Goal: Information Seeking & Learning: Learn about a topic

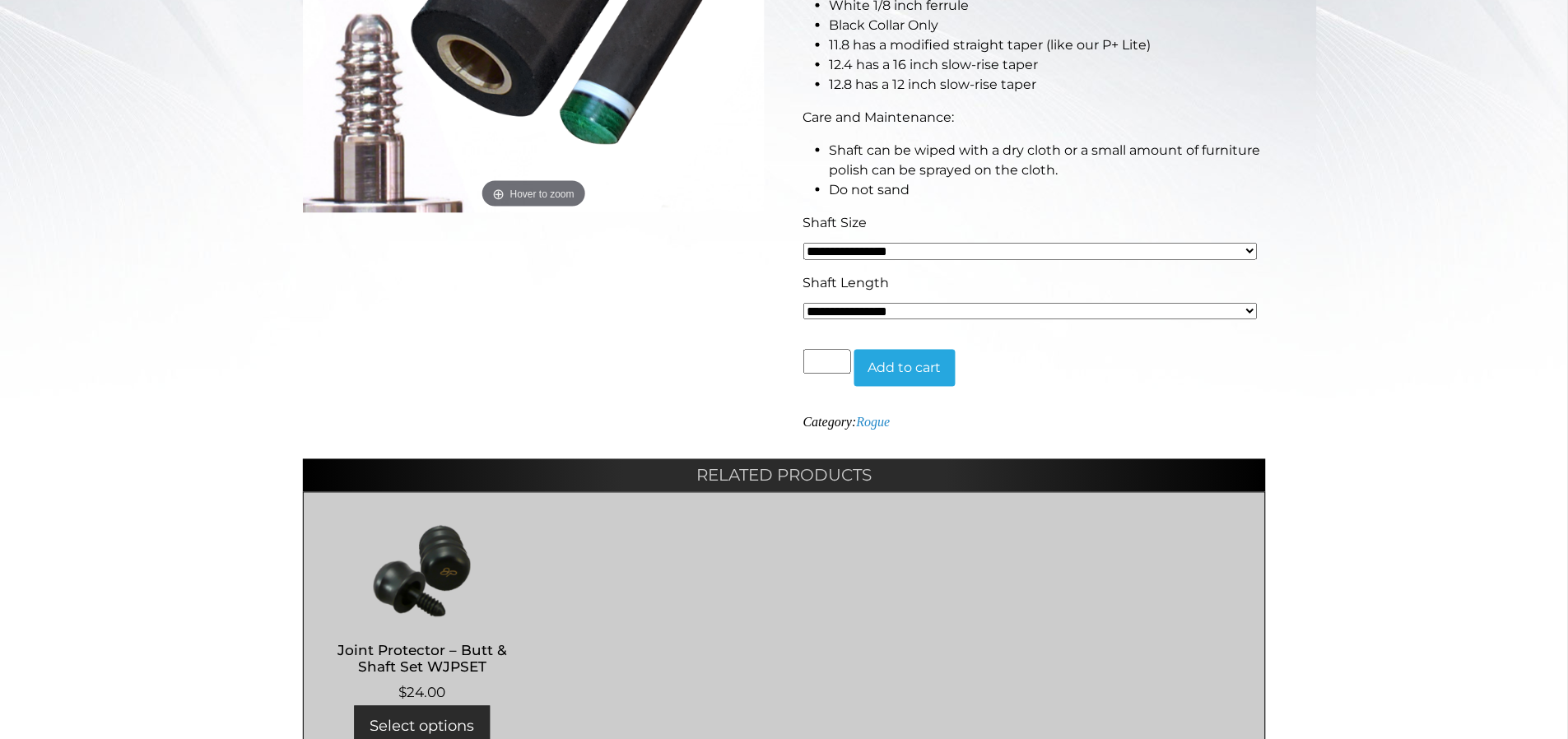
scroll to position [549, 0]
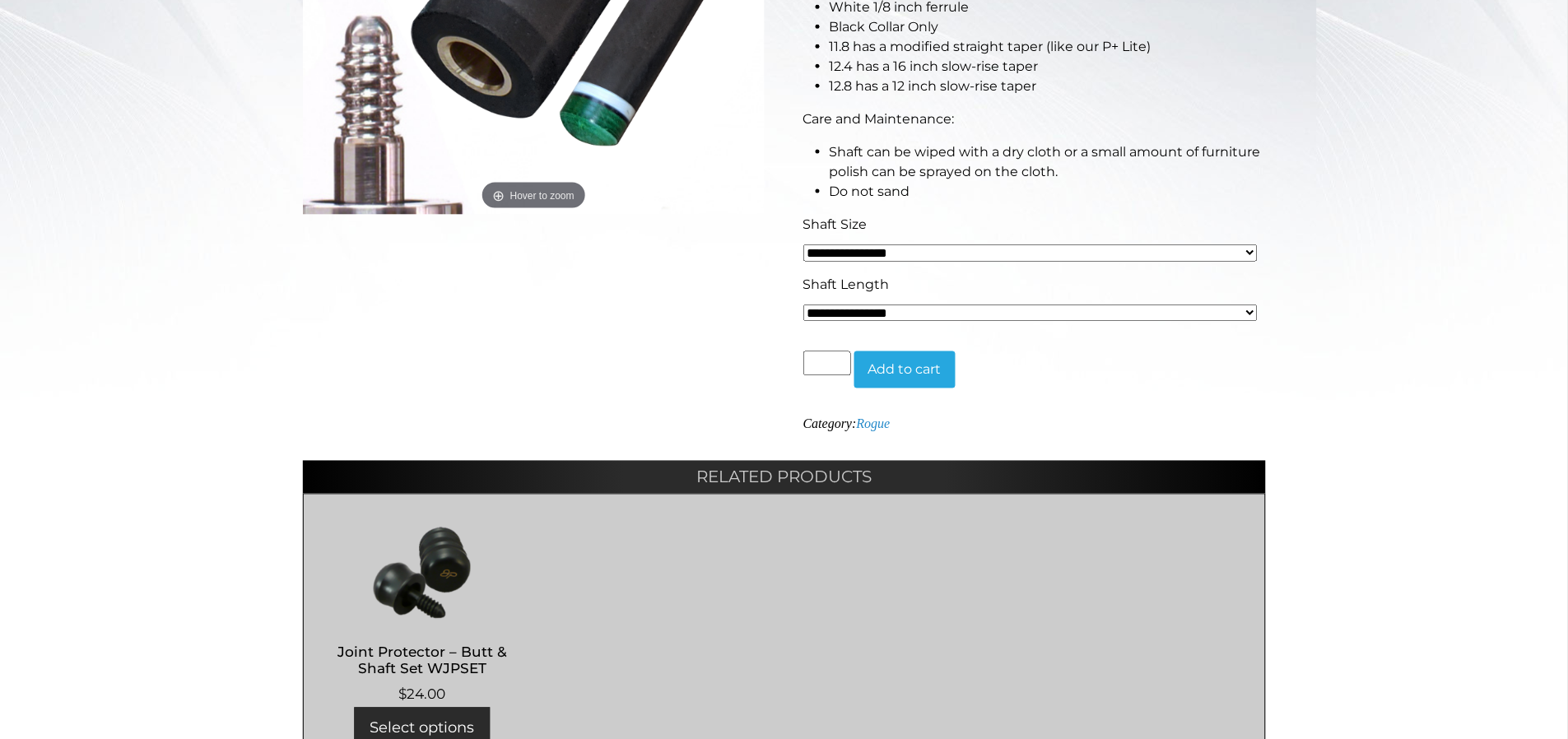
click at [1247, 310] on select "**********" at bounding box center [1031, 313] width 454 height 17
click at [1248, 310] on select "**********" at bounding box center [1031, 313] width 454 height 17
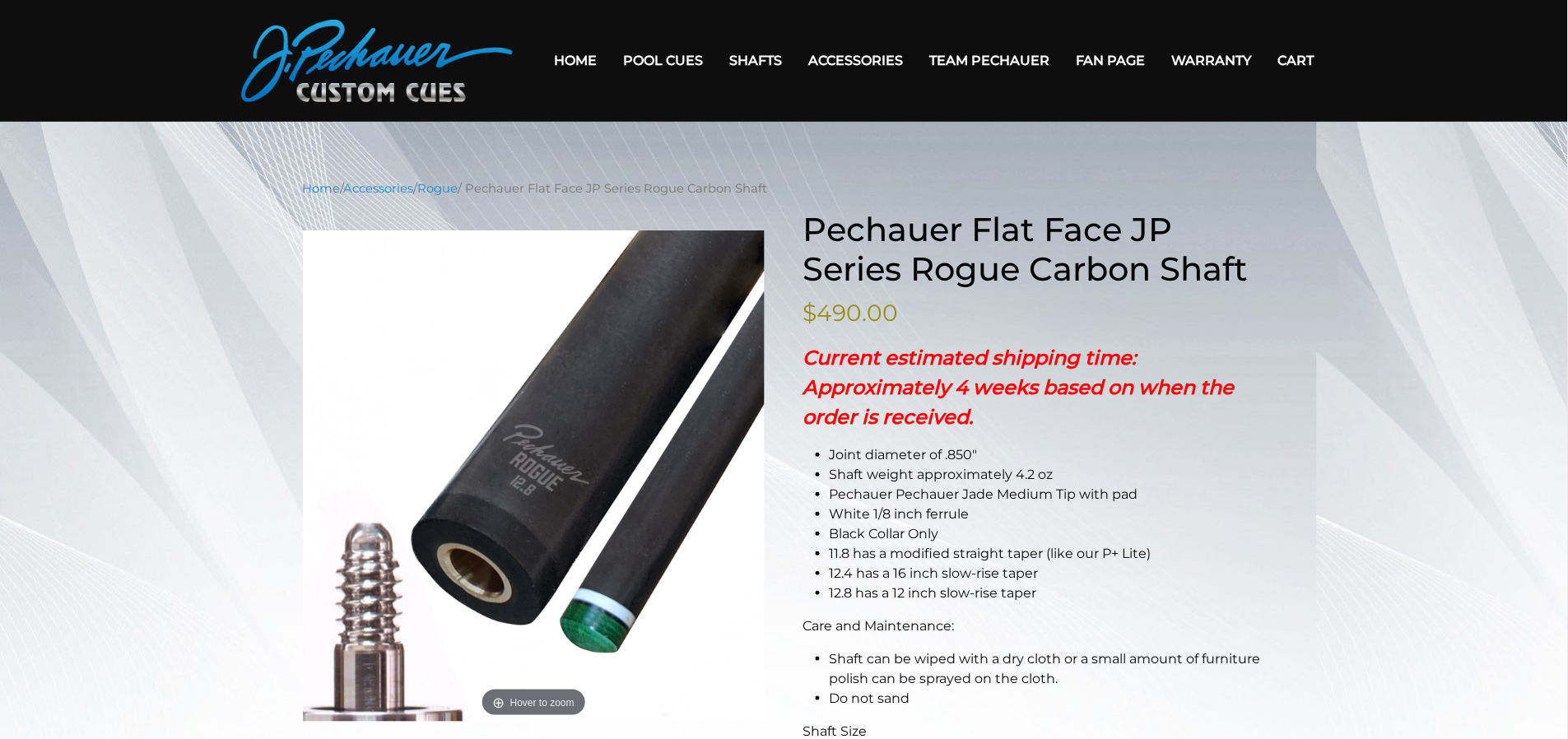
scroll to position [0, 0]
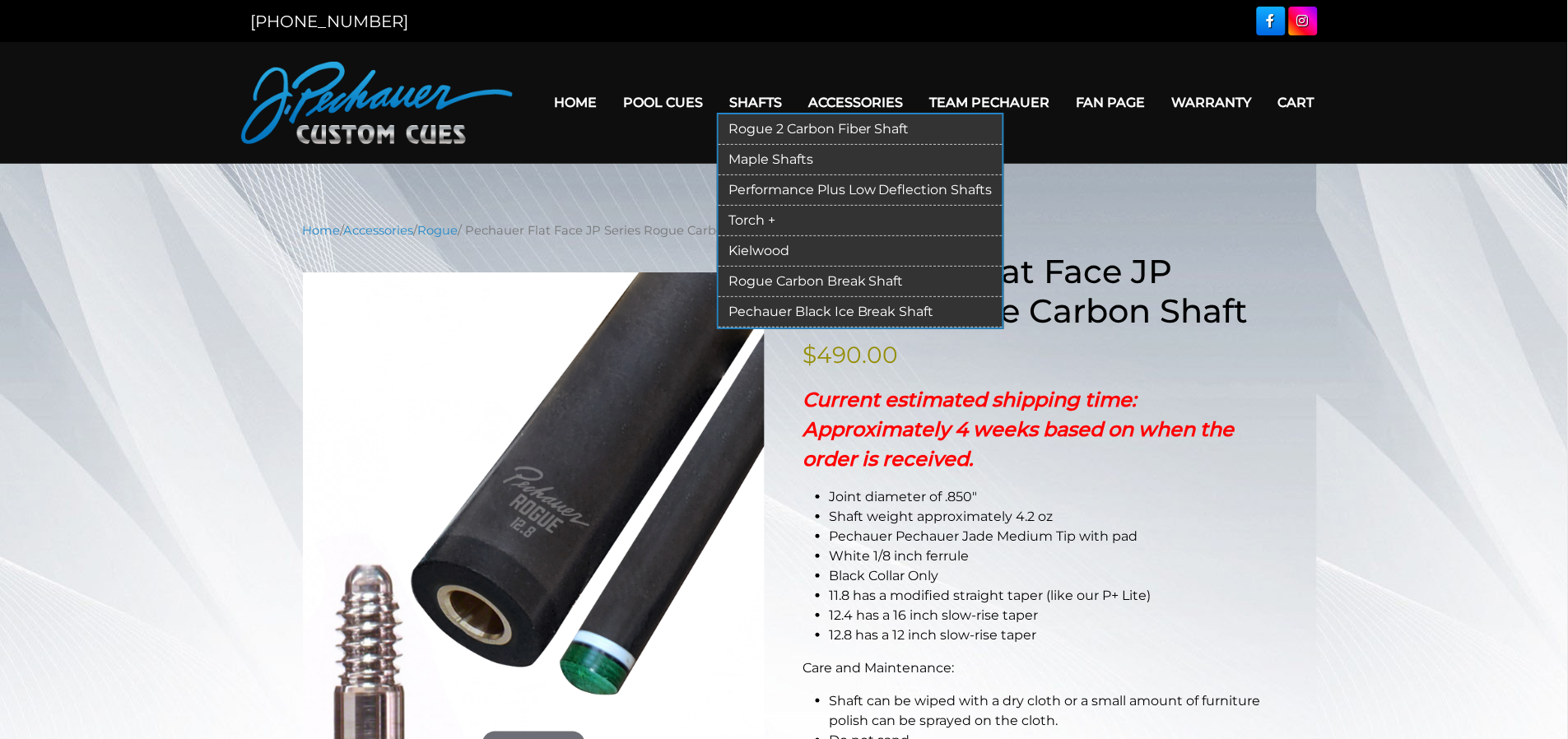
click at [864, 186] on link "Performance Plus Low Deflection Shafts" at bounding box center [861, 191] width 284 height 31
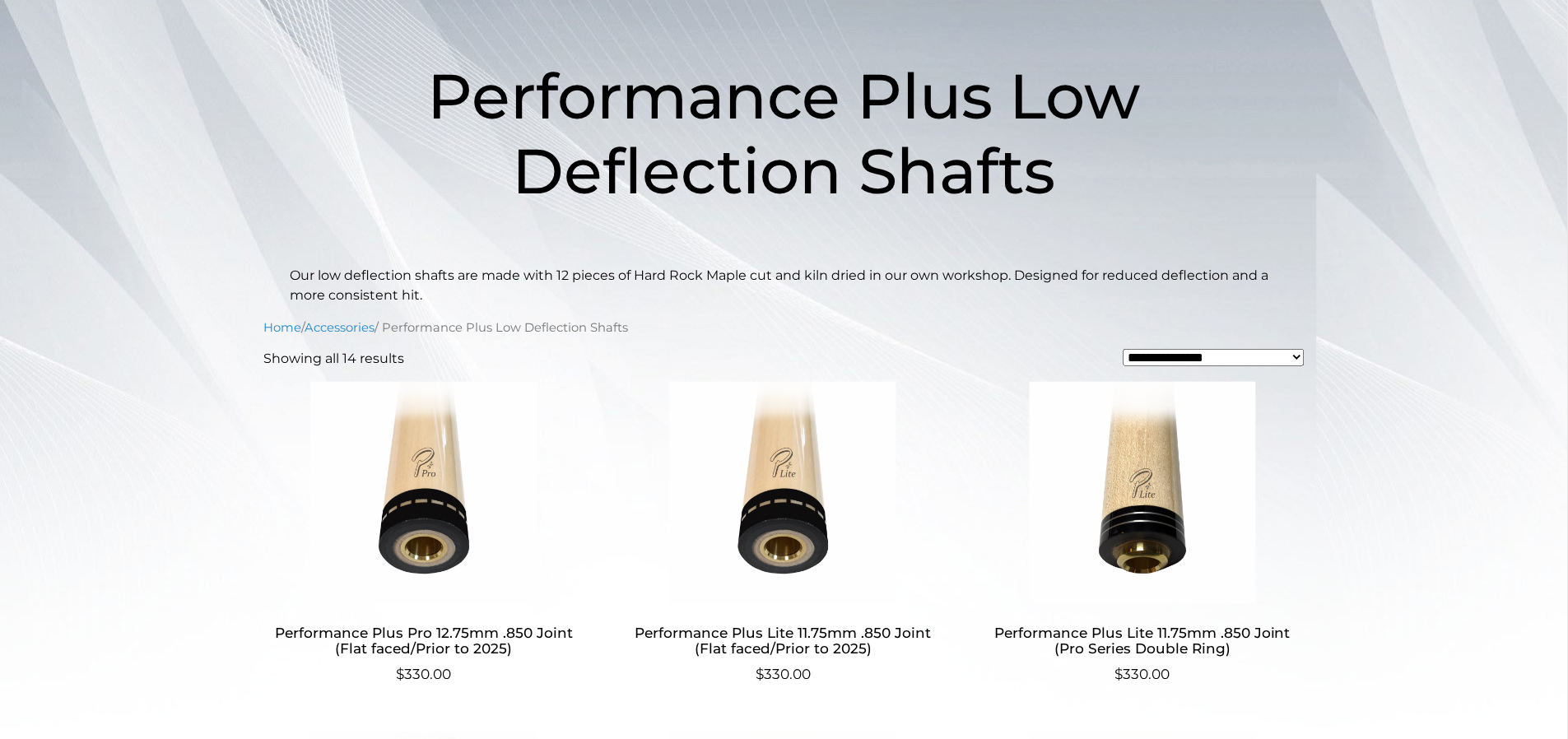
scroll to position [208, 0]
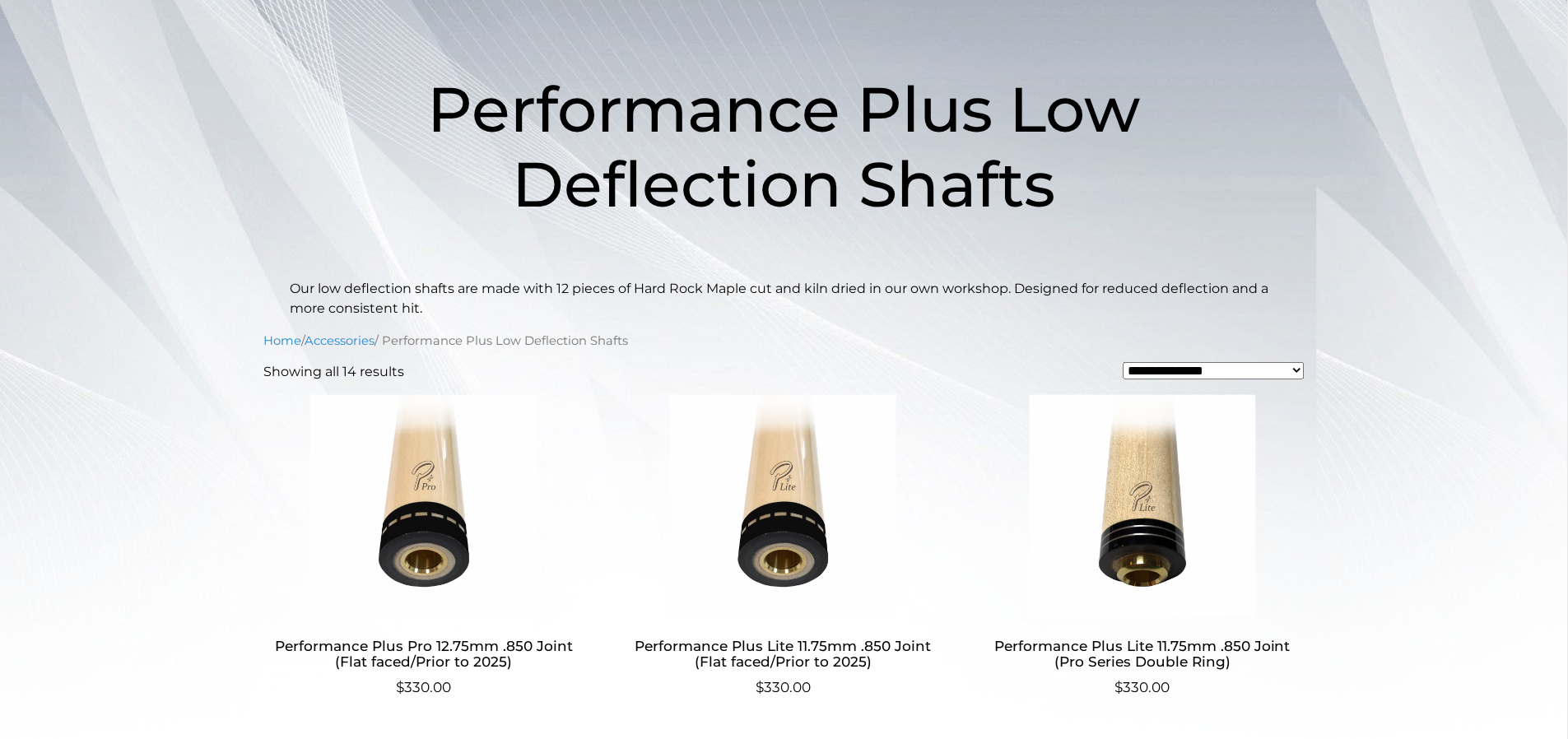
click at [1294, 365] on select "**********" at bounding box center [1213, 371] width 181 height 17
click at [1297, 369] on select "**********" at bounding box center [1213, 371] width 181 height 17
select select "**********"
click at [1124, 362] on select "**********" at bounding box center [1213, 371] width 181 height 17
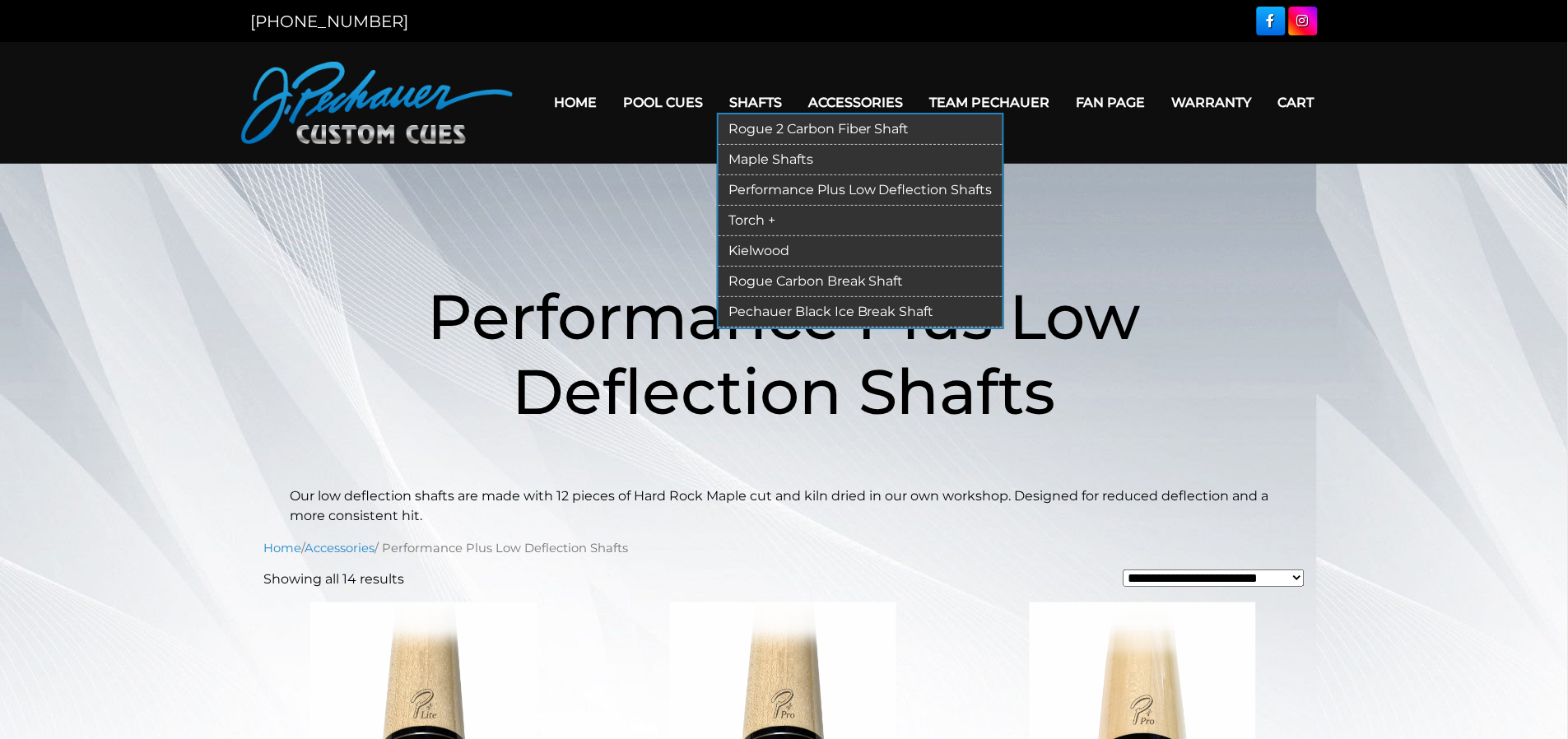
click at [756, 222] on link "Torch +" at bounding box center [861, 221] width 284 height 31
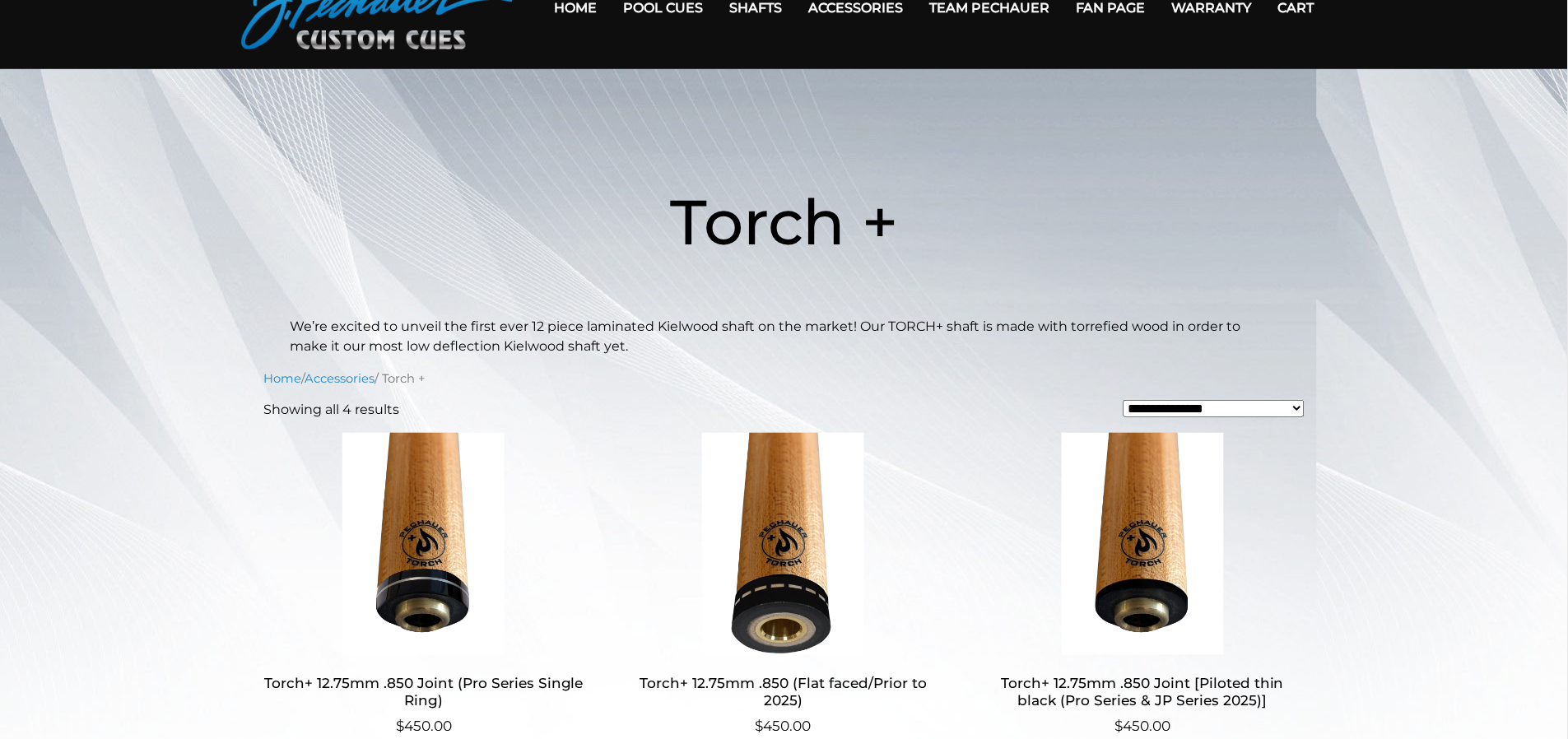
scroll to position [92, 0]
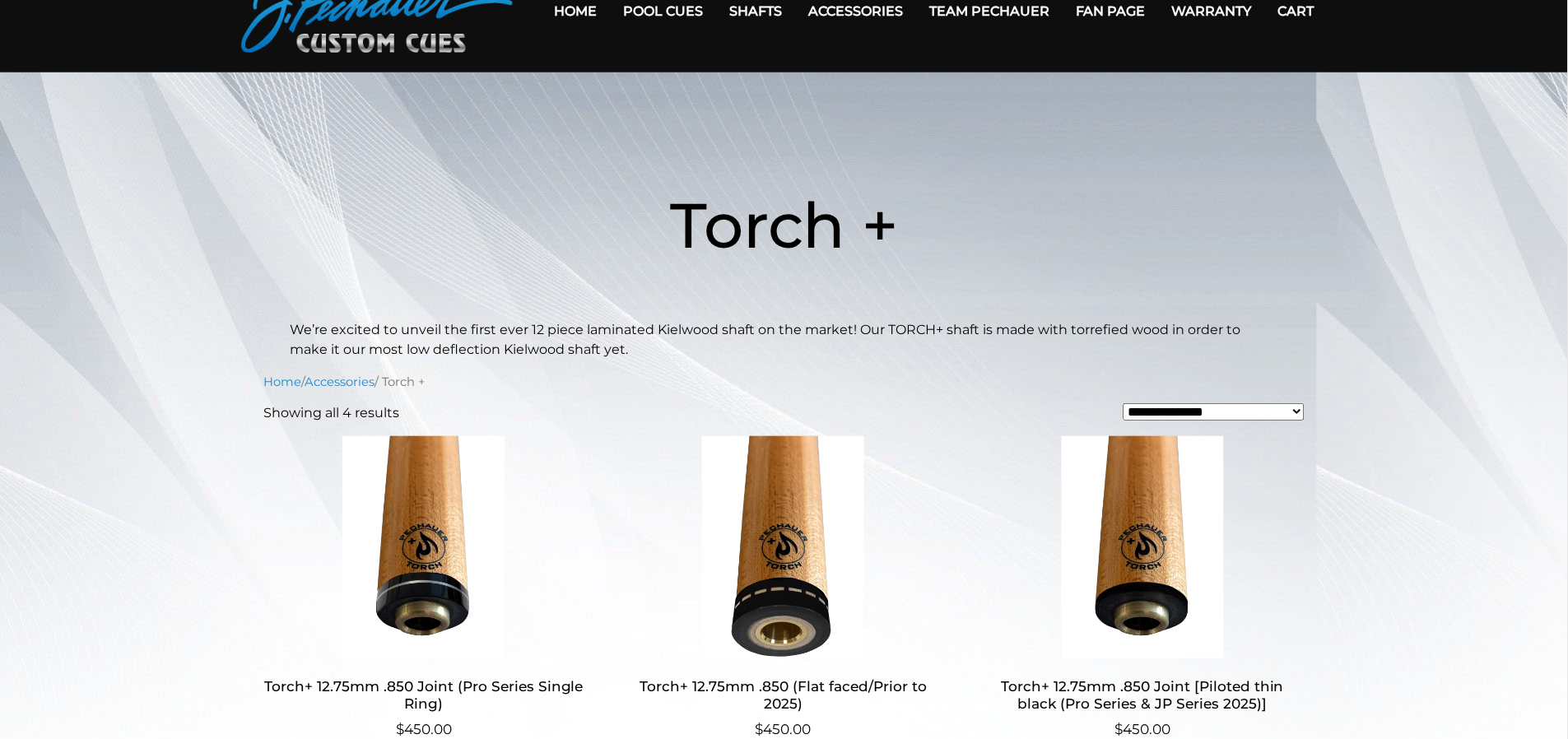
click at [1296, 407] on select "**********" at bounding box center [1213, 412] width 181 height 17
click at [1296, 406] on select "**********" at bounding box center [1213, 412] width 181 height 17
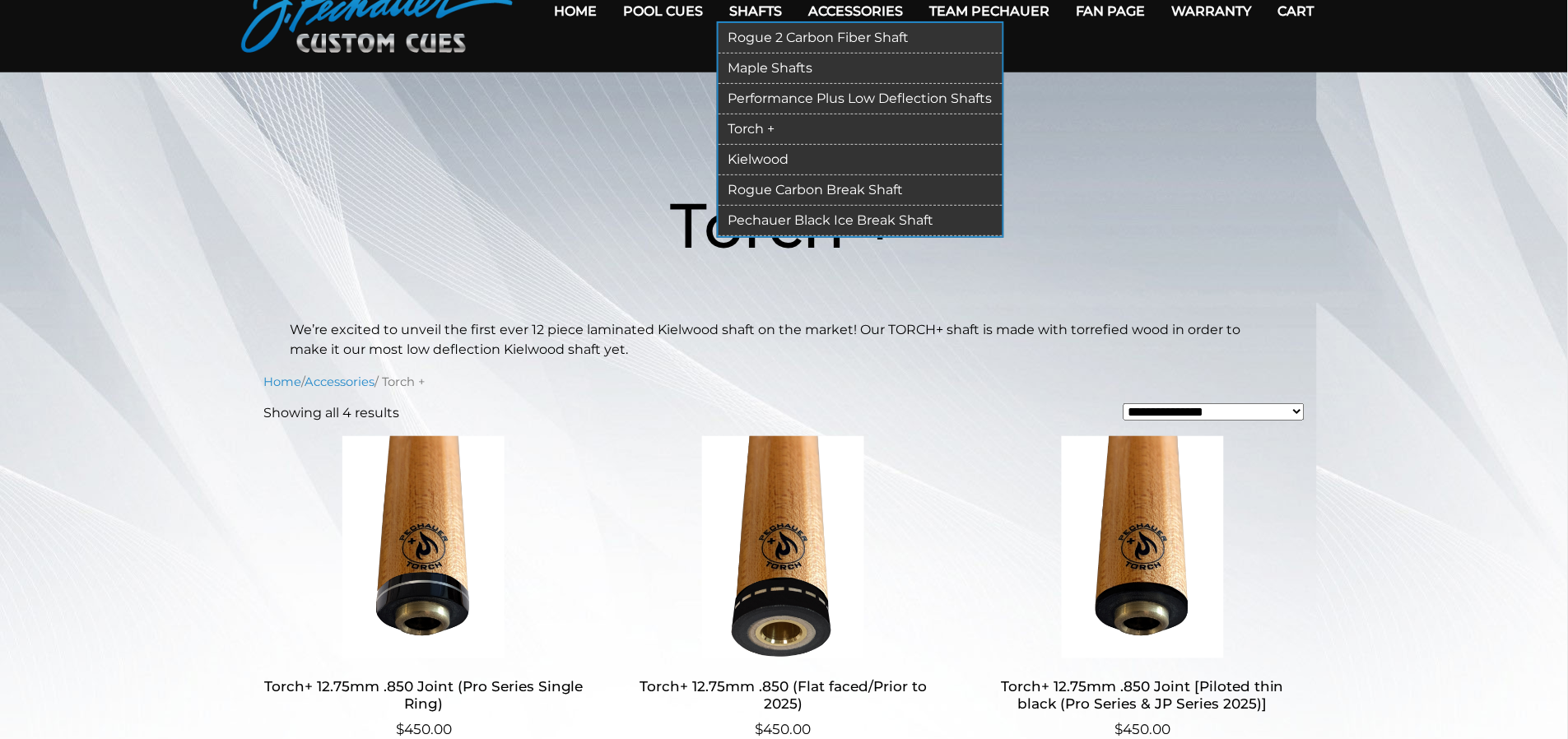
click at [769, 159] on link "Kielwood" at bounding box center [861, 160] width 284 height 31
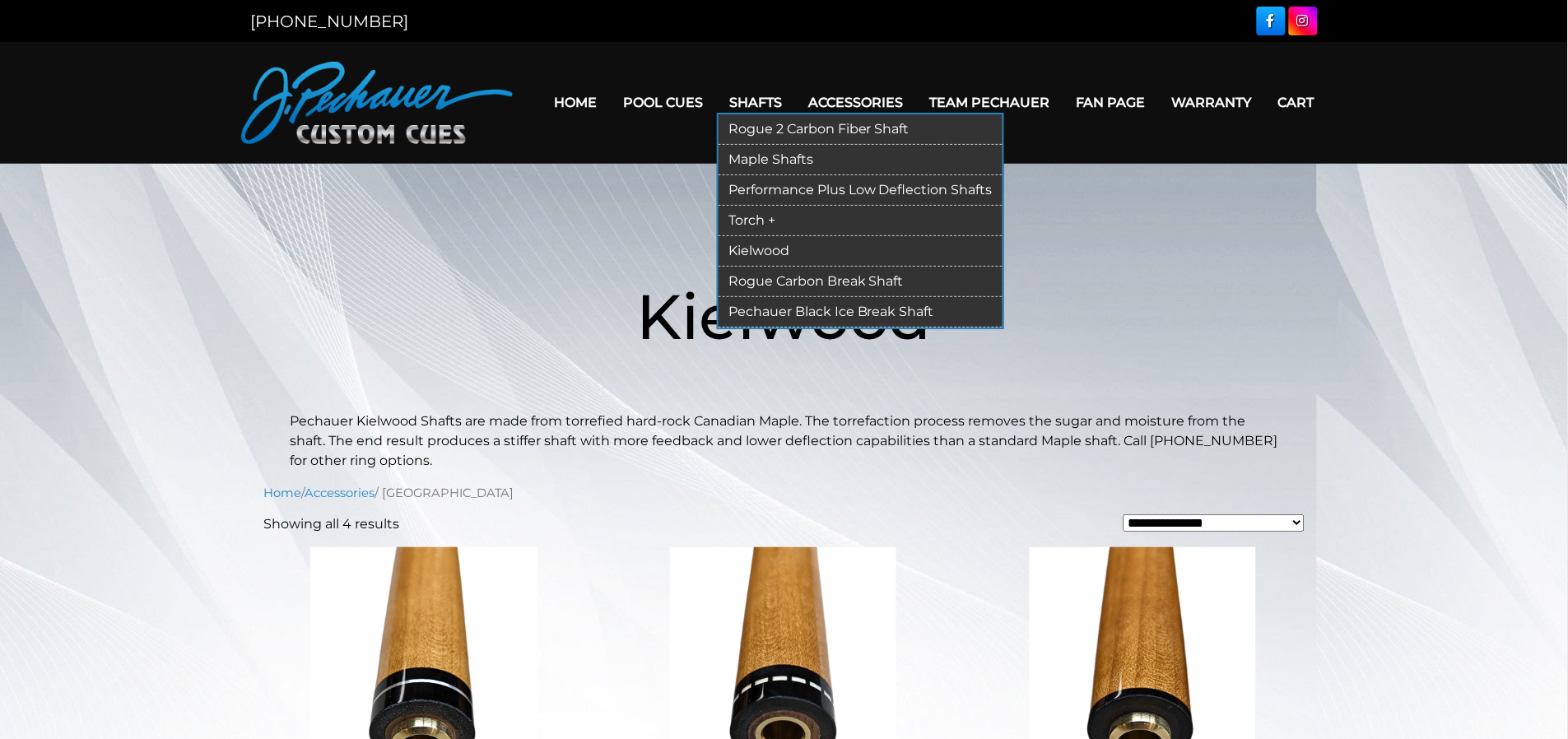
click at [805, 282] on link "Rogue Carbon Break Shaft" at bounding box center [861, 282] width 284 height 31
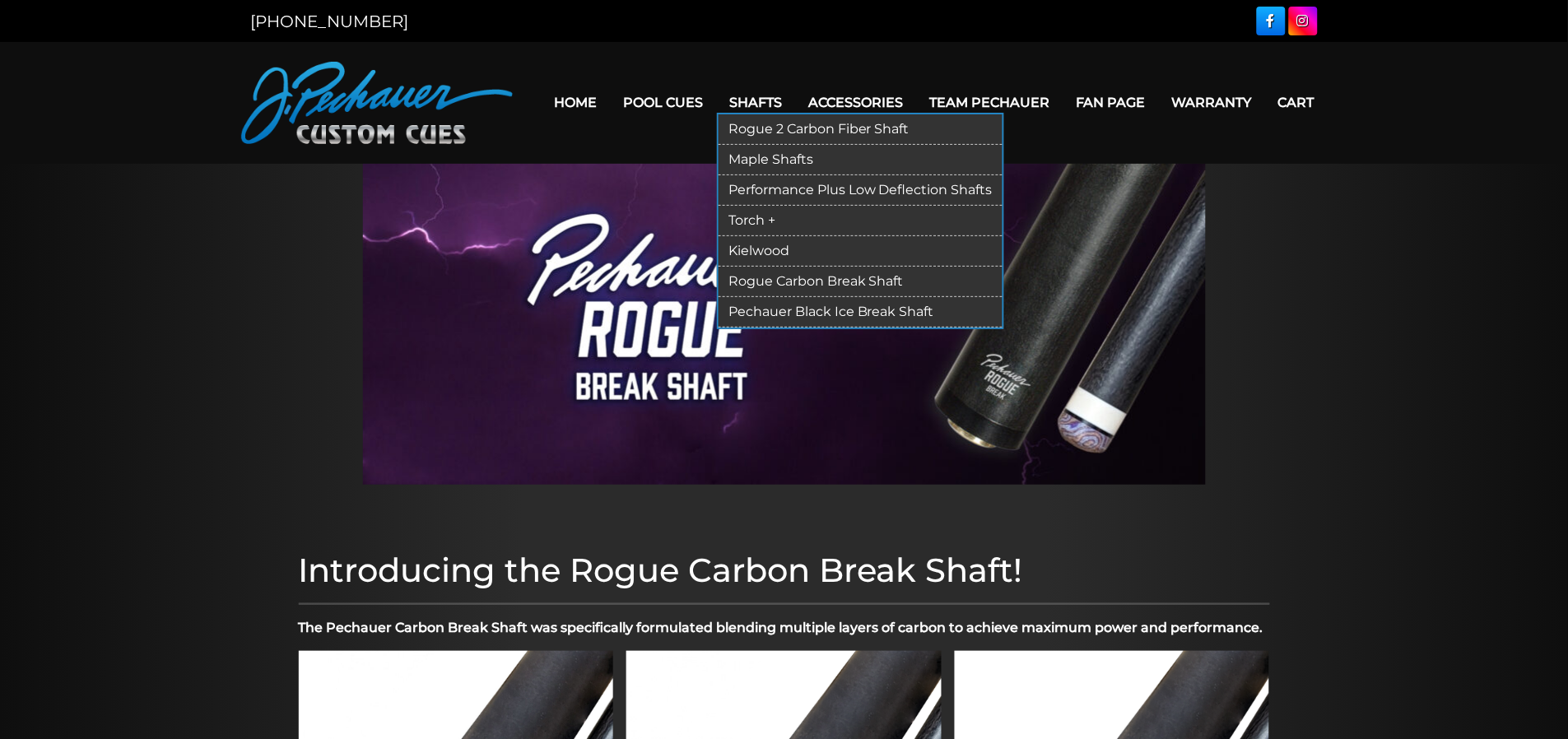
click at [814, 309] on link "Pechauer Black Ice Break Shaft" at bounding box center [861, 313] width 284 height 31
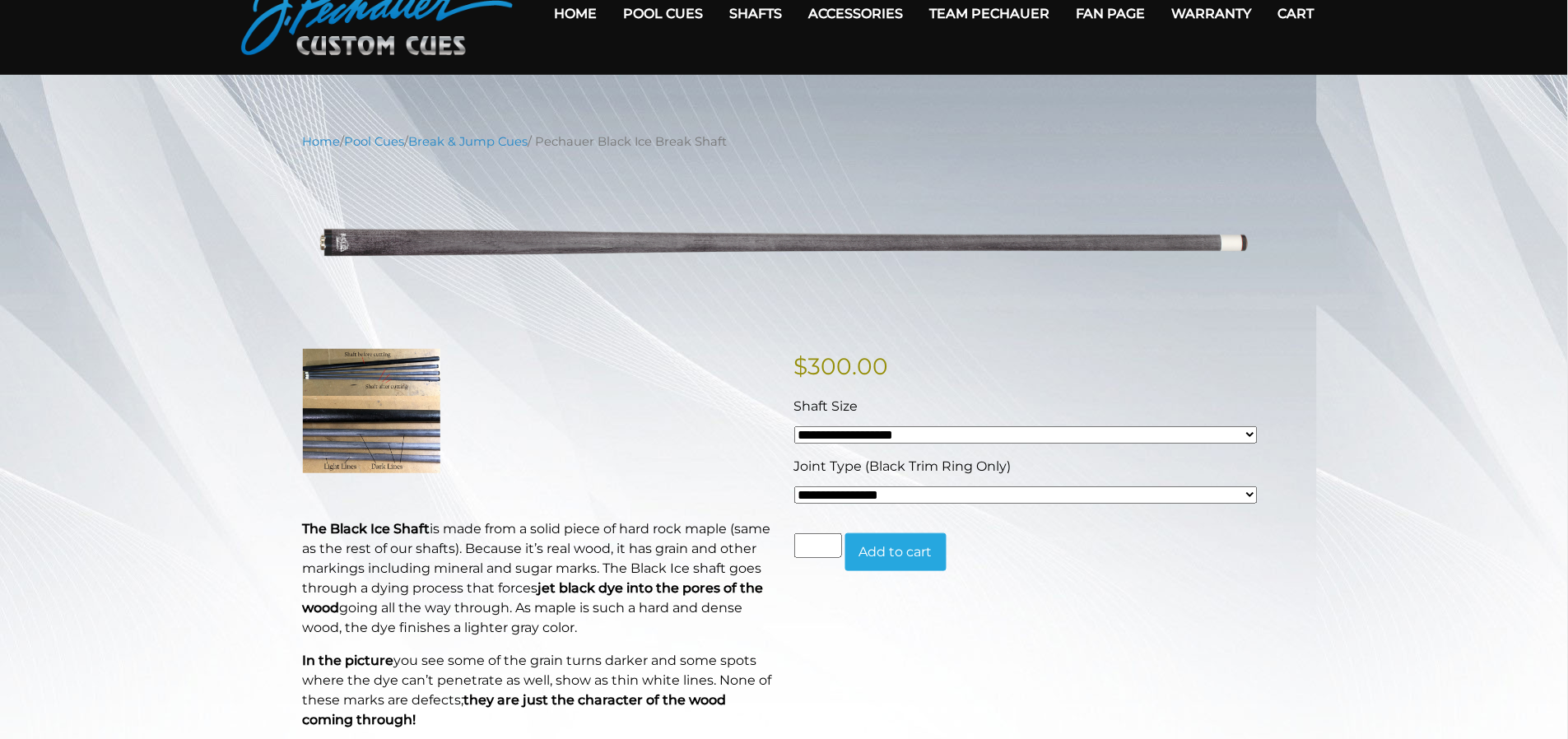
scroll to position [92, 0]
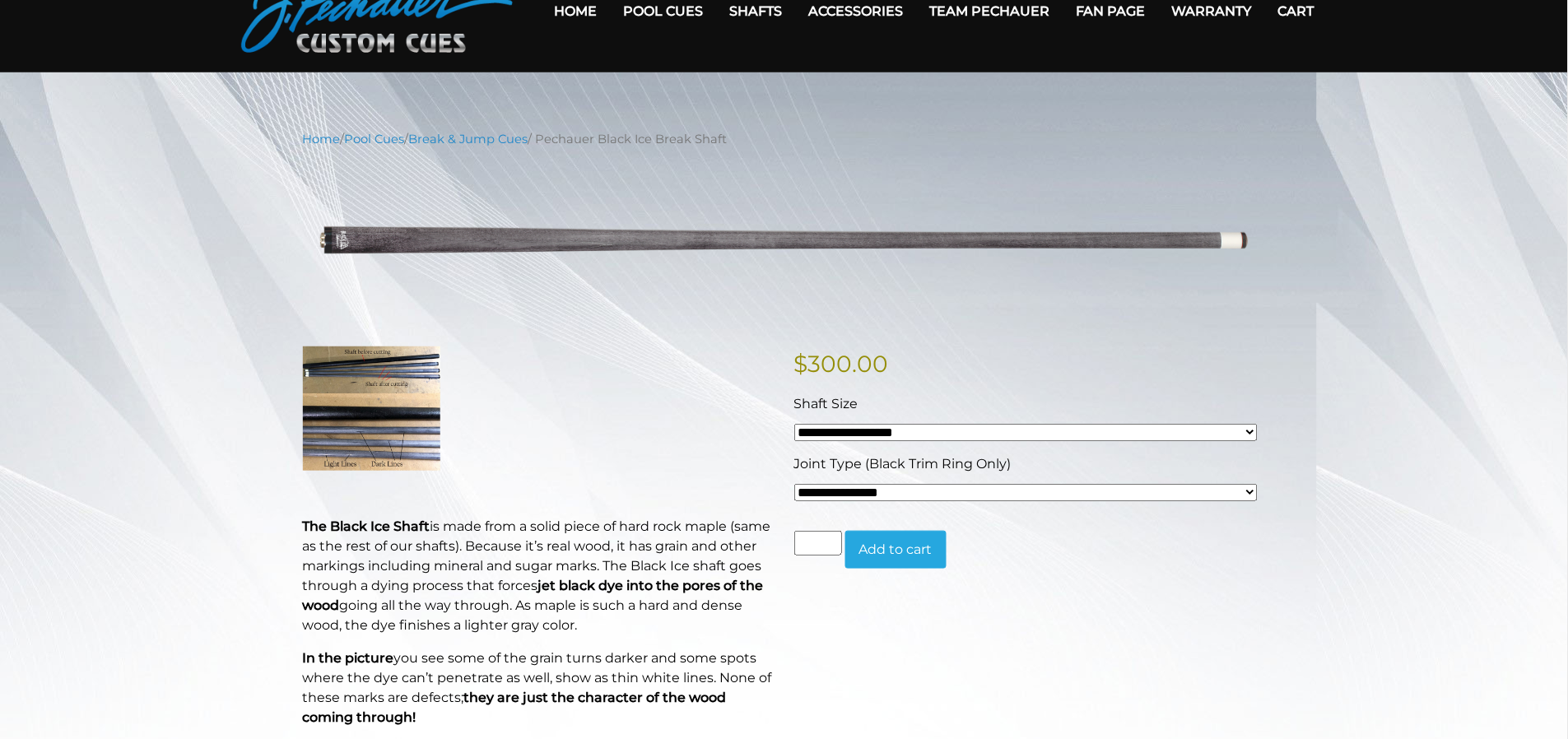
click at [1251, 488] on select "**********" at bounding box center [1026, 493] width 464 height 17
click at [1250, 488] on select "**********" at bounding box center [1026, 493] width 464 height 17
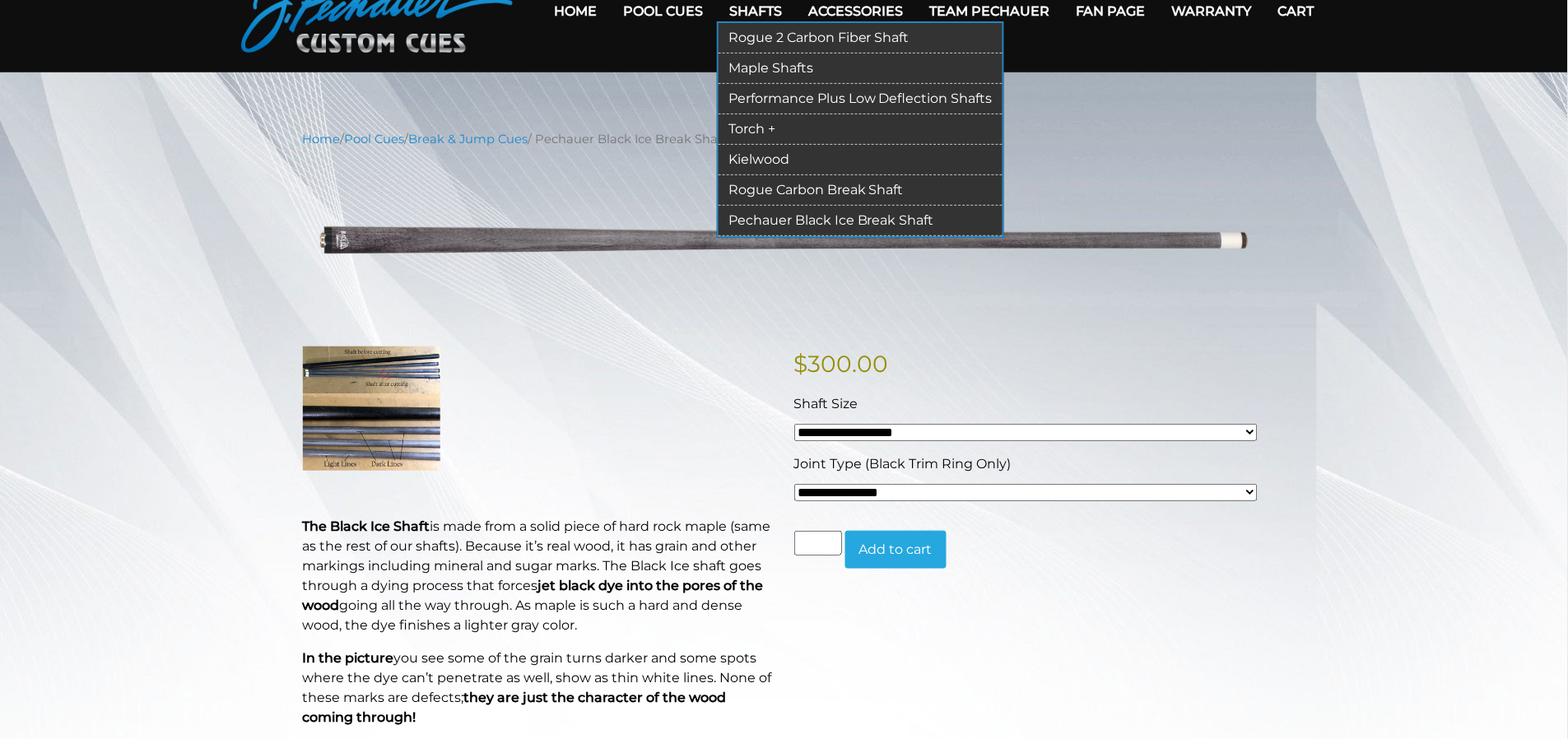
click at [757, 63] on link "Maple Shafts" at bounding box center [861, 69] width 284 height 31
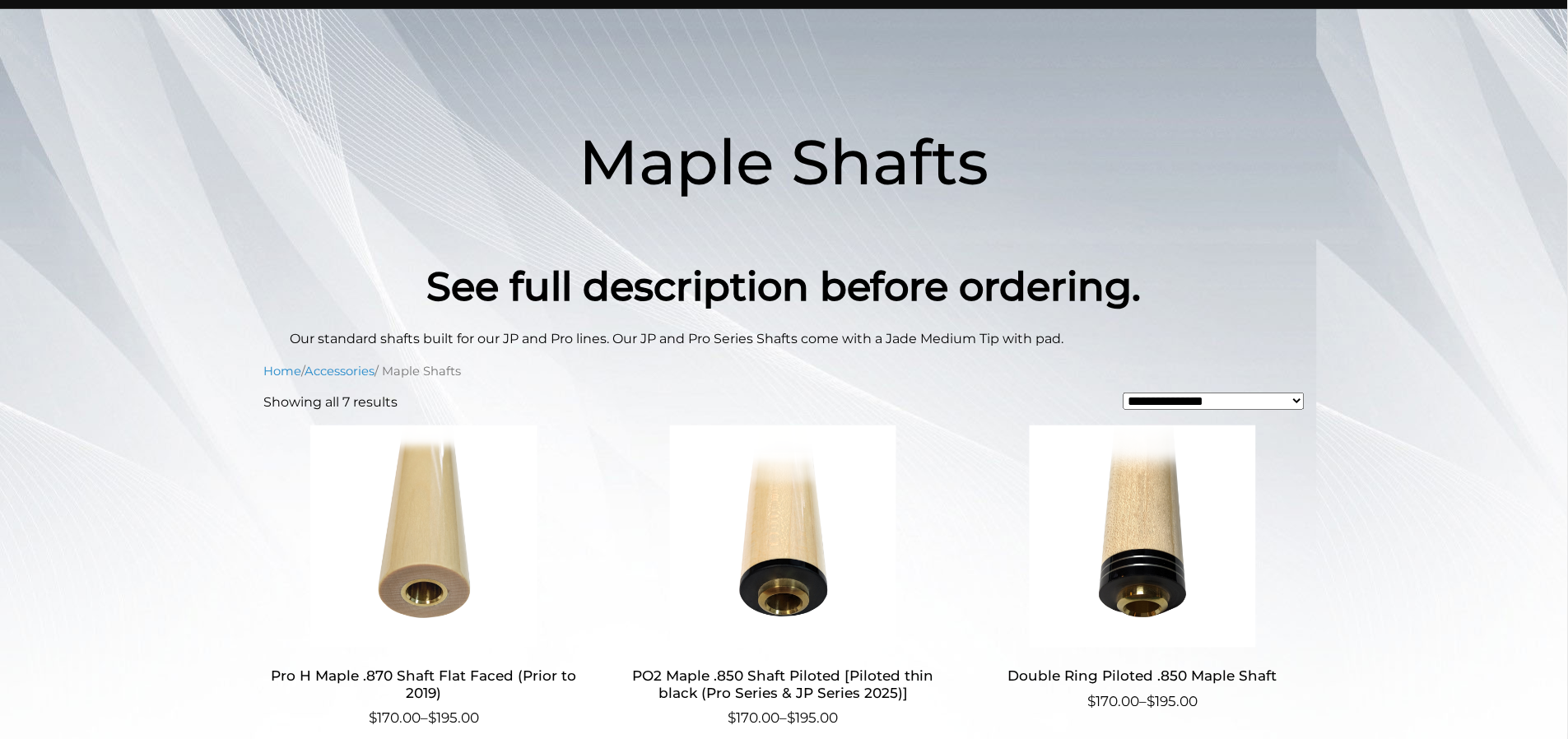
scroll to position [183, 0]
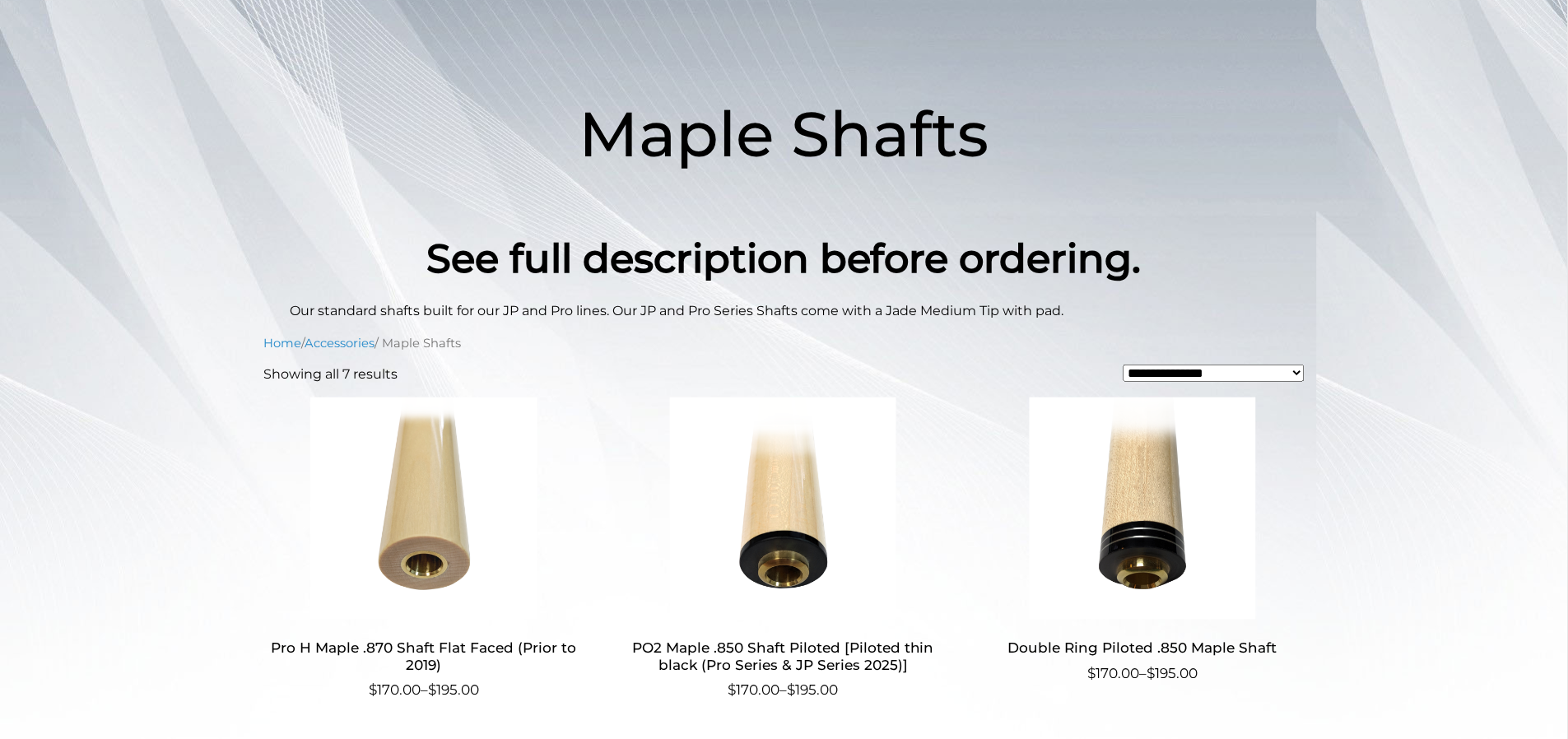
click at [1294, 370] on select "**********" at bounding box center [1213, 374] width 181 height 17
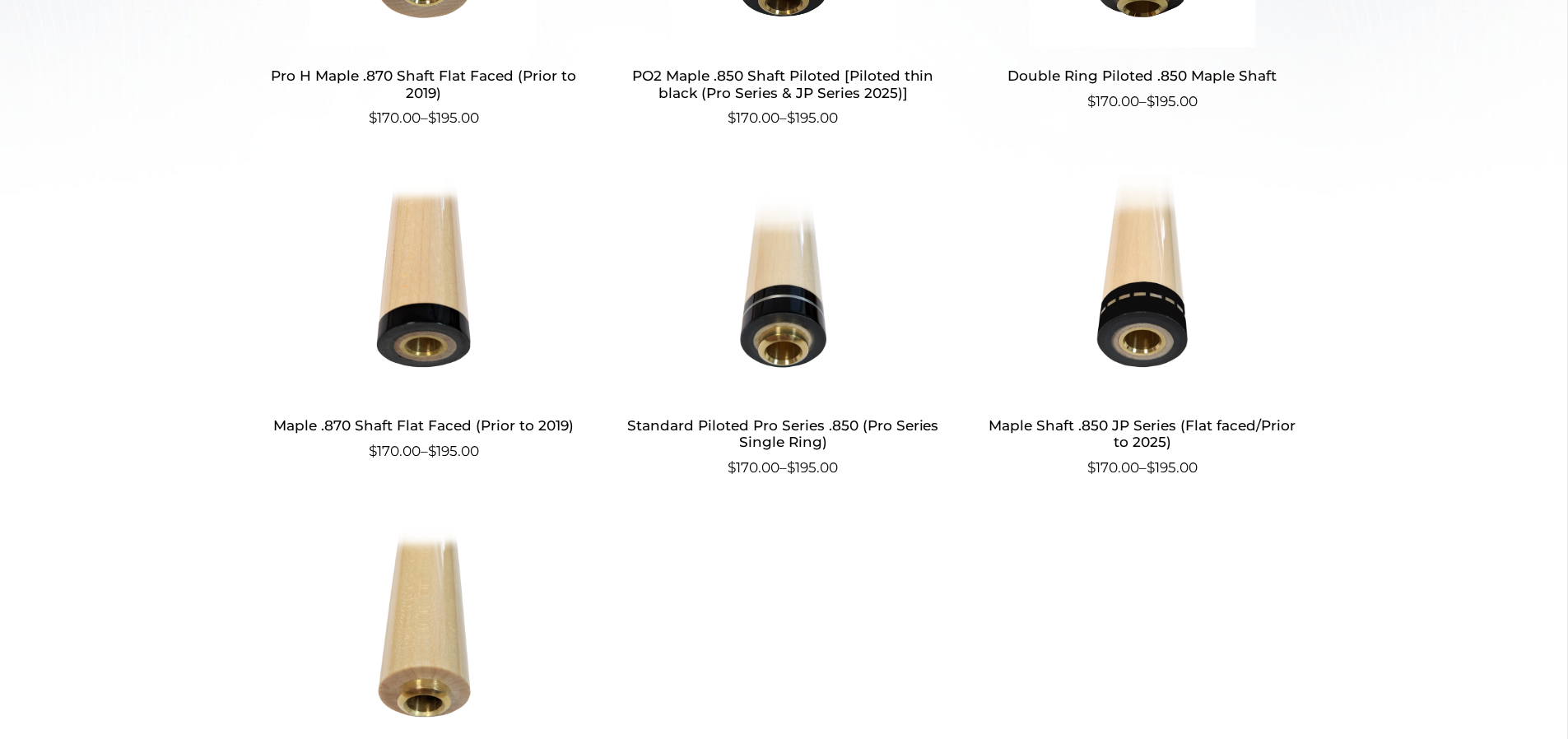
scroll to position [0, 0]
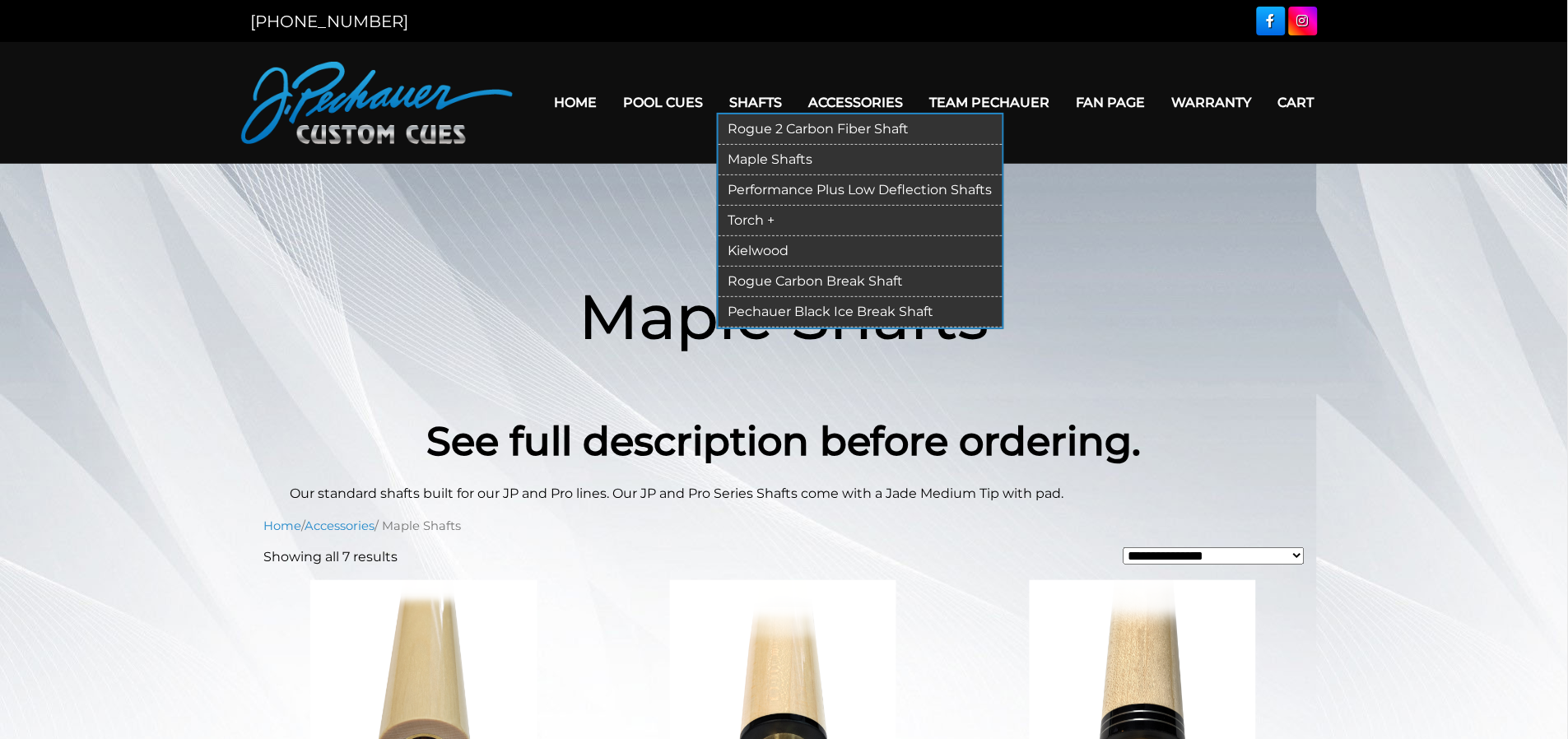
click at [809, 124] on link "Rogue 2 Carbon Fiber Shaft" at bounding box center [861, 129] width 284 height 31
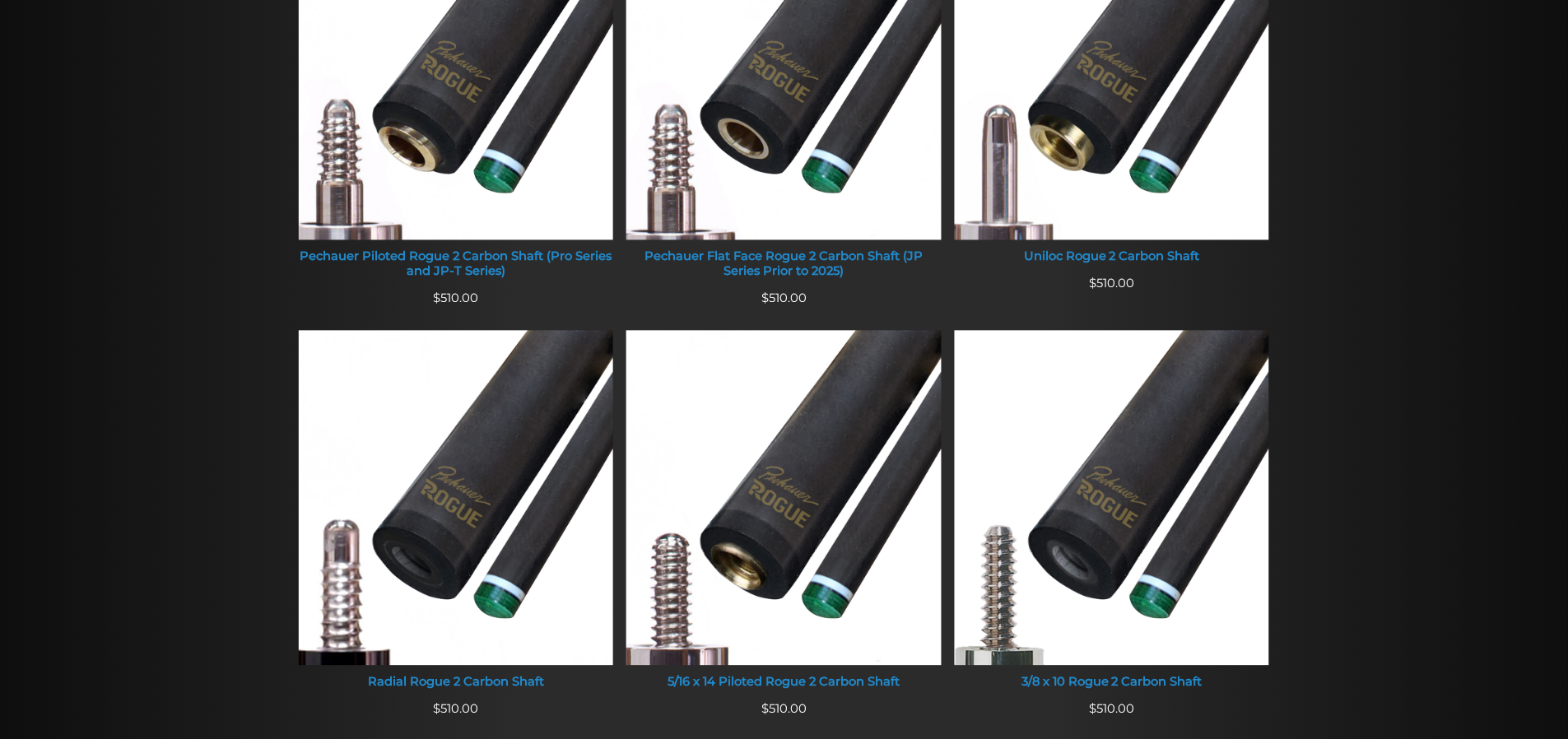
scroll to position [823, 0]
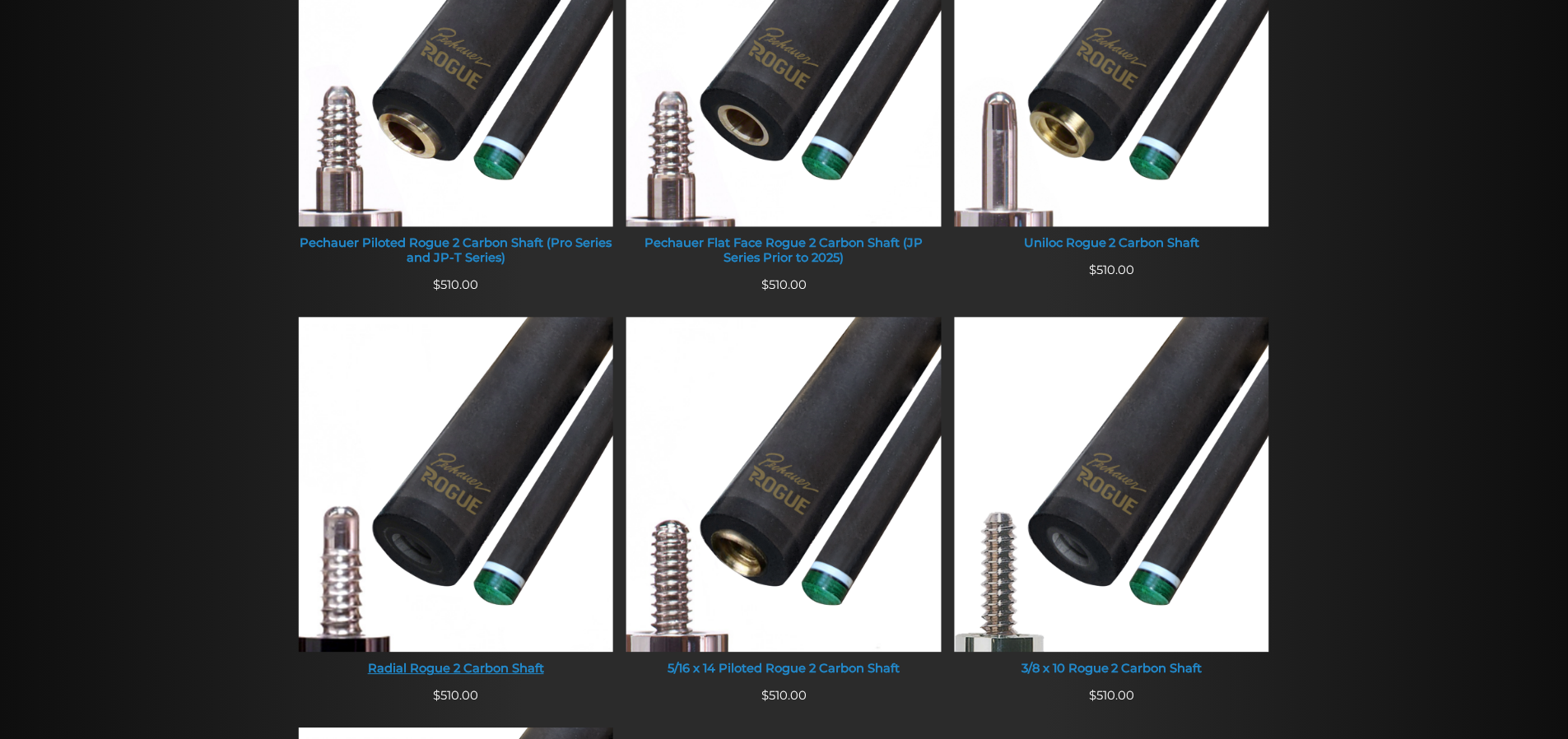
click at [502, 674] on div "Radial Rogue 2 Carbon Shaft" at bounding box center [456, 669] width 315 height 14
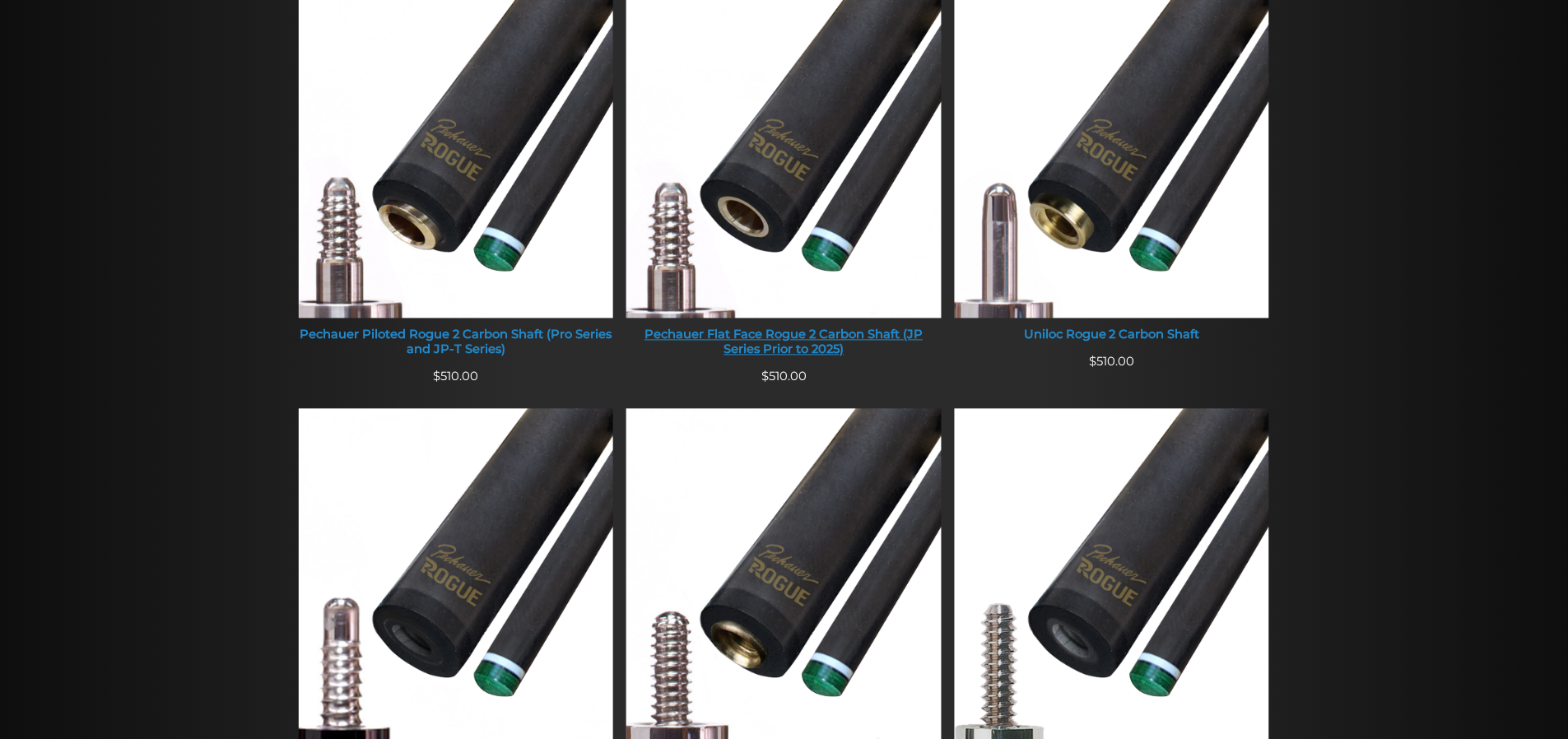
scroll to position [731, 0]
click at [847, 338] on div "Pechauer Flat Face Rogue 2 Carbon Shaft (JP Series Prior to 2025)" at bounding box center [784, 344] width 315 height 29
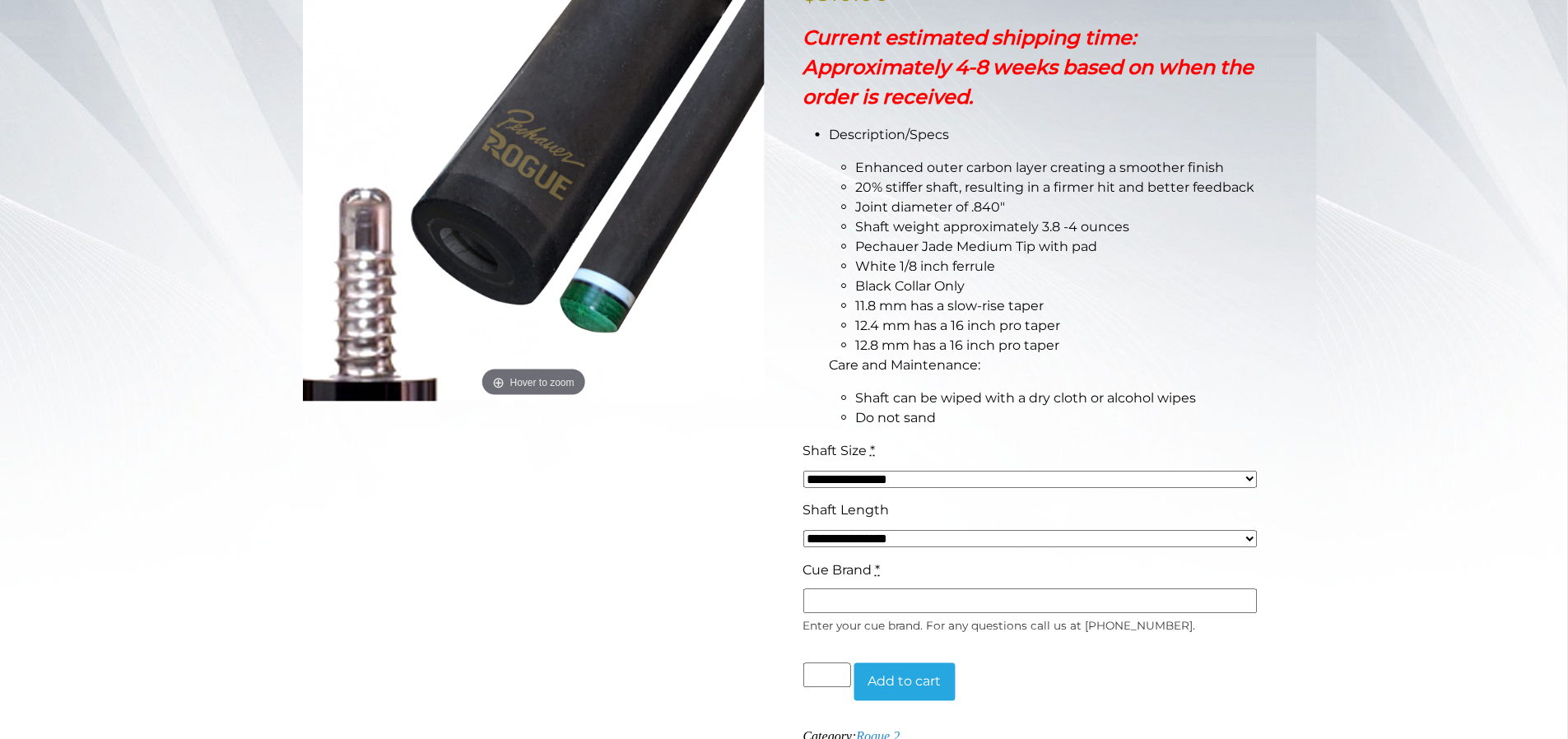
scroll to position [365, 0]
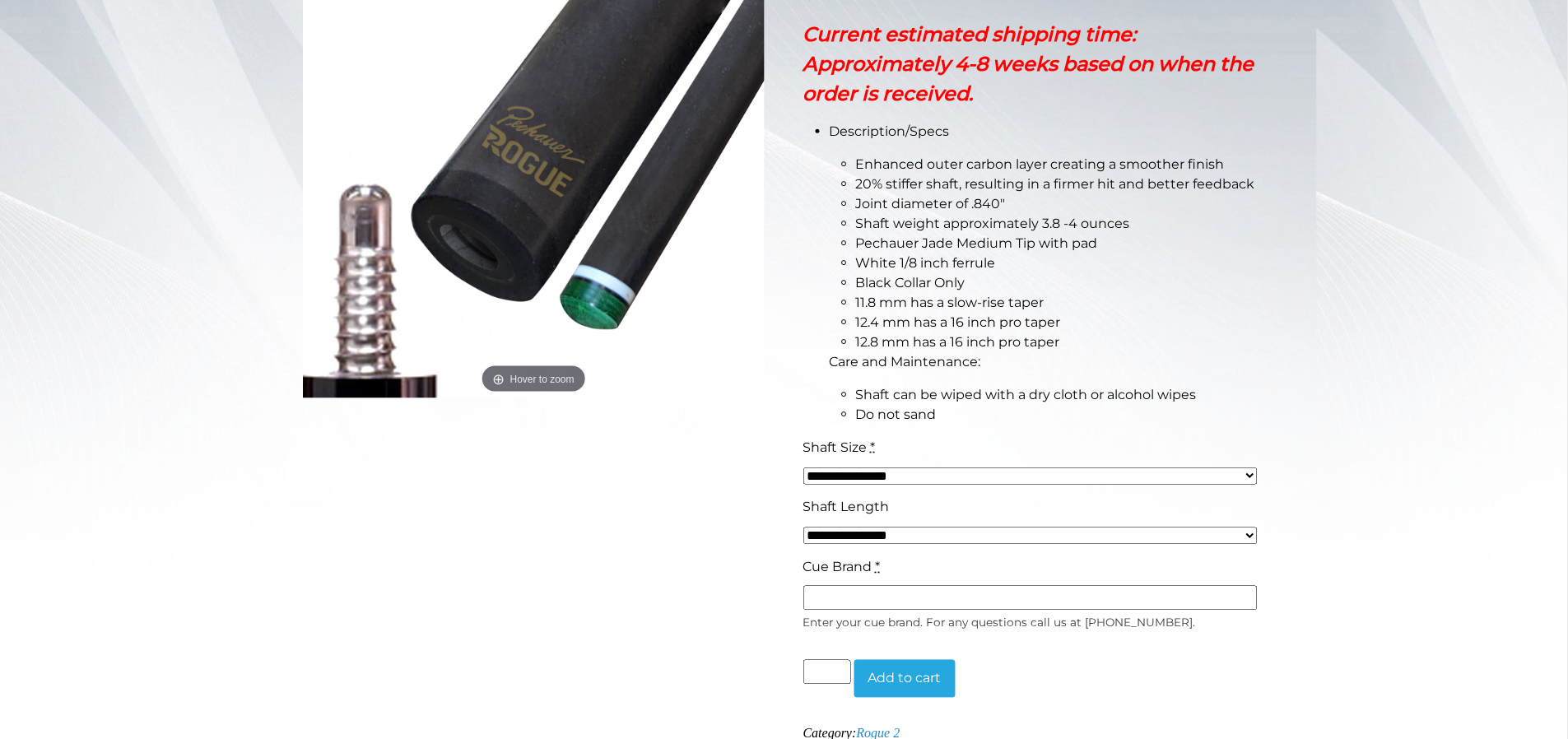
click at [1252, 528] on select "**********" at bounding box center [1031, 536] width 454 height 17
click at [1247, 472] on select "**********" at bounding box center [1031, 476] width 454 height 17
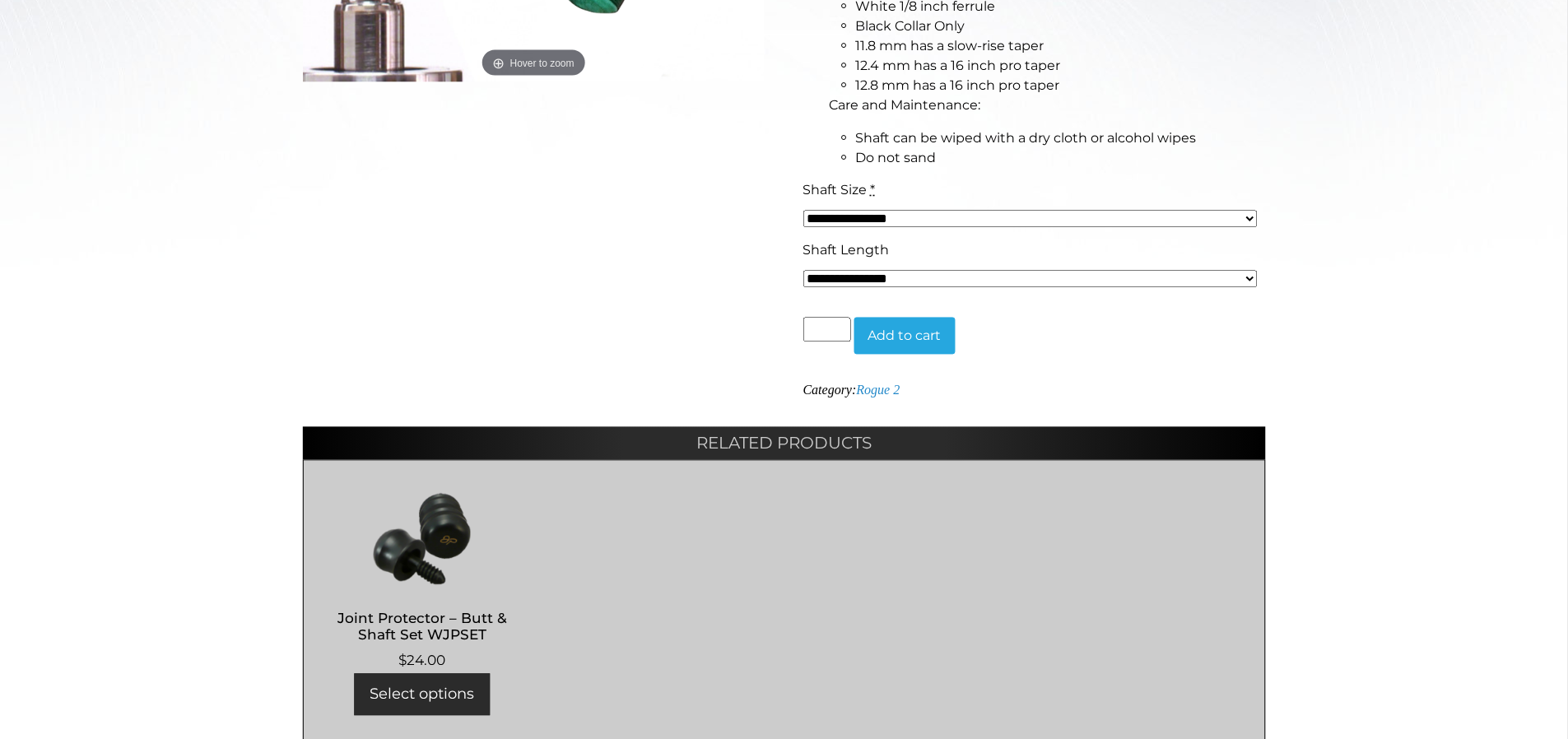
scroll to position [680, 0]
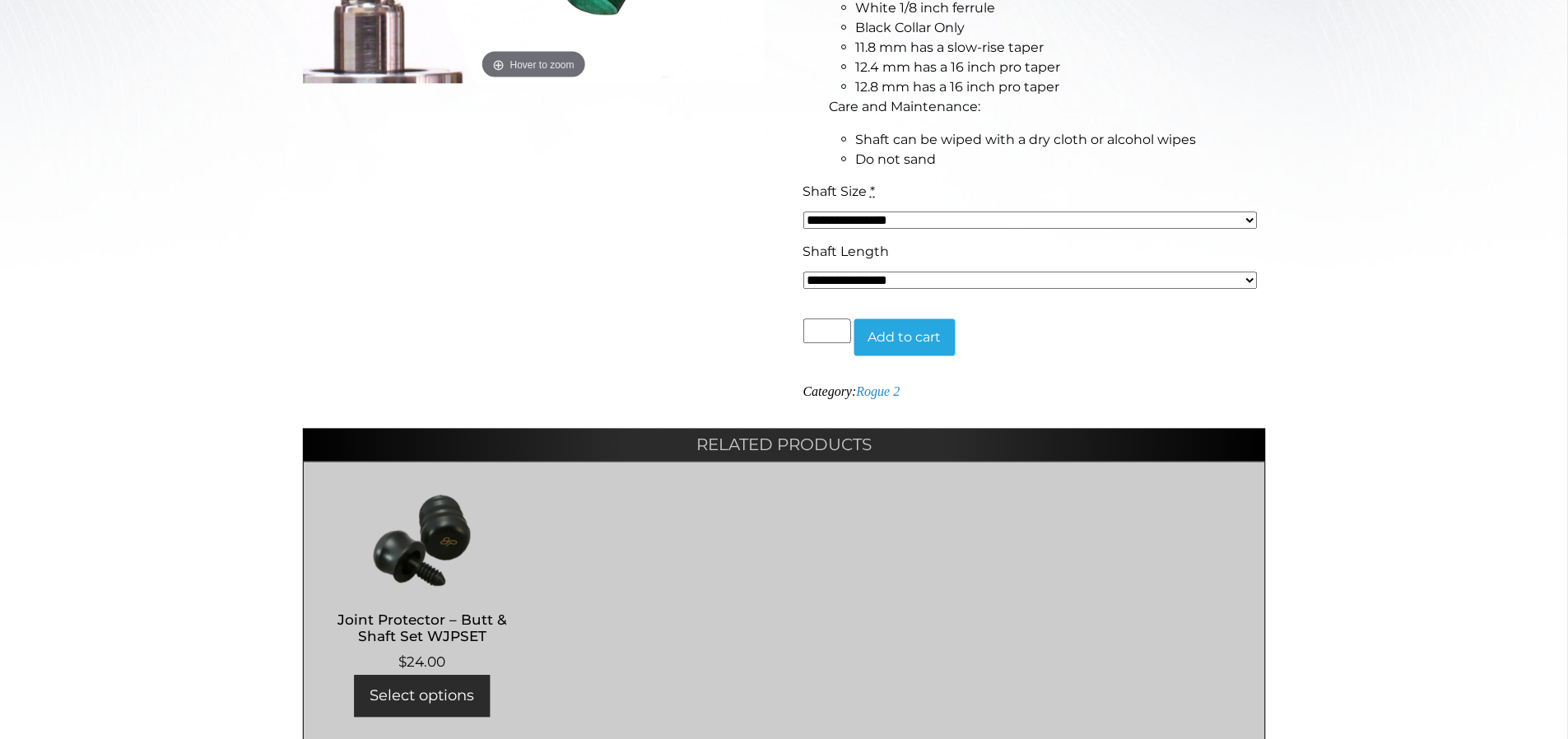
click at [1248, 278] on select "**********" at bounding box center [1031, 281] width 454 height 17
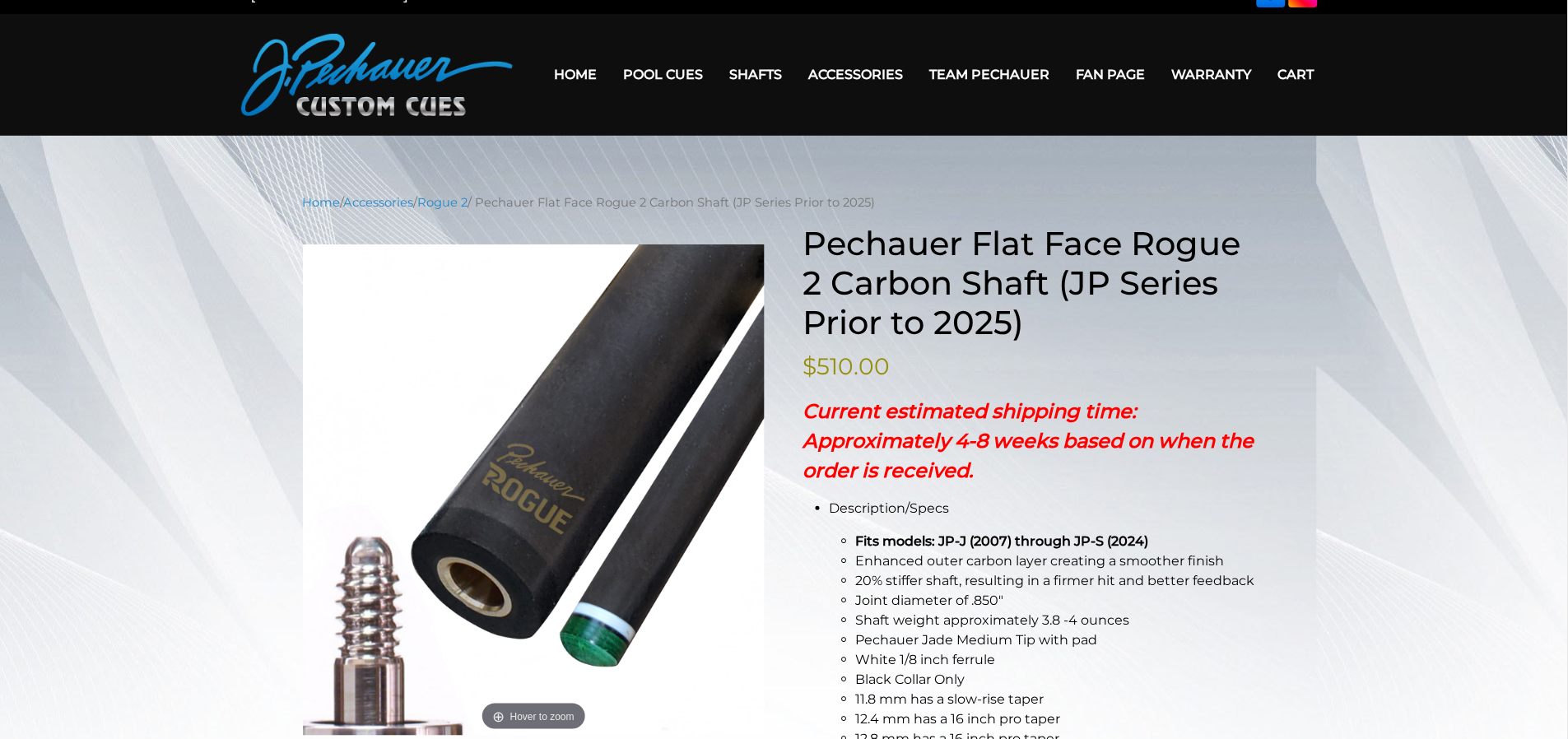
scroll to position [0, 0]
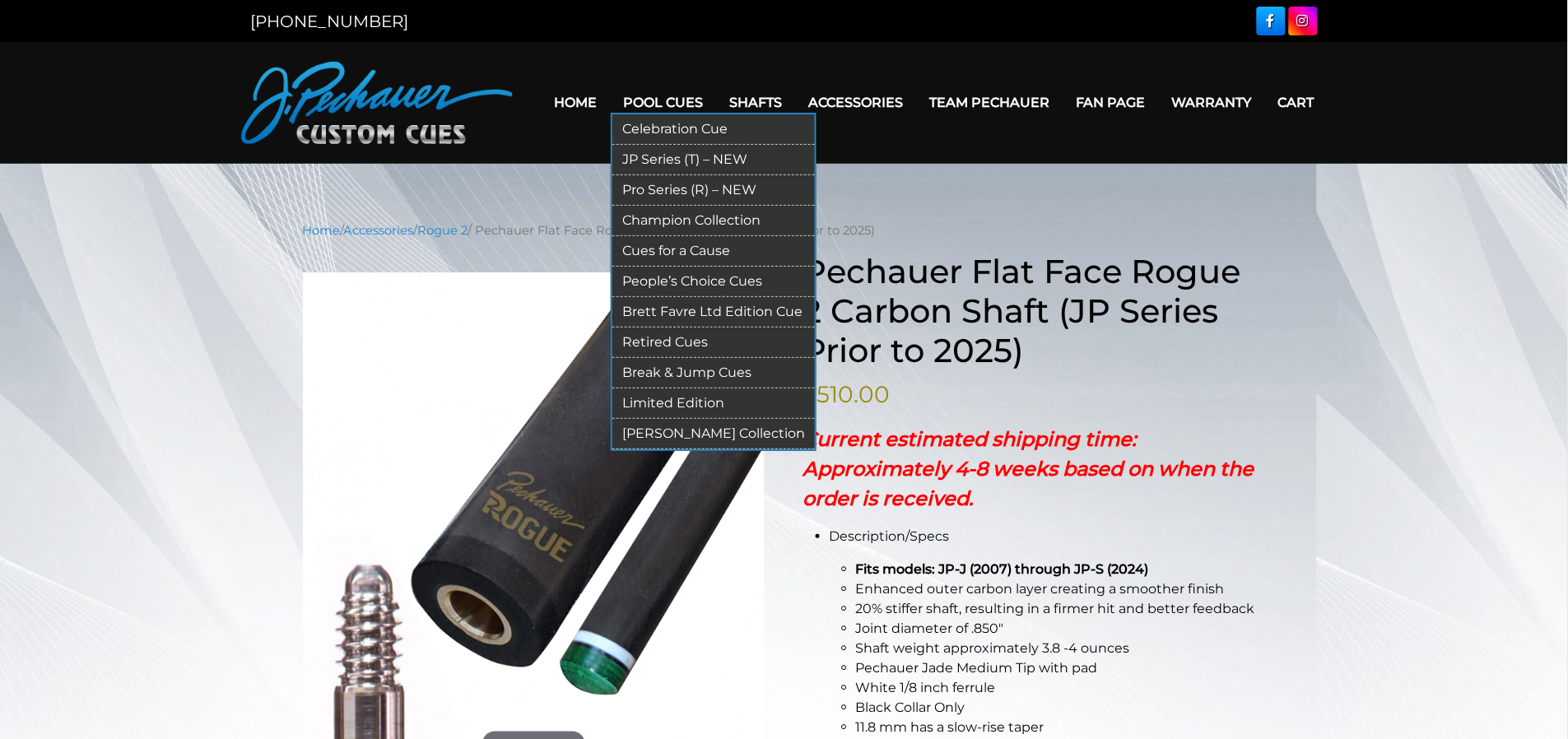
click at [662, 337] on link "Retired Cues" at bounding box center [714, 343] width 203 height 31
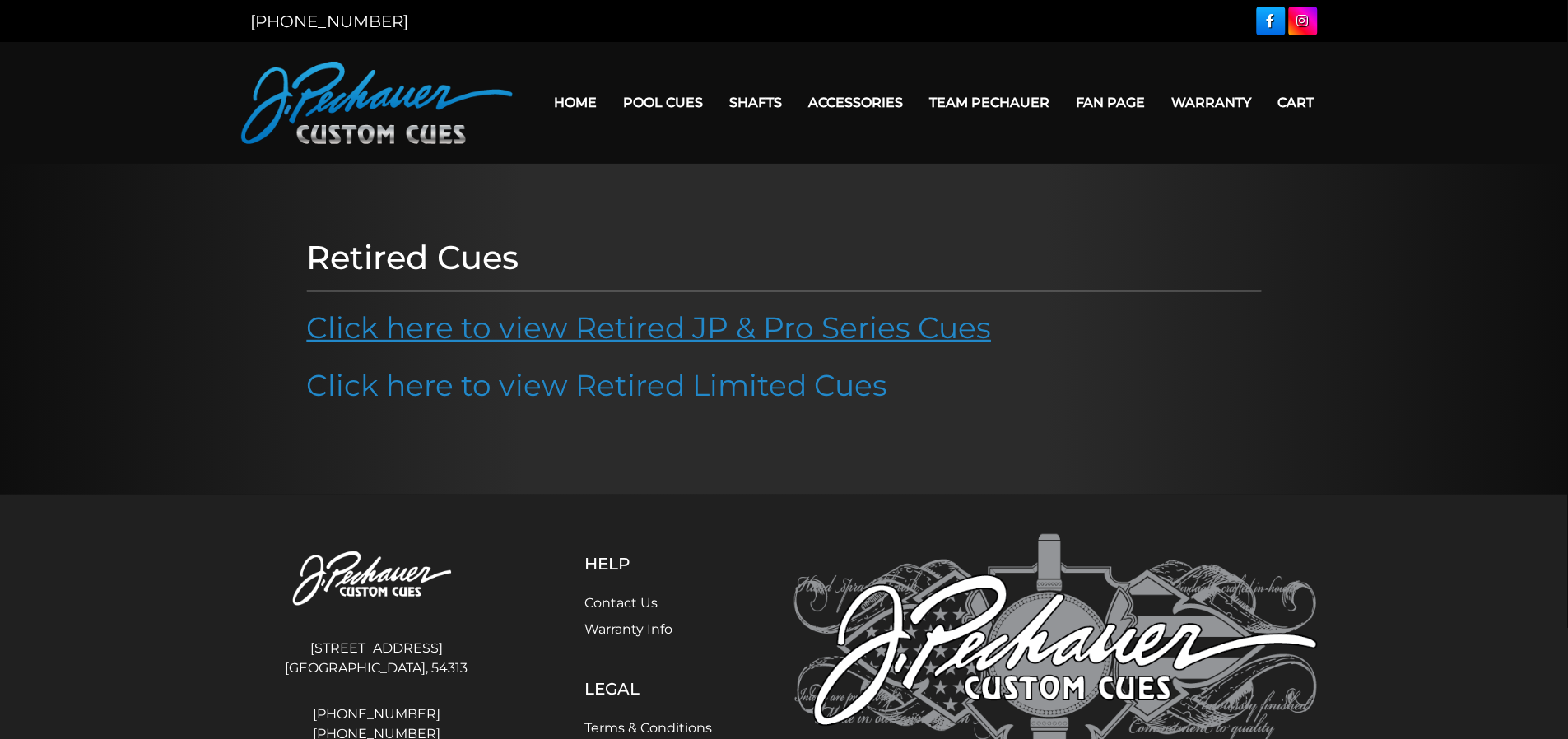
click at [672, 329] on link "Click here to view Retired JP & Pro Series Cues" at bounding box center [649, 327] width 685 height 36
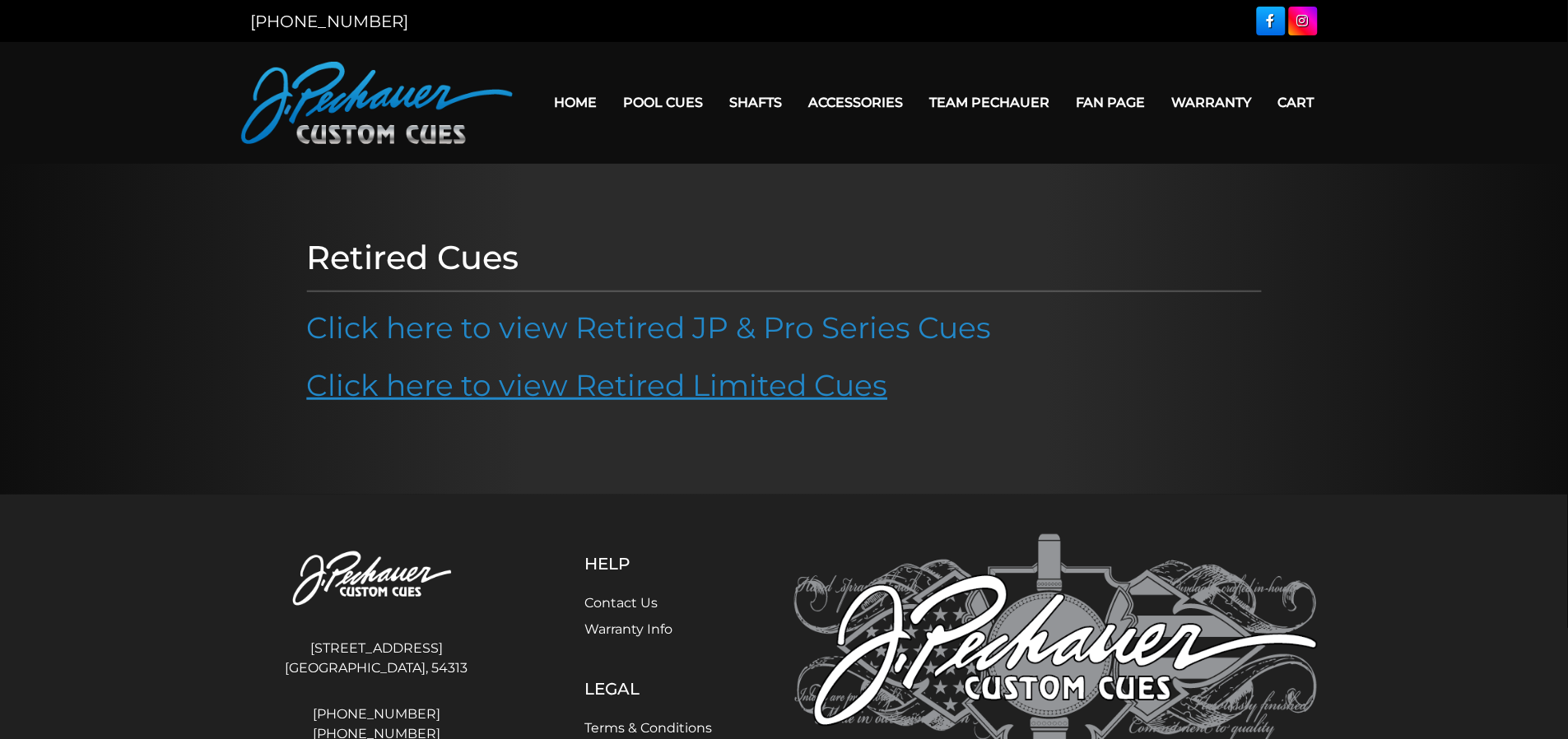
click at [659, 388] on link "Click here to view Retired Limited Cues" at bounding box center [598, 384] width 582 height 36
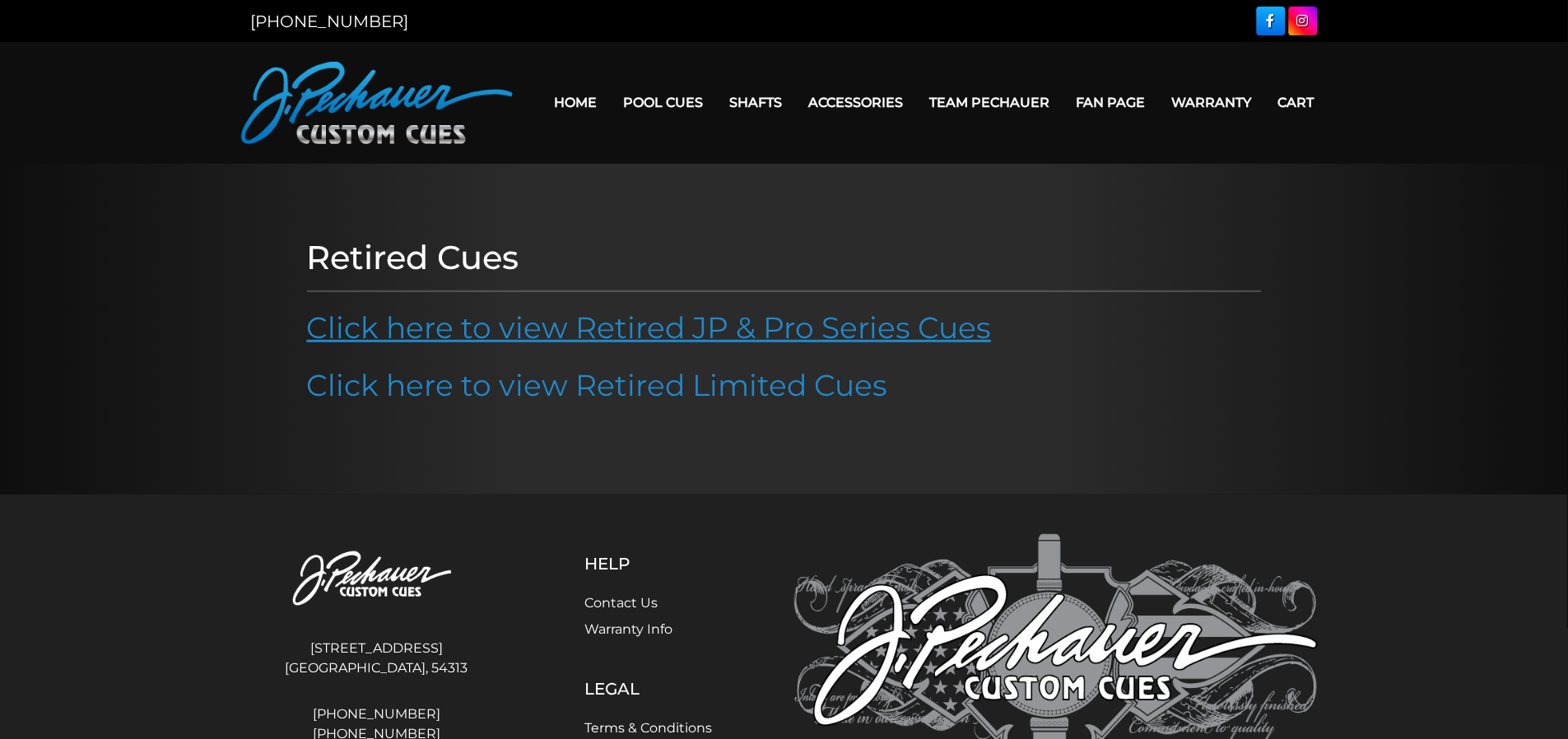
click at [774, 327] on link "Click here to view Retired JP & Pro Series Cues" at bounding box center [649, 327] width 685 height 36
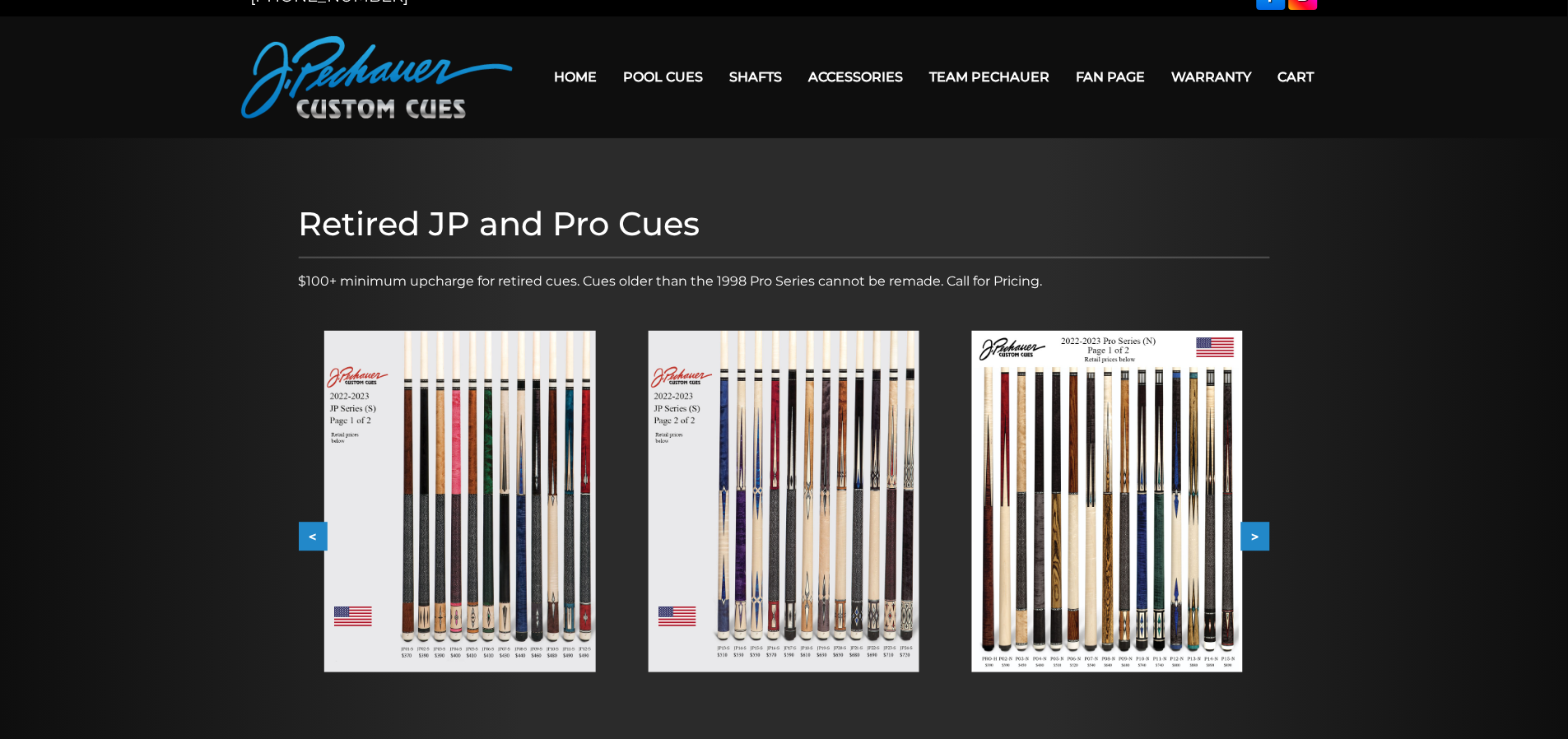
scroll to position [24, 0]
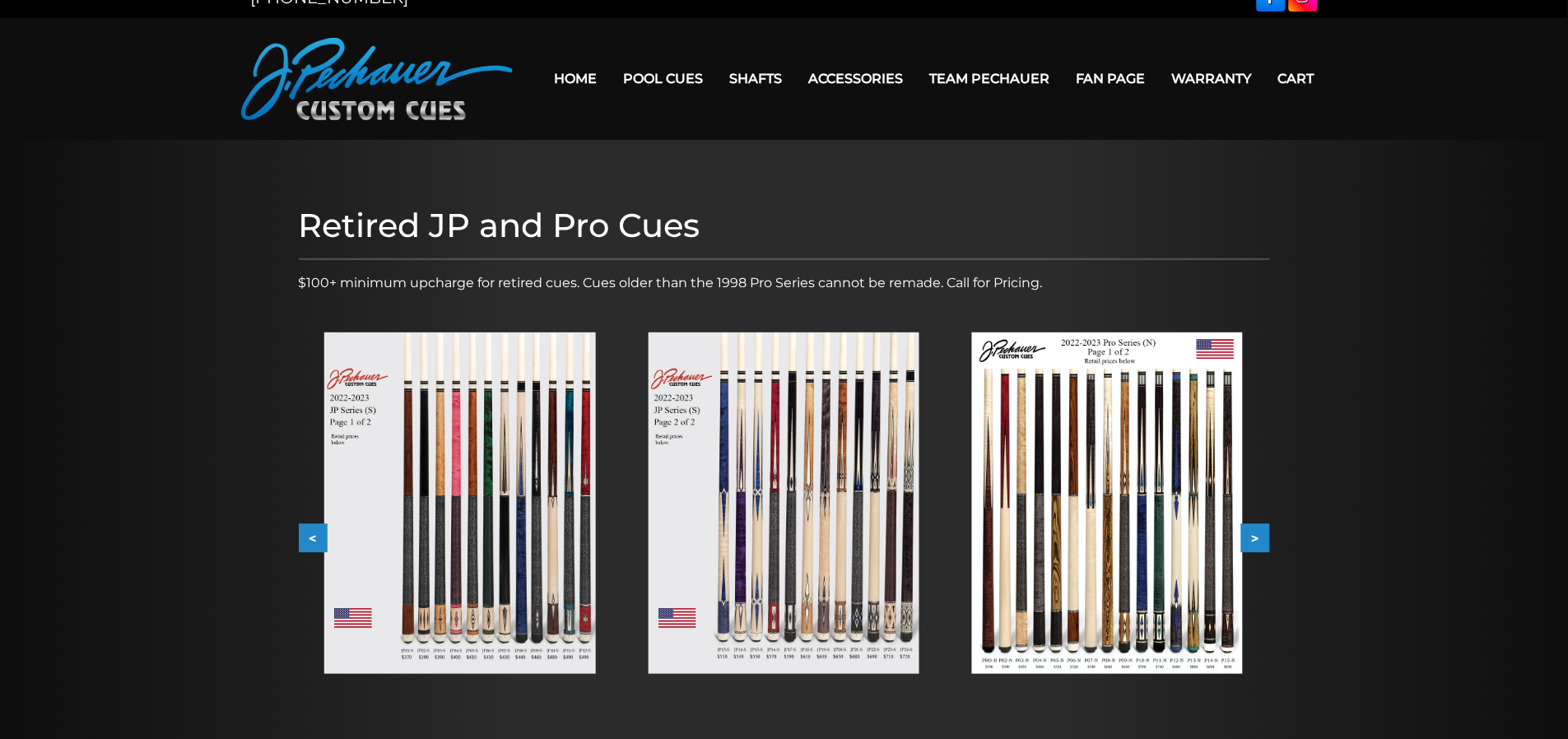
click at [1260, 536] on button ">" at bounding box center [1256, 539] width 29 height 29
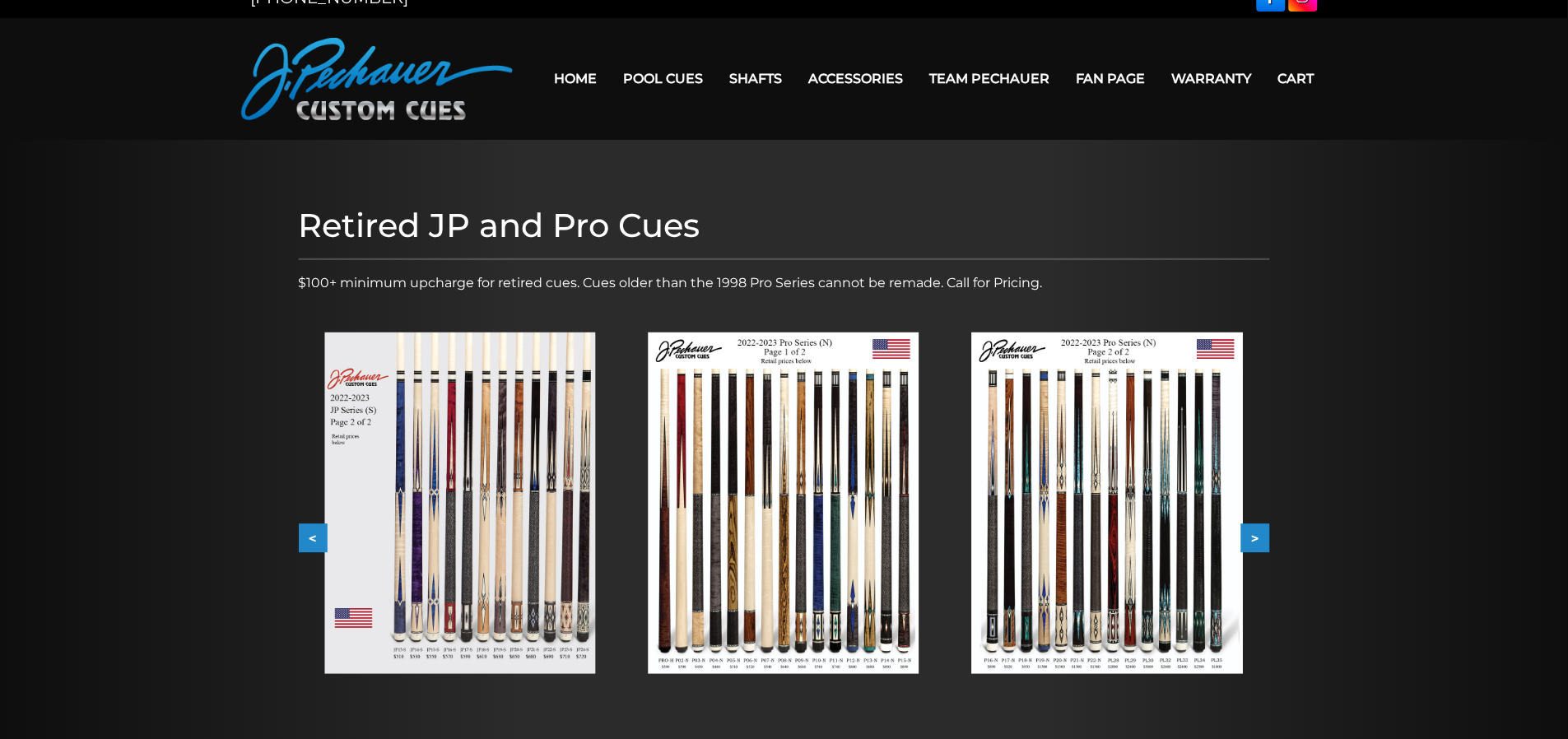
click at [1257, 536] on button ">" at bounding box center [1256, 539] width 29 height 29
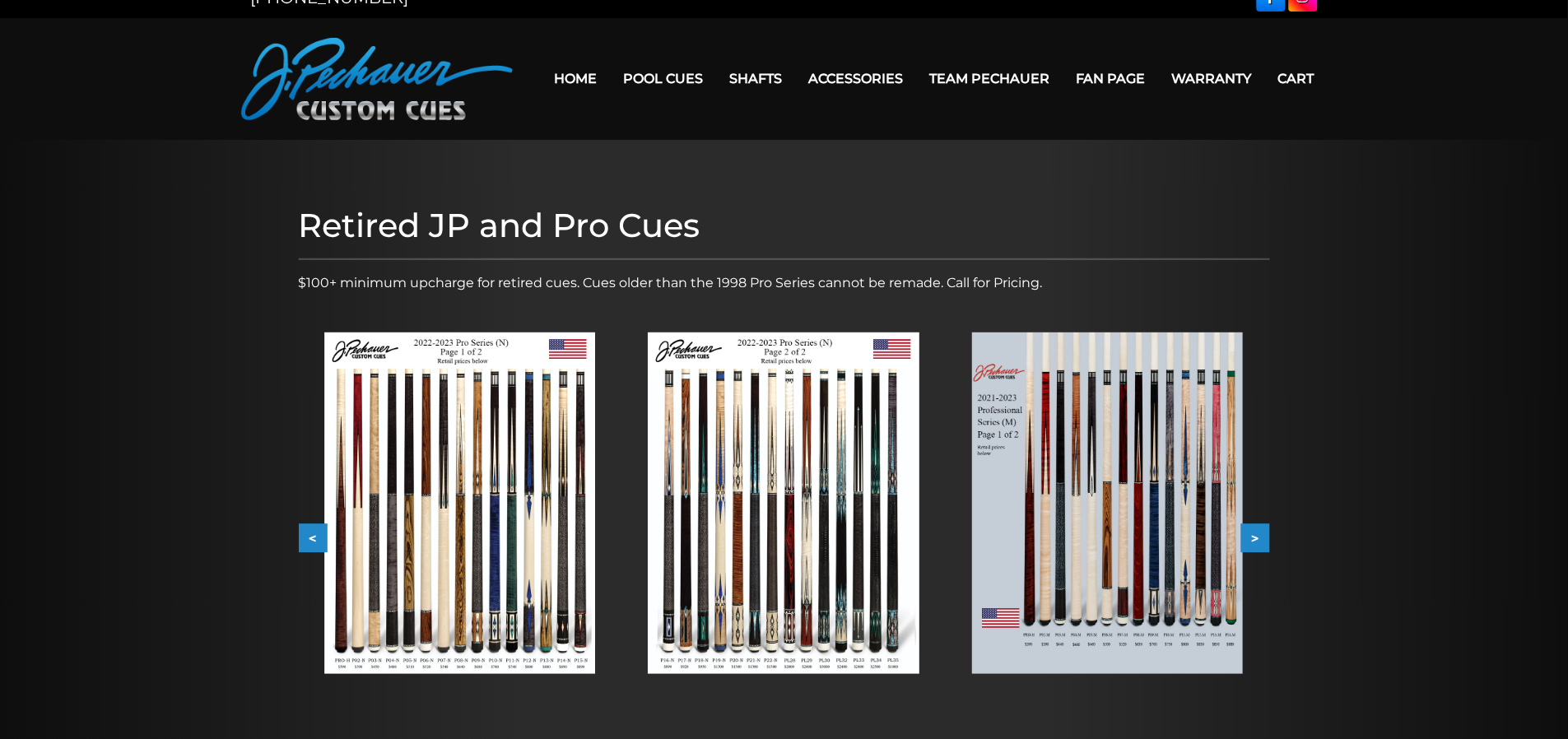
click at [413, 489] on img at bounding box center [460, 503] width 271 height 342
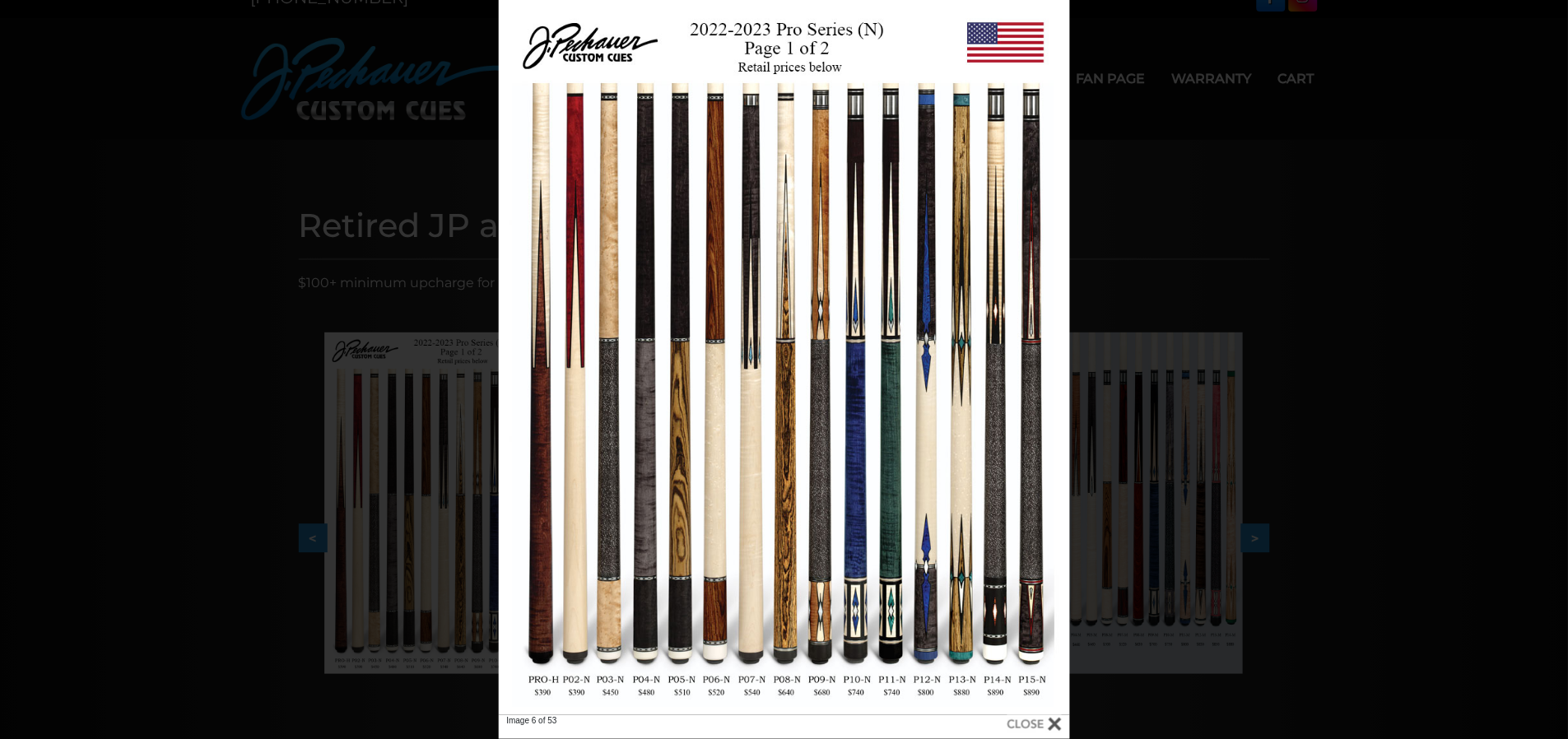
click at [1059, 724] on div at bounding box center [1035, 725] width 54 height 18
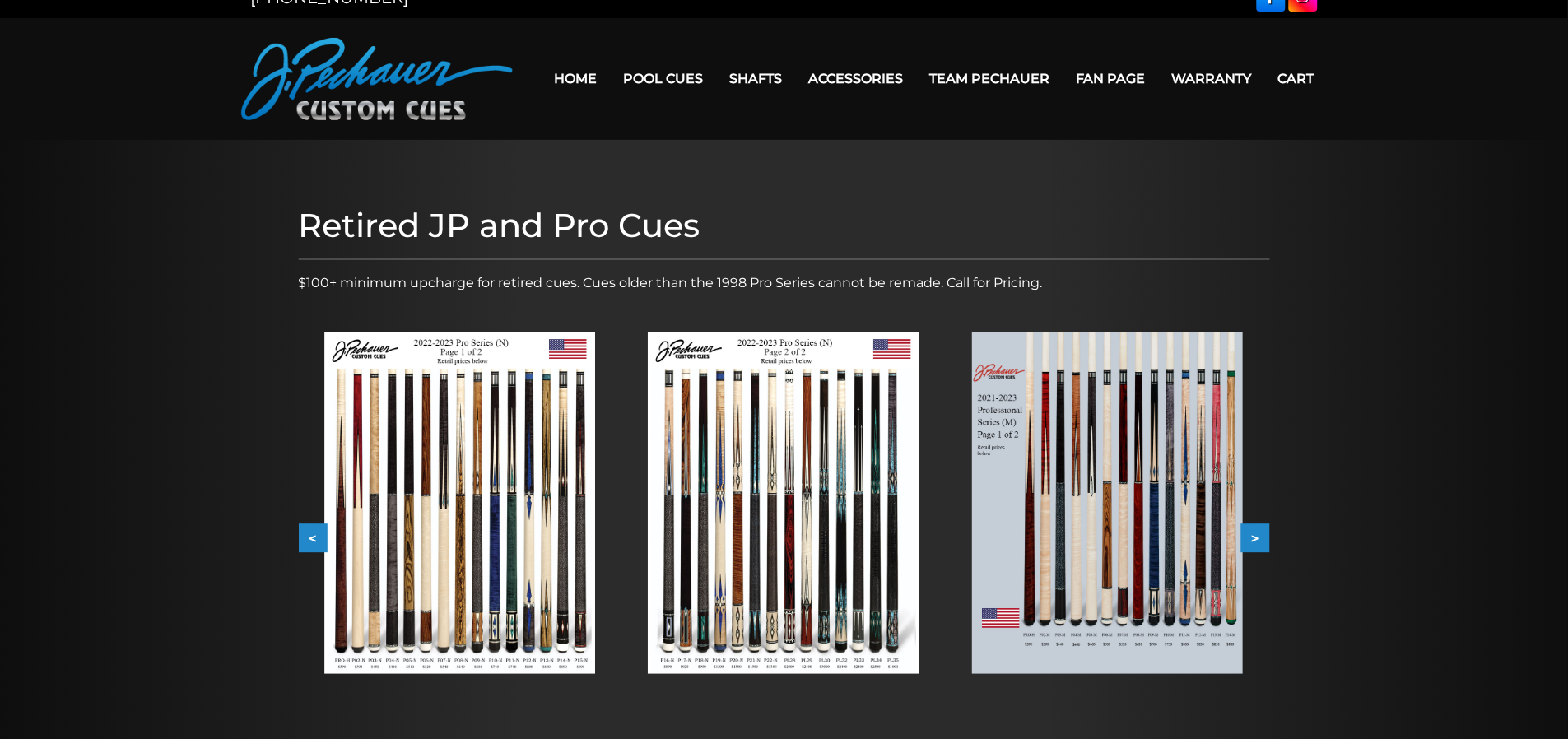
click at [1260, 537] on button ">" at bounding box center [1256, 539] width 29 height 29
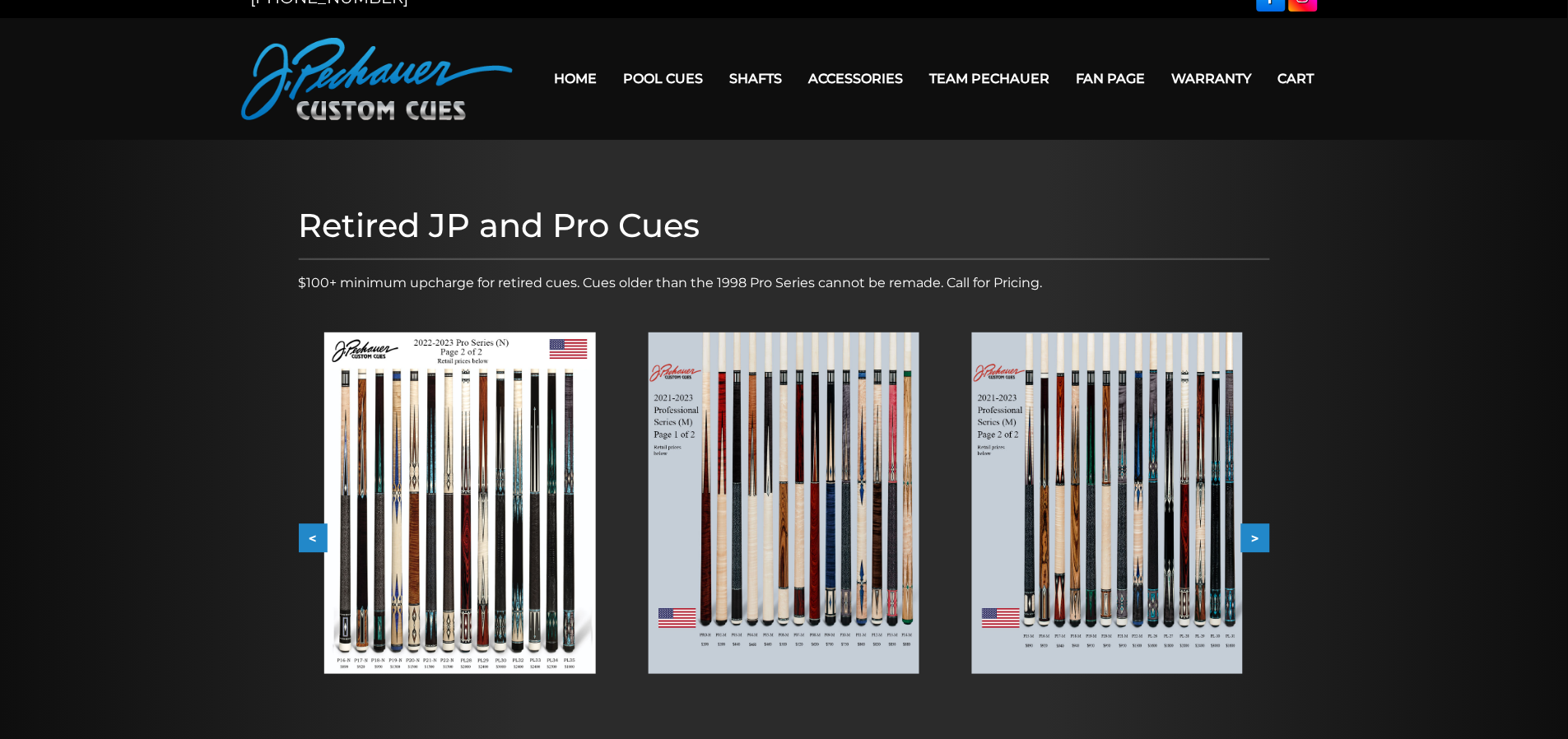
click at [1133, 498] on img at bounding box center [1107, 503] width 271 height 342
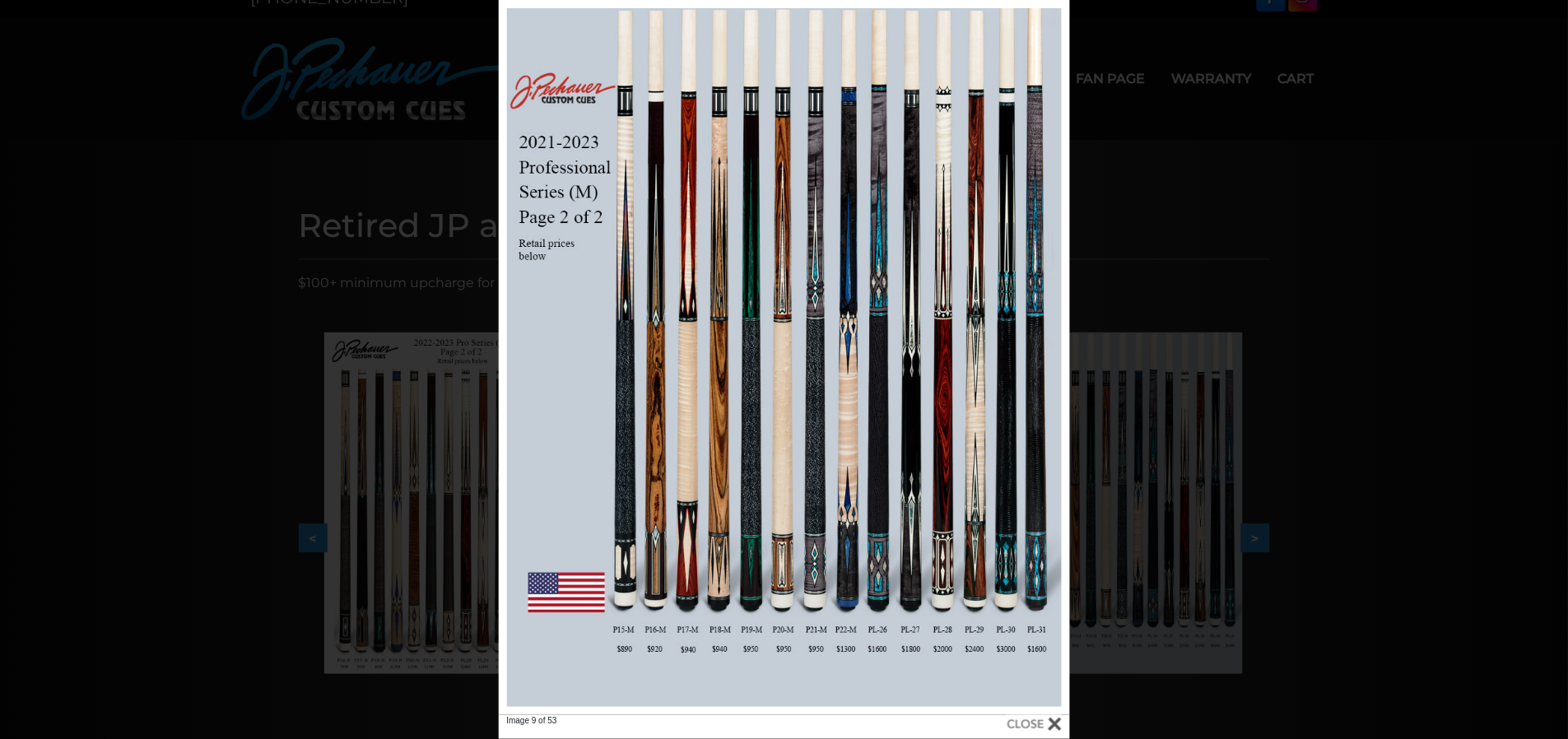
click at [1060, 722] on div at bounding box center [1035, 725] width 54 height 18
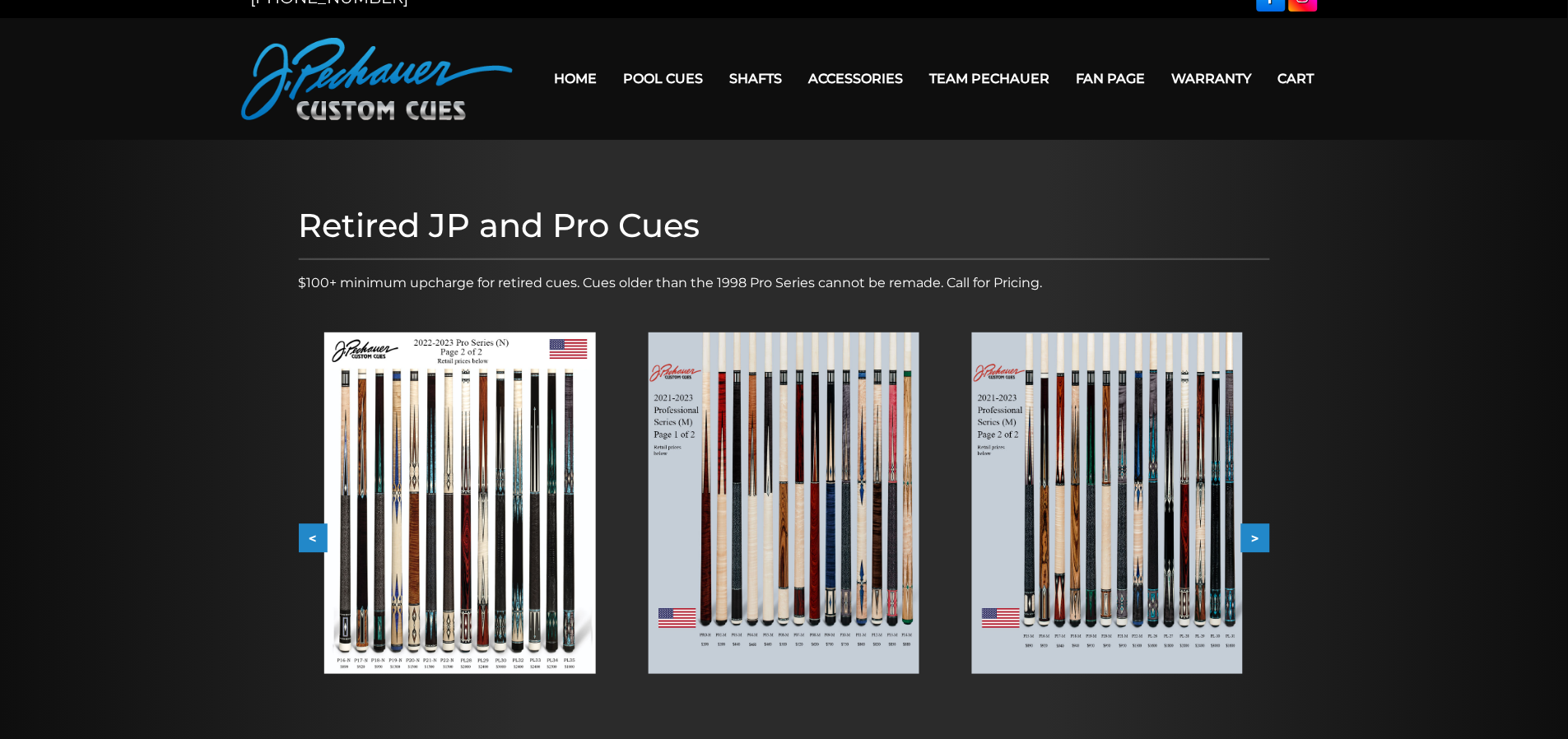
click at [1257, 539] on button ">" at bounding box center [1256, 539] width 29 height 29
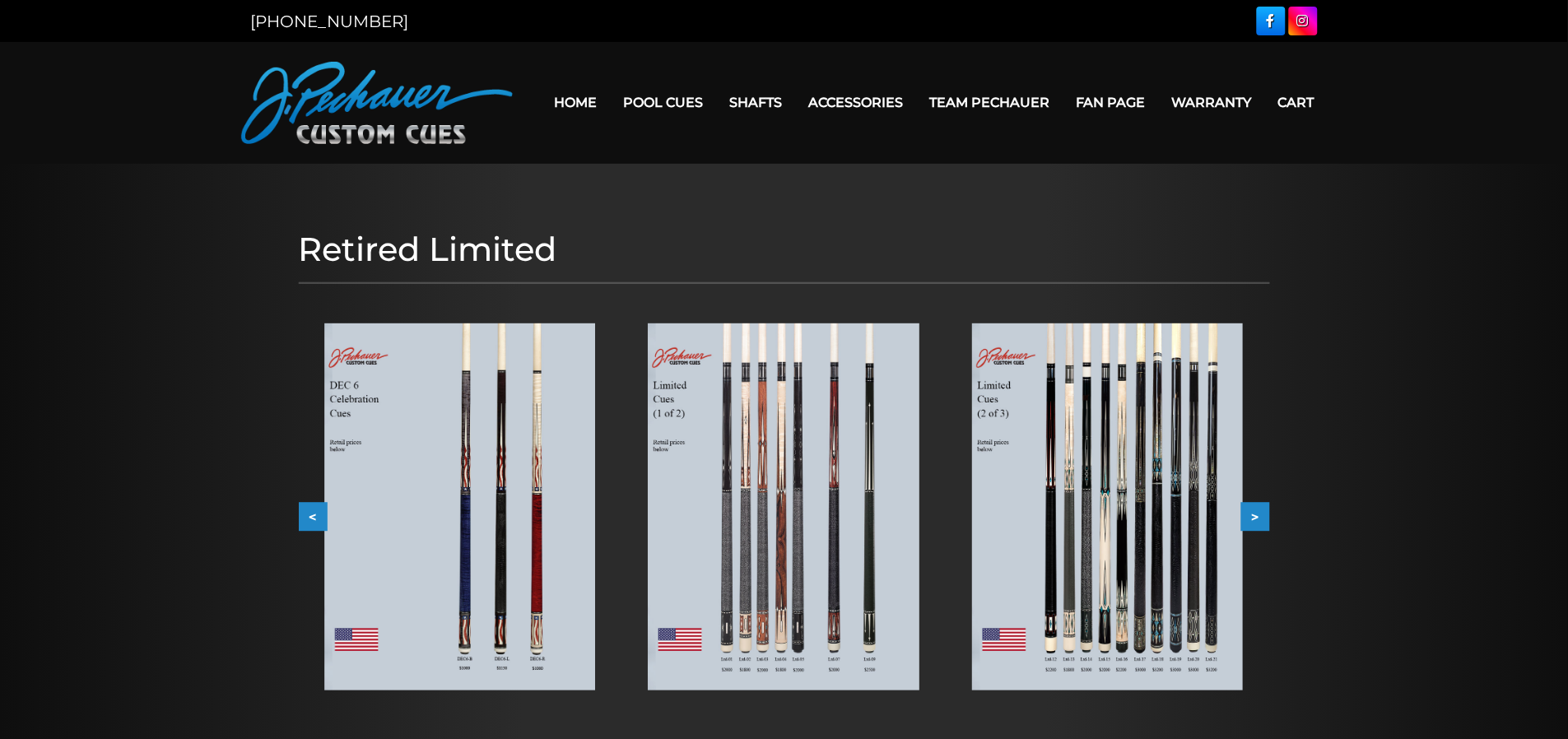
click at [1256, 520] on button ">" at bounding box center [1256, 517] width 29 height 29
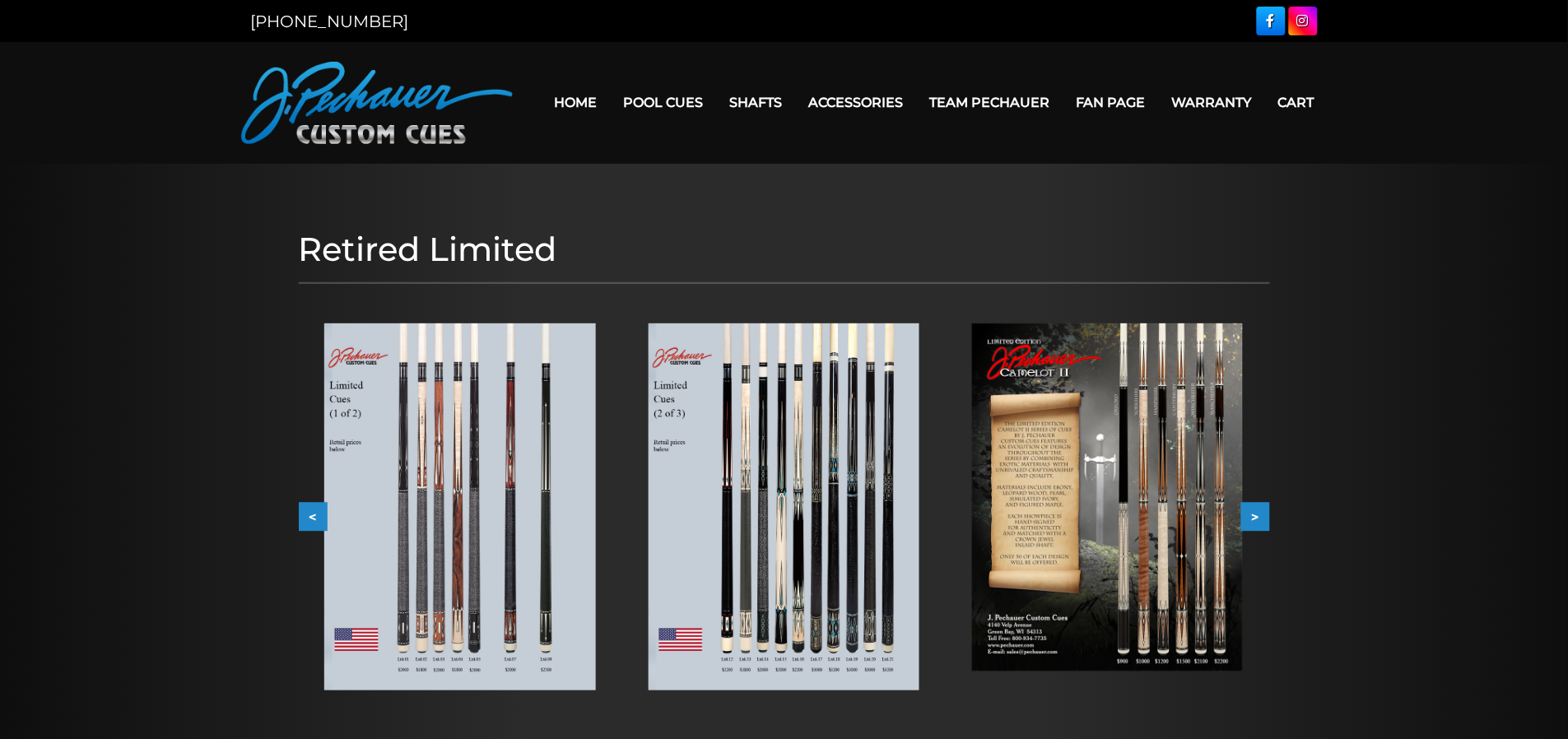
click at [310, 516] on button "<" at bounding box center [313, 517] width 29 height 29
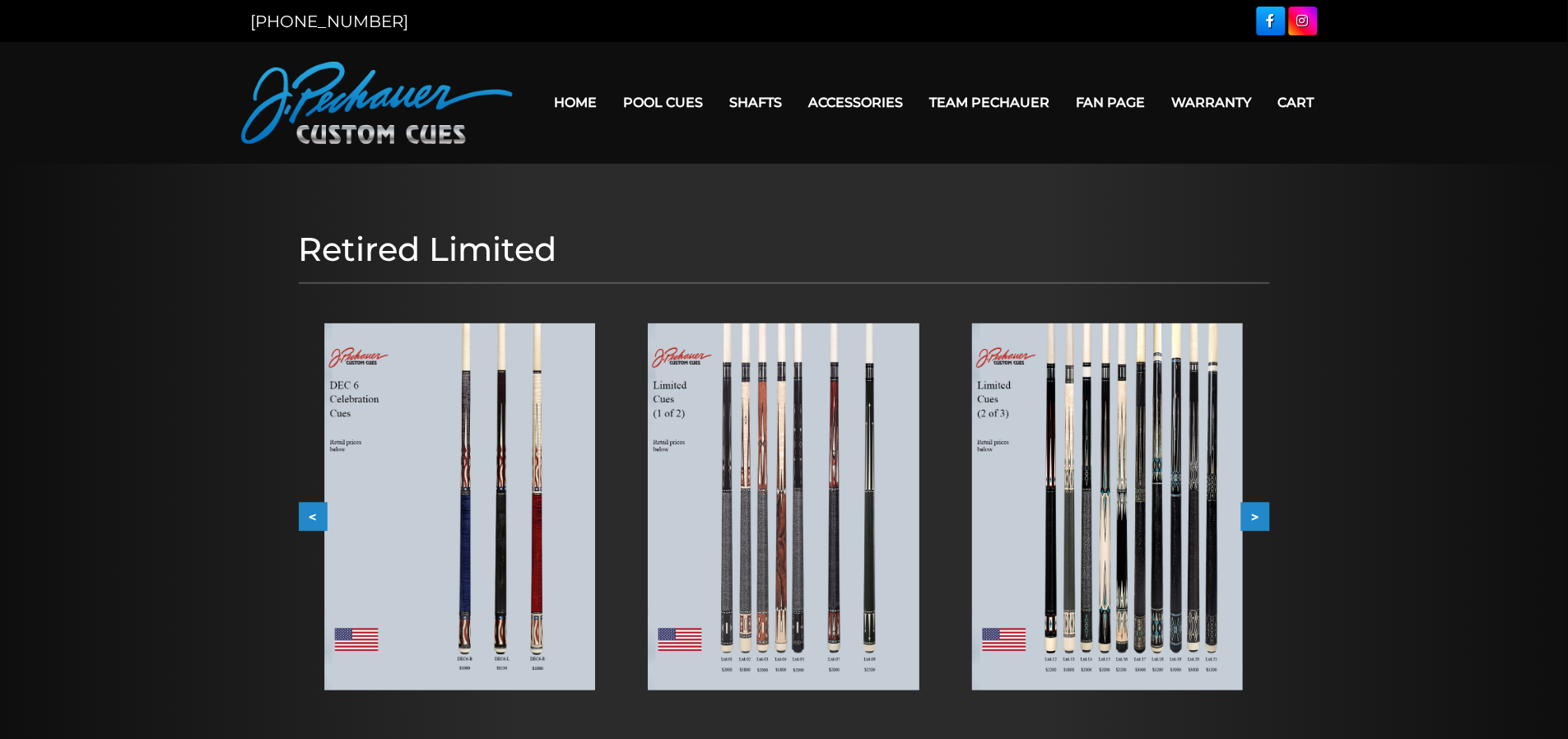
click at [321, 521] on button "<" at bounding box center [313, 517] width 29 height 29
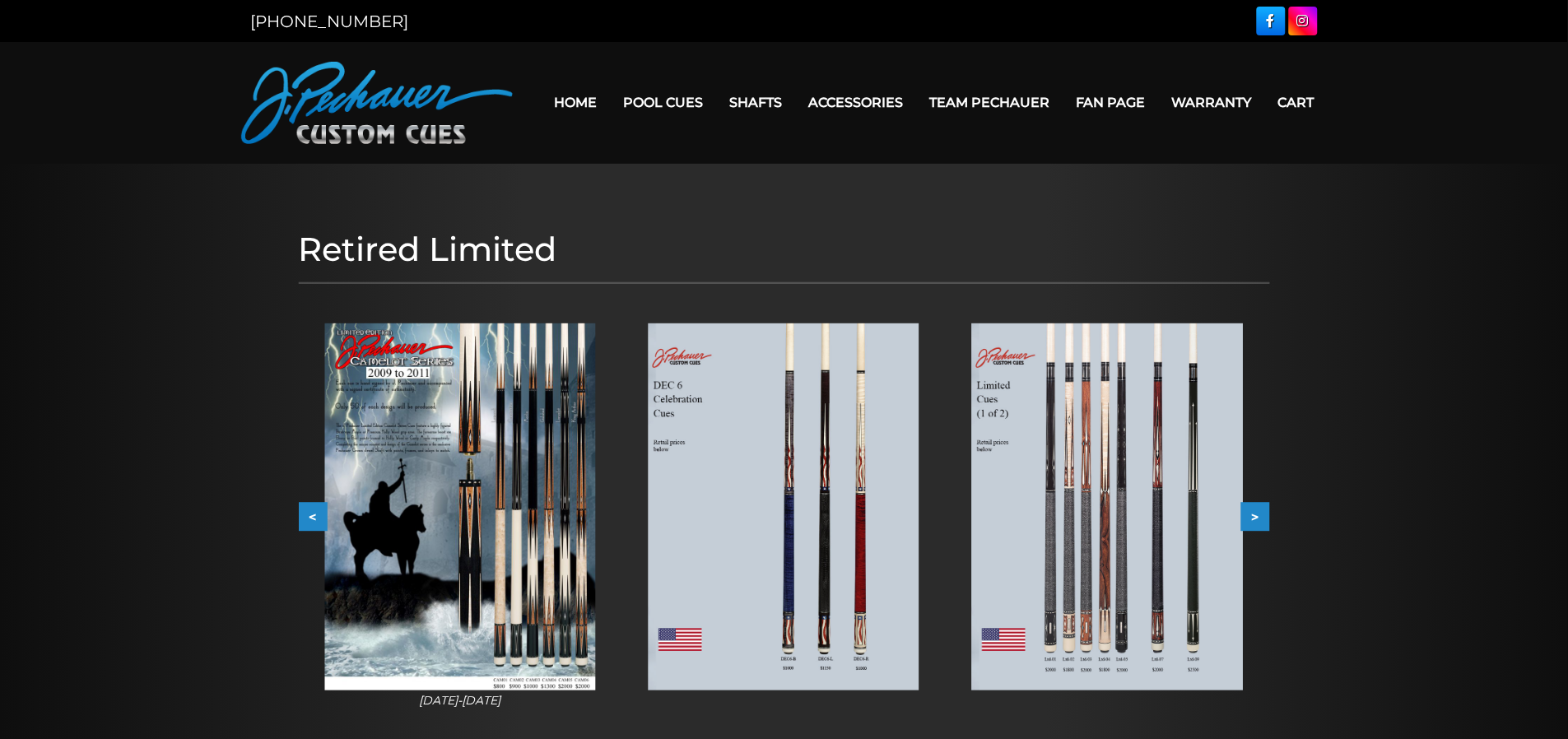
click at [321, 521] on button "<" at bounding box center [313, 517] width 29 height 29
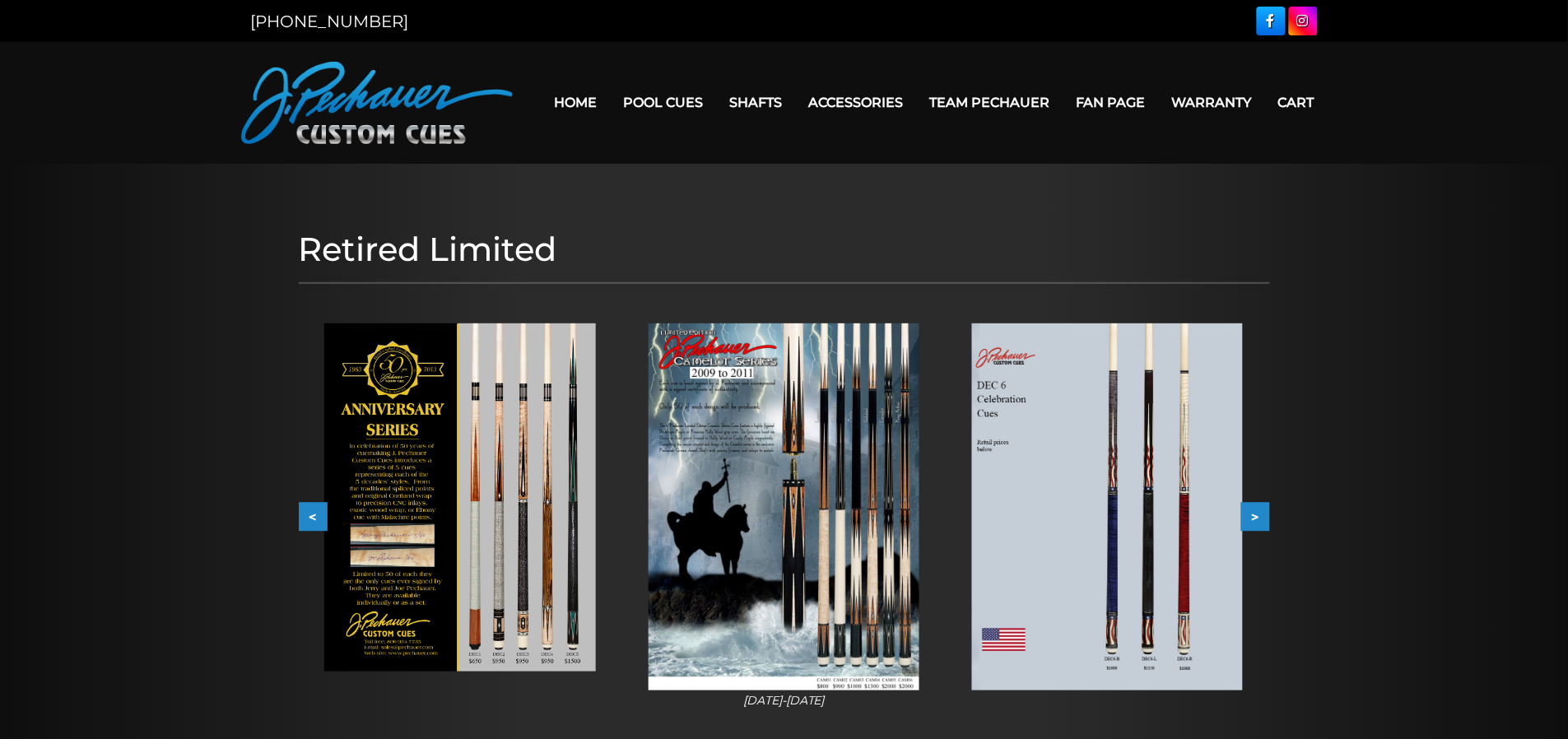
click at [321, 521] on button "<" at bounding box center [313, 517] width 29 height 29
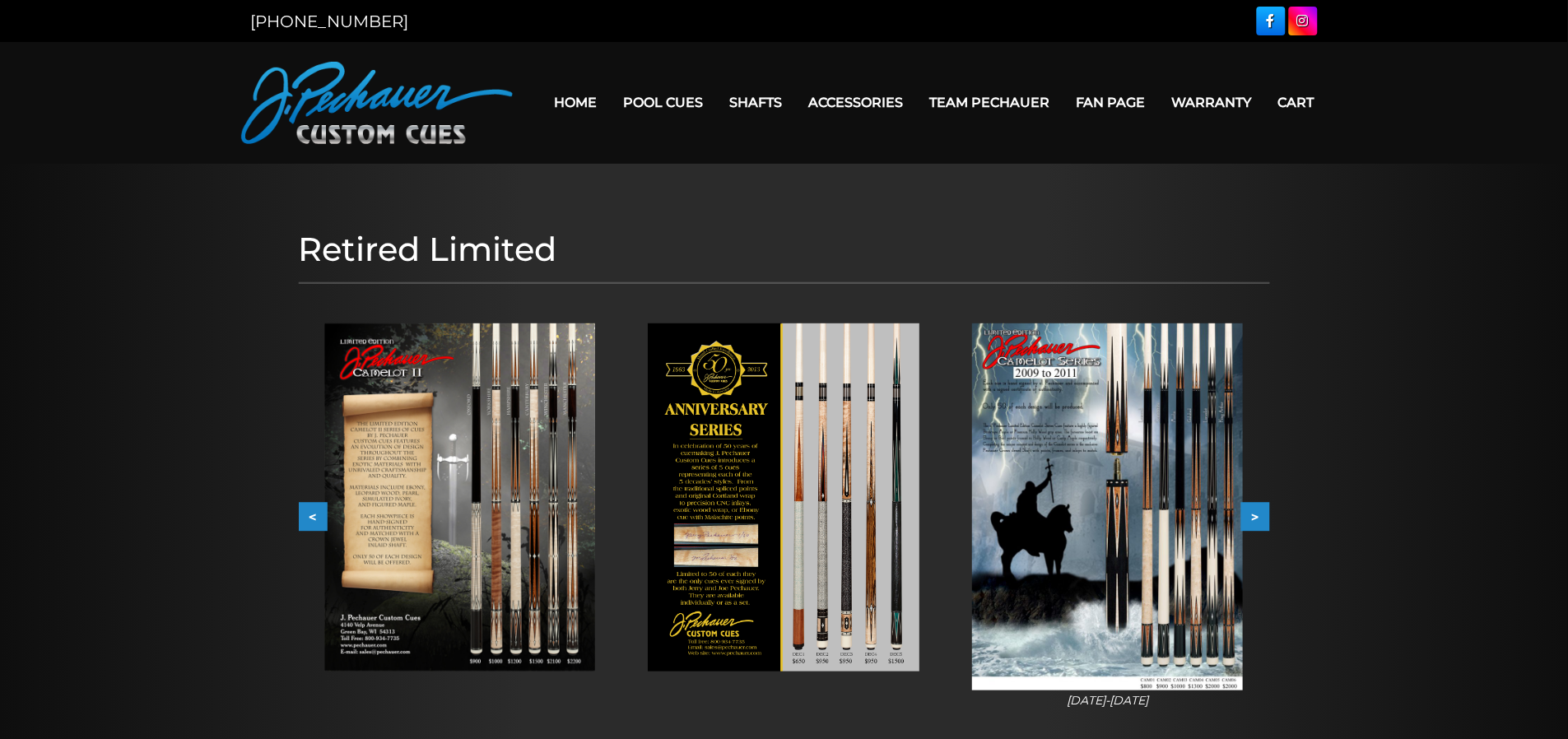
click at [321, 521] on button "<" at bounding box center [313, 517] width 29 height 29
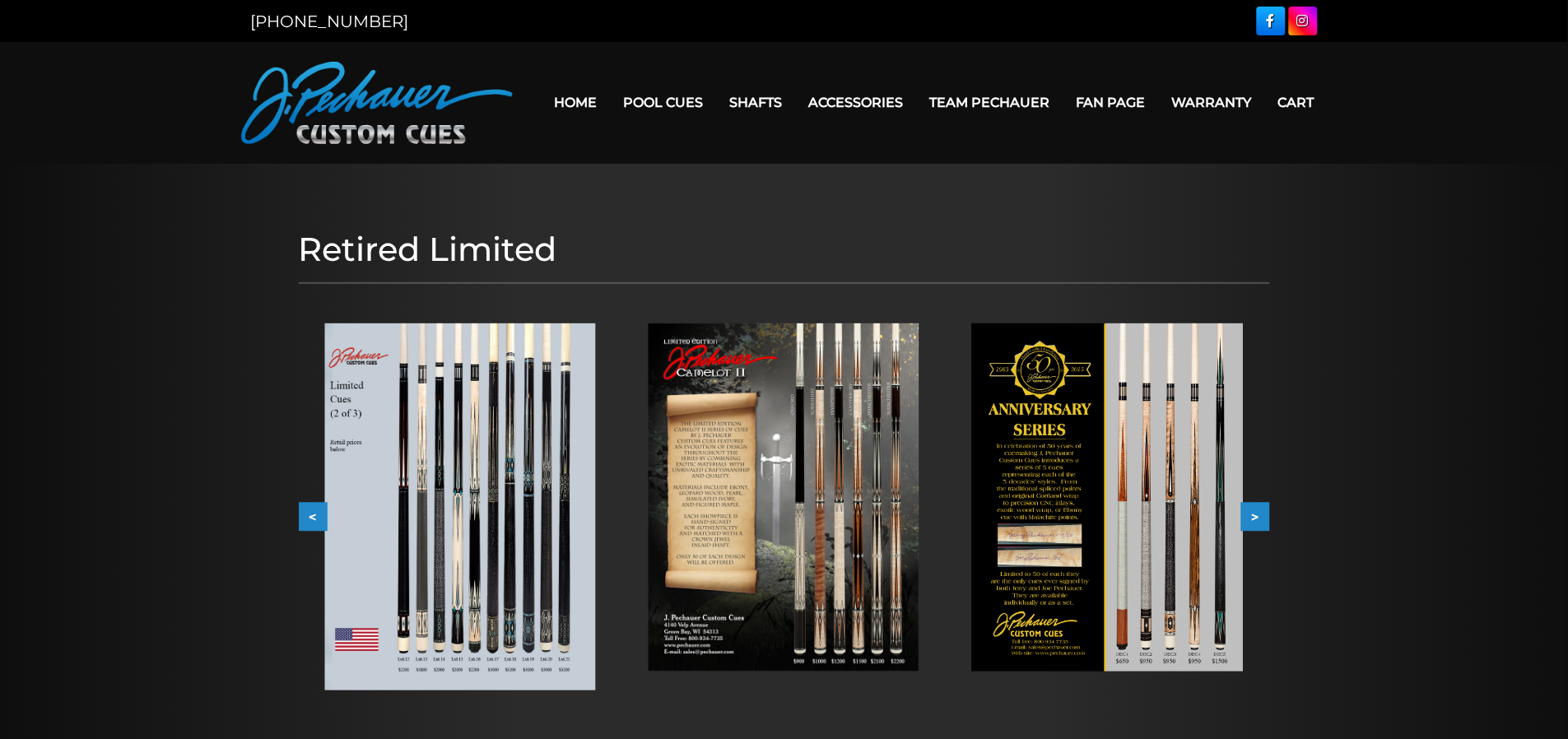
click at [321, 517] on button "<" at bounding box center [313, 517] width 29 height 29
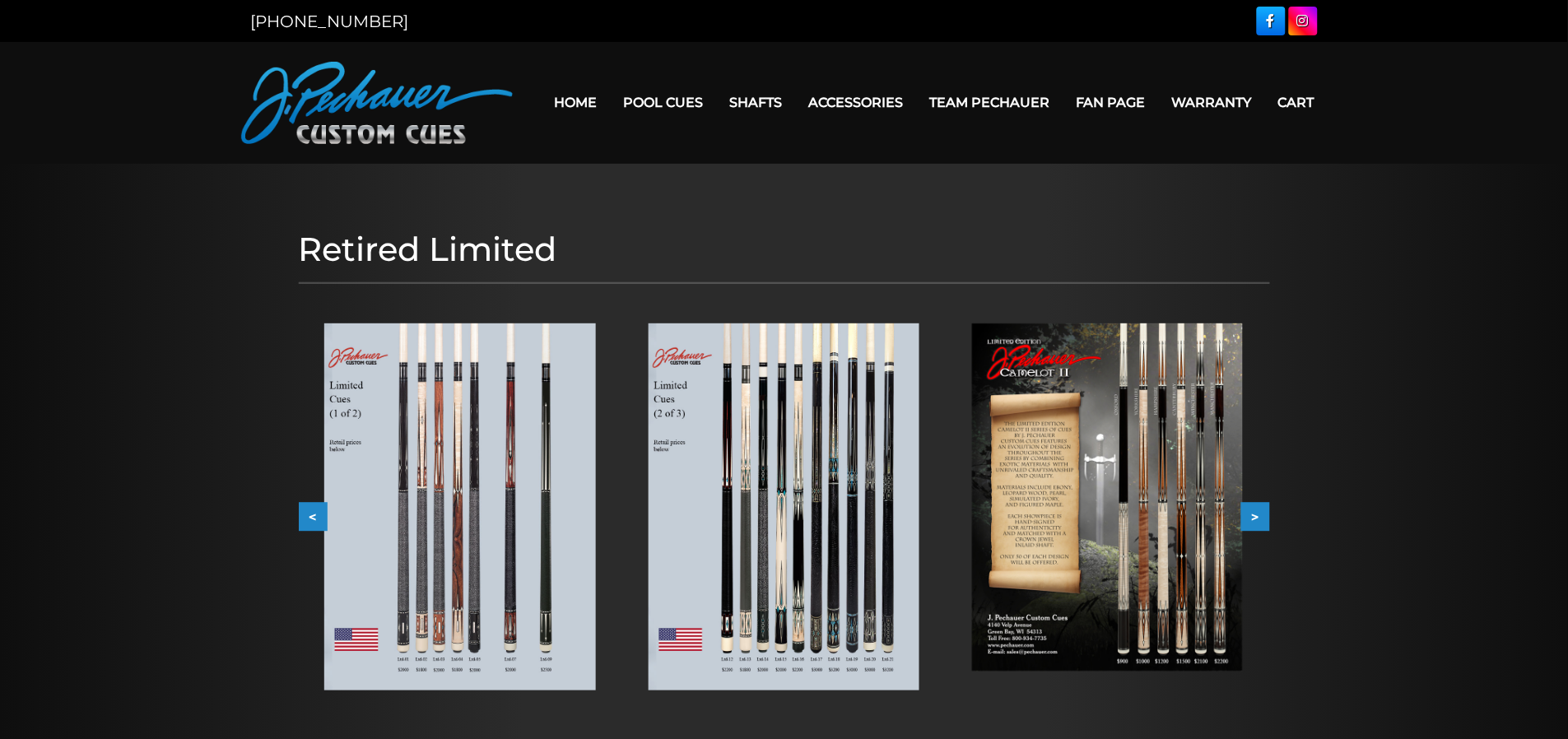
click at [321, 517] on button "<" at bounding box center [313, 517] width 29 height 29
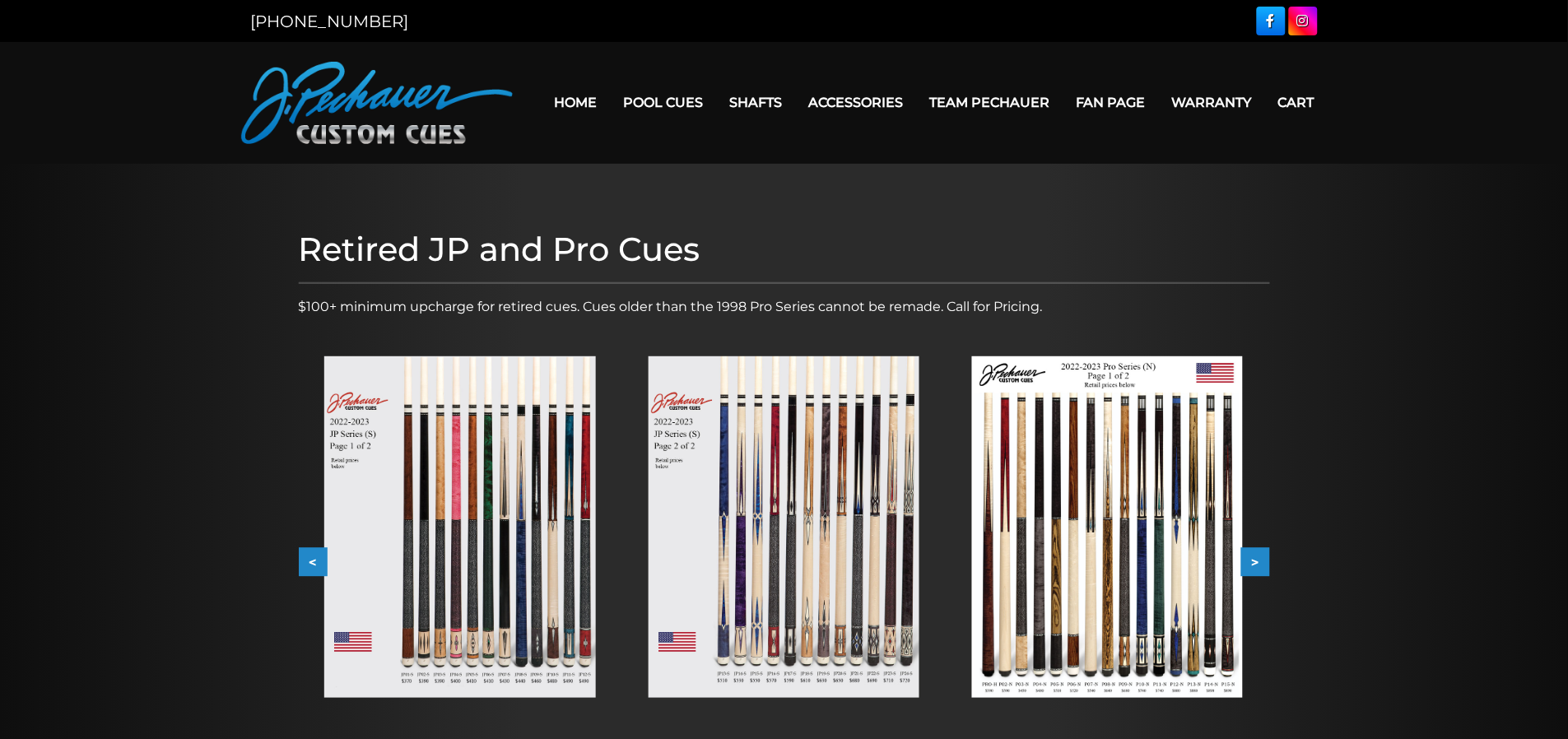
click at [1261, 562] on button ">" at bounding box center [1256, 563] width 29 height 29
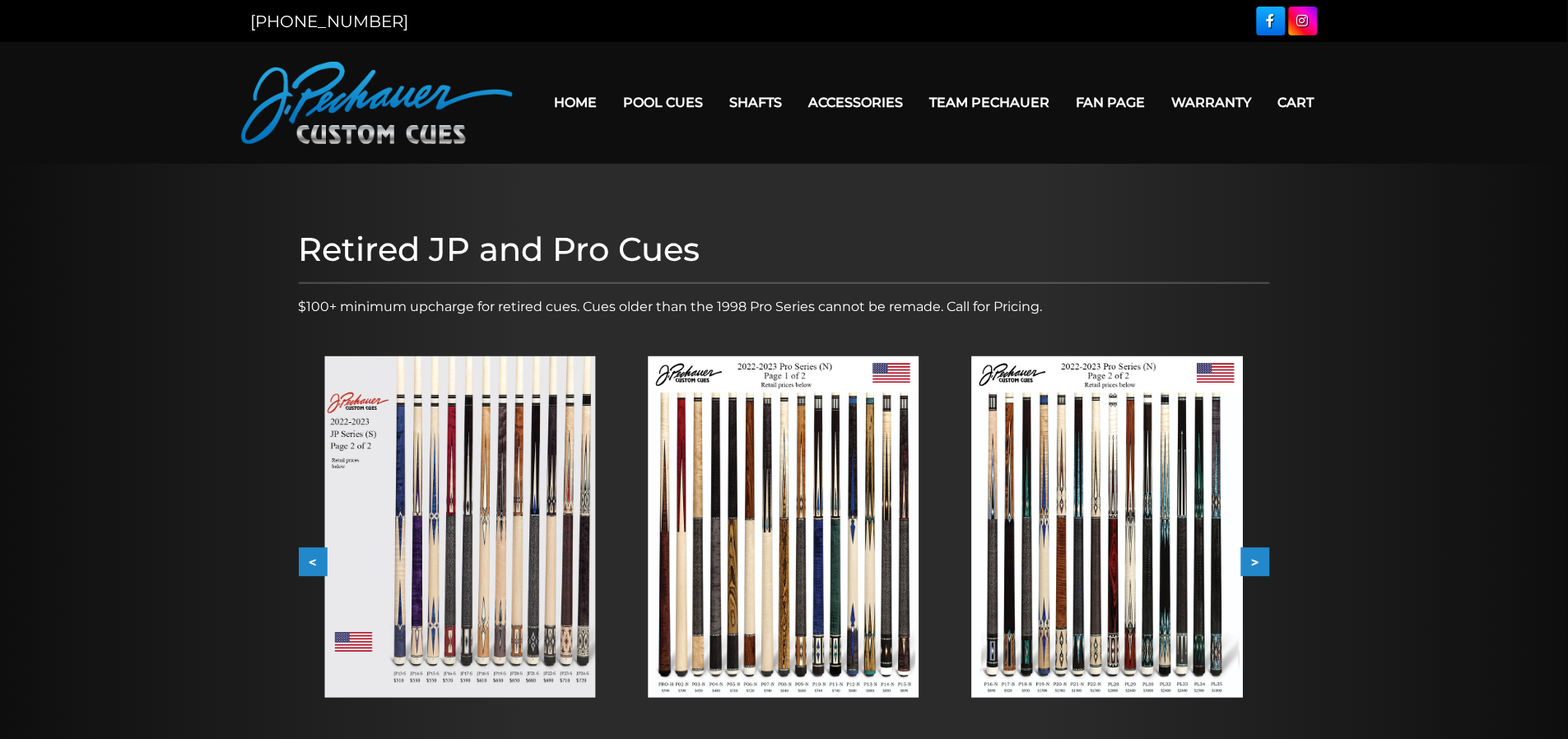
click at [1261, 562] on button ">" at bounding box center [1256, 563] width 29 height 29
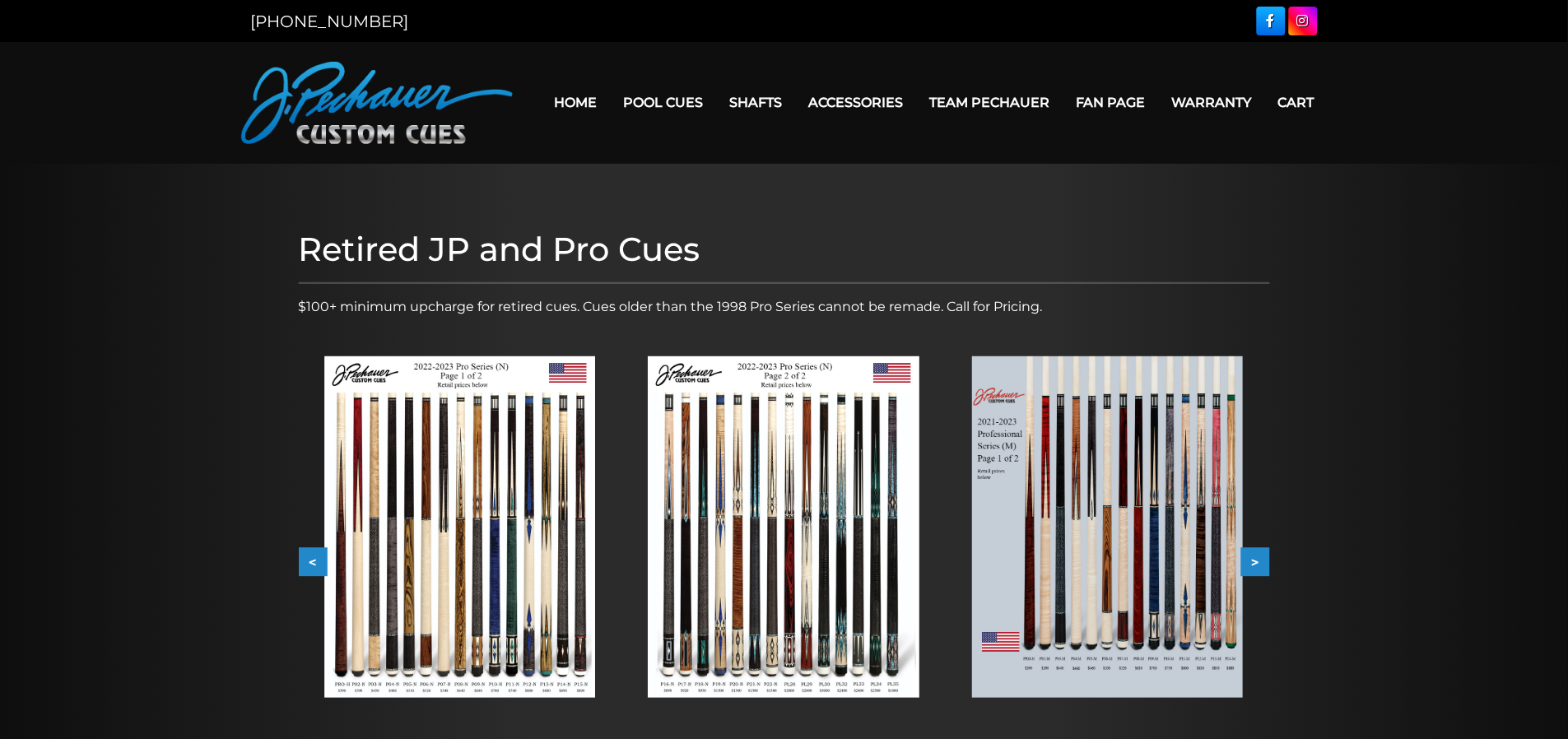
click at [410, 569] on img at bounding box center [460, 527] width 271 height 342
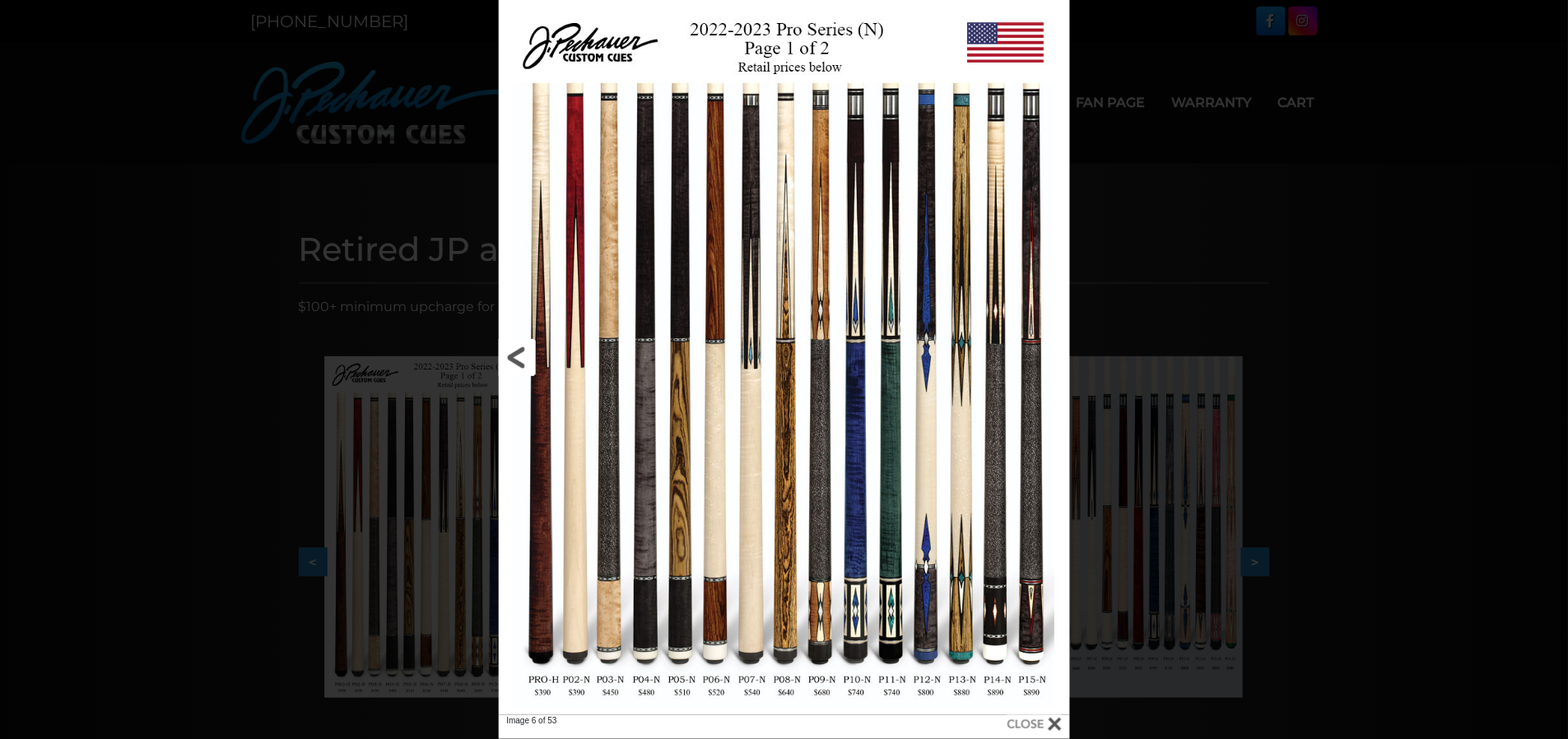
click at [652, 521] on link at bounding box center [627, 357] width 257 height 716
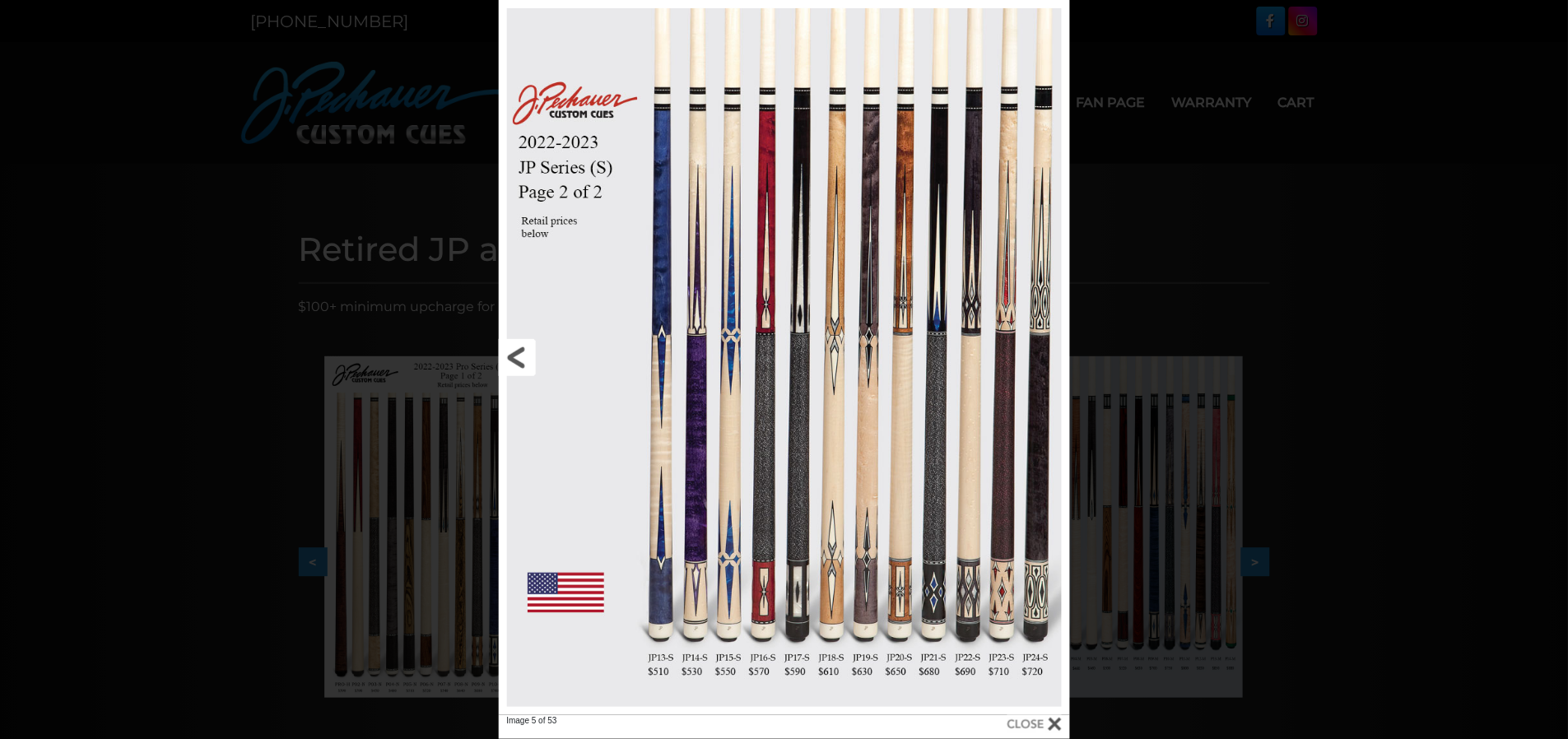
click at [522, 358] on link at bounding box center [627, 357] width 257 height 716
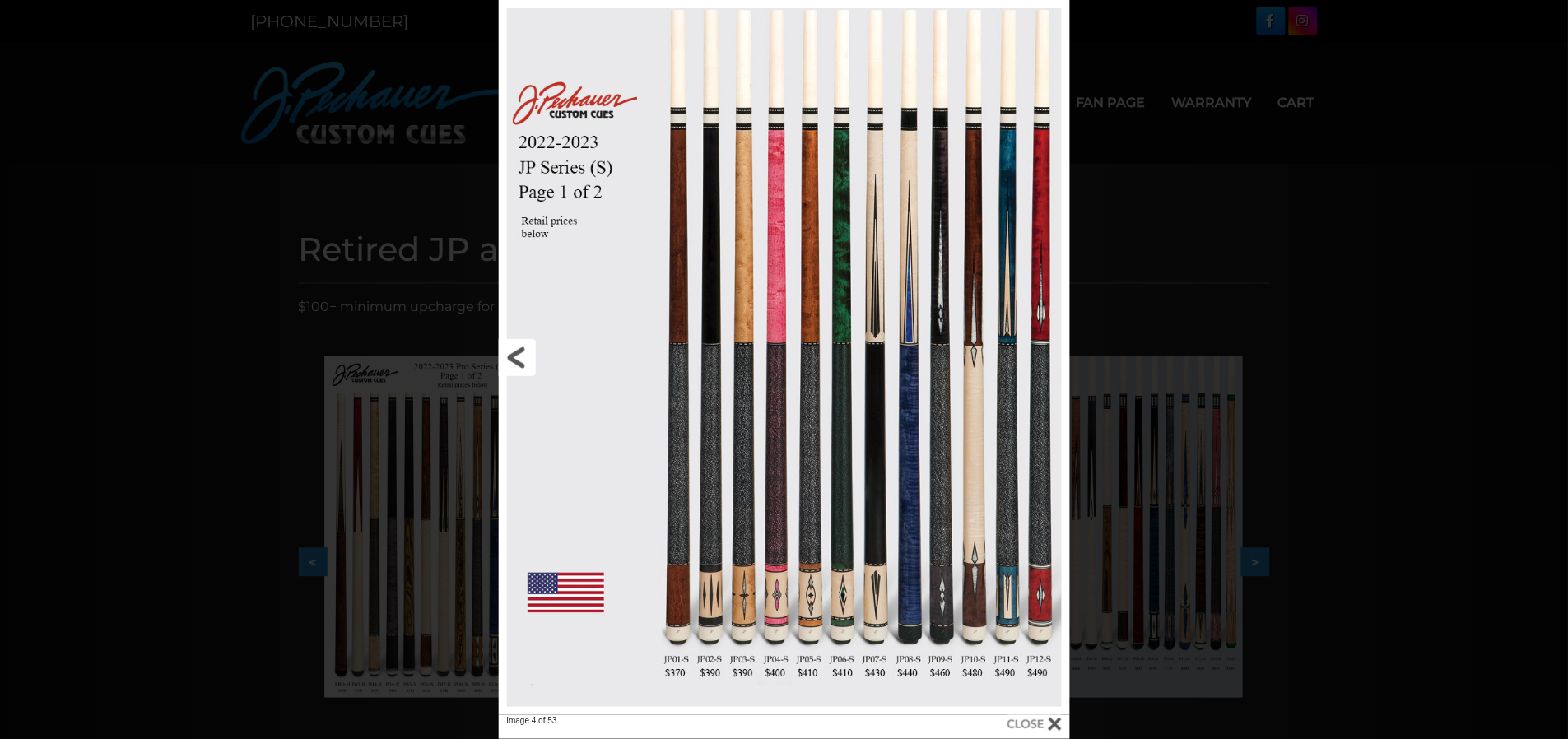
click at [522, 365] on link at bounding box center [627, 357] width 257 height 716
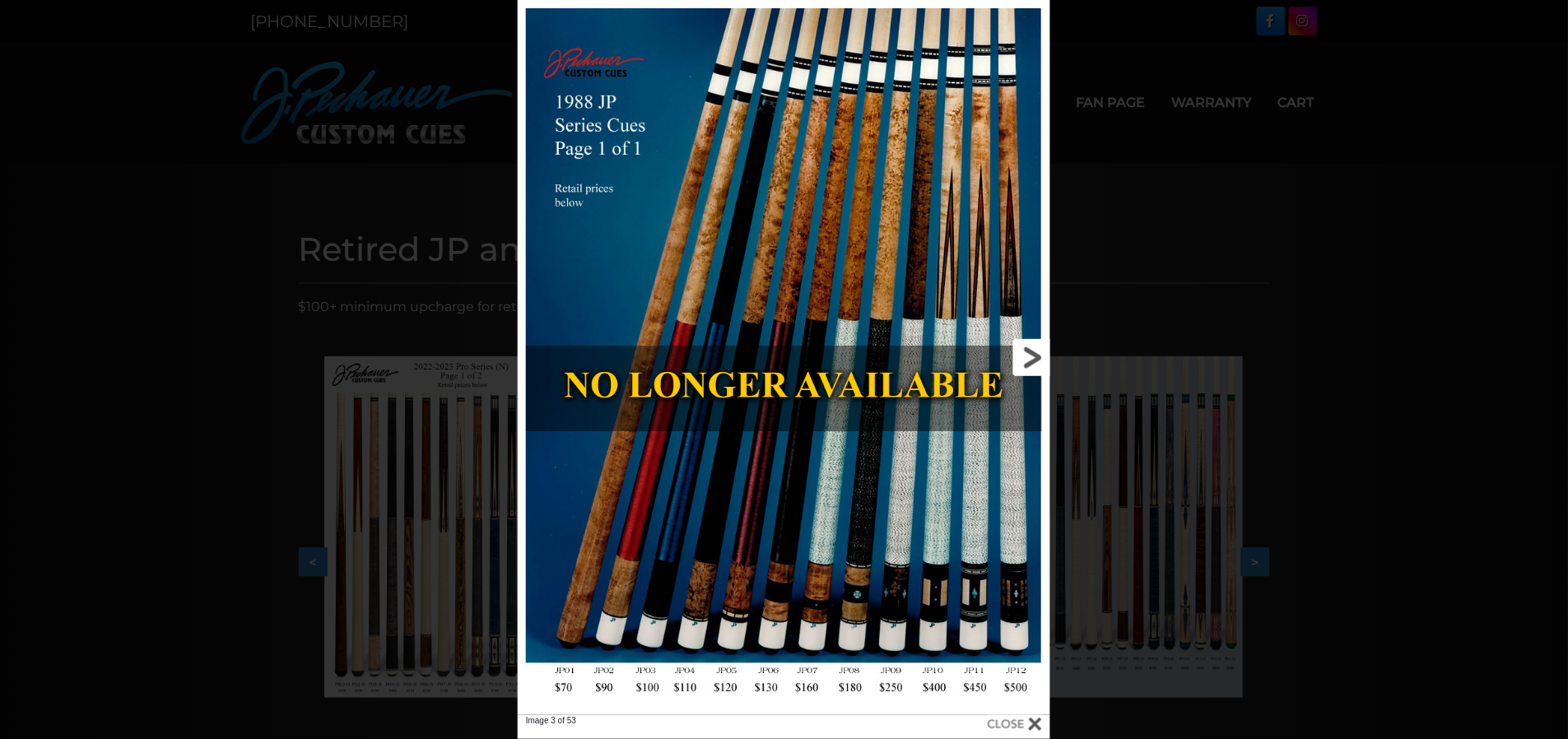
click at [1034, 360] on link at bounding box center [930, 357] width 240 height 716
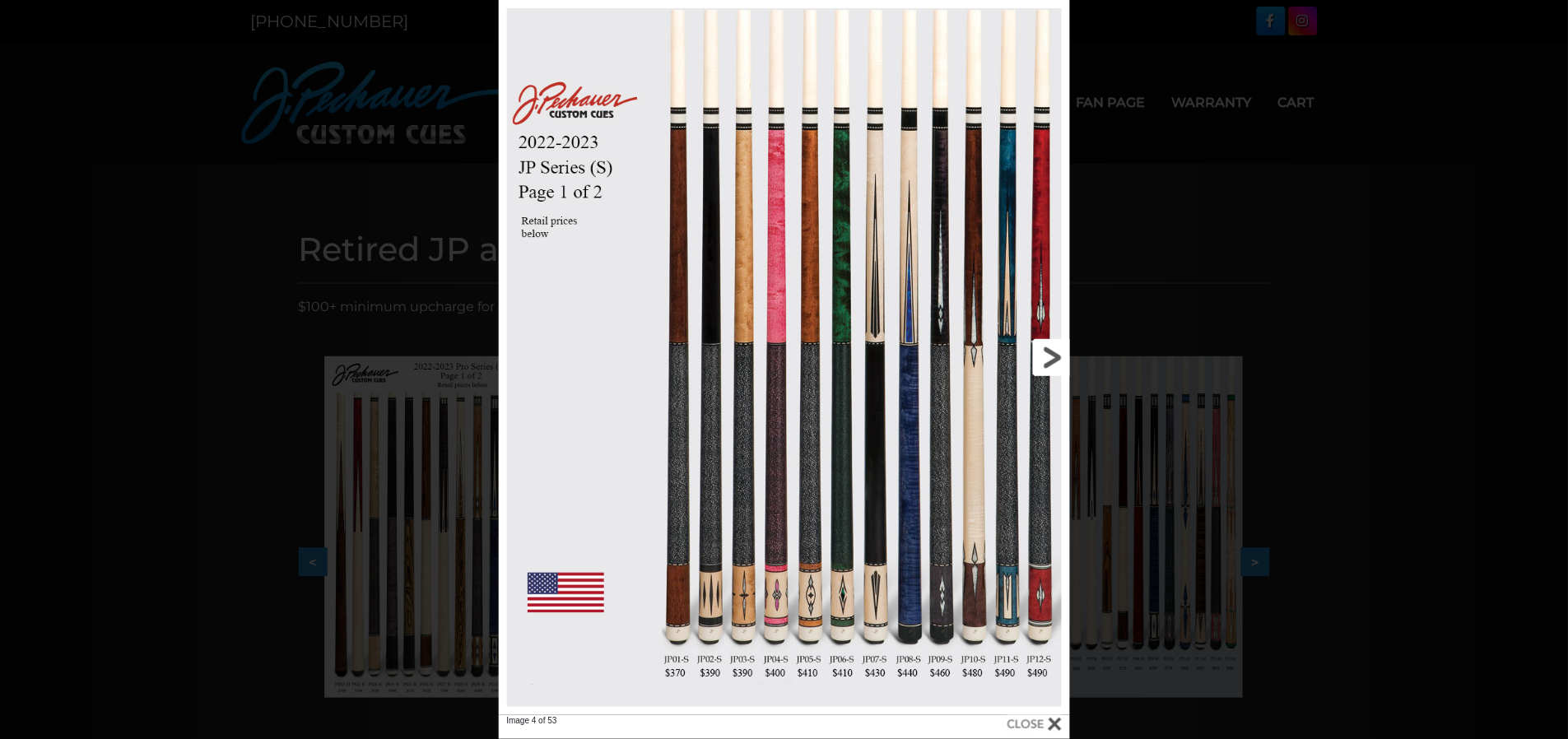
click at [1052, 354] on link at bounding box center [941, 357] width 257 height 716
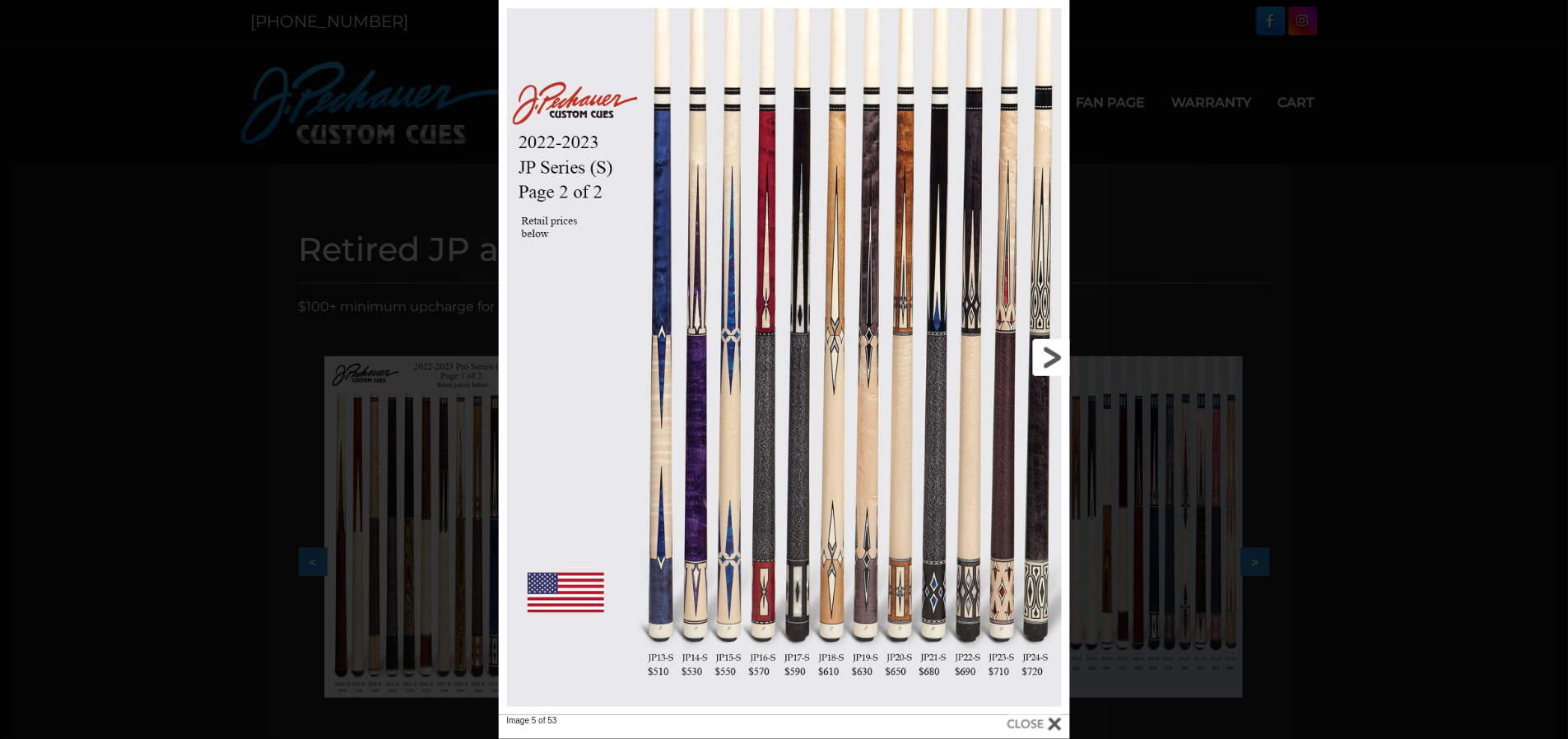
click at [1052, 354] on link at bounding box center [941, 357] width 257 height 716
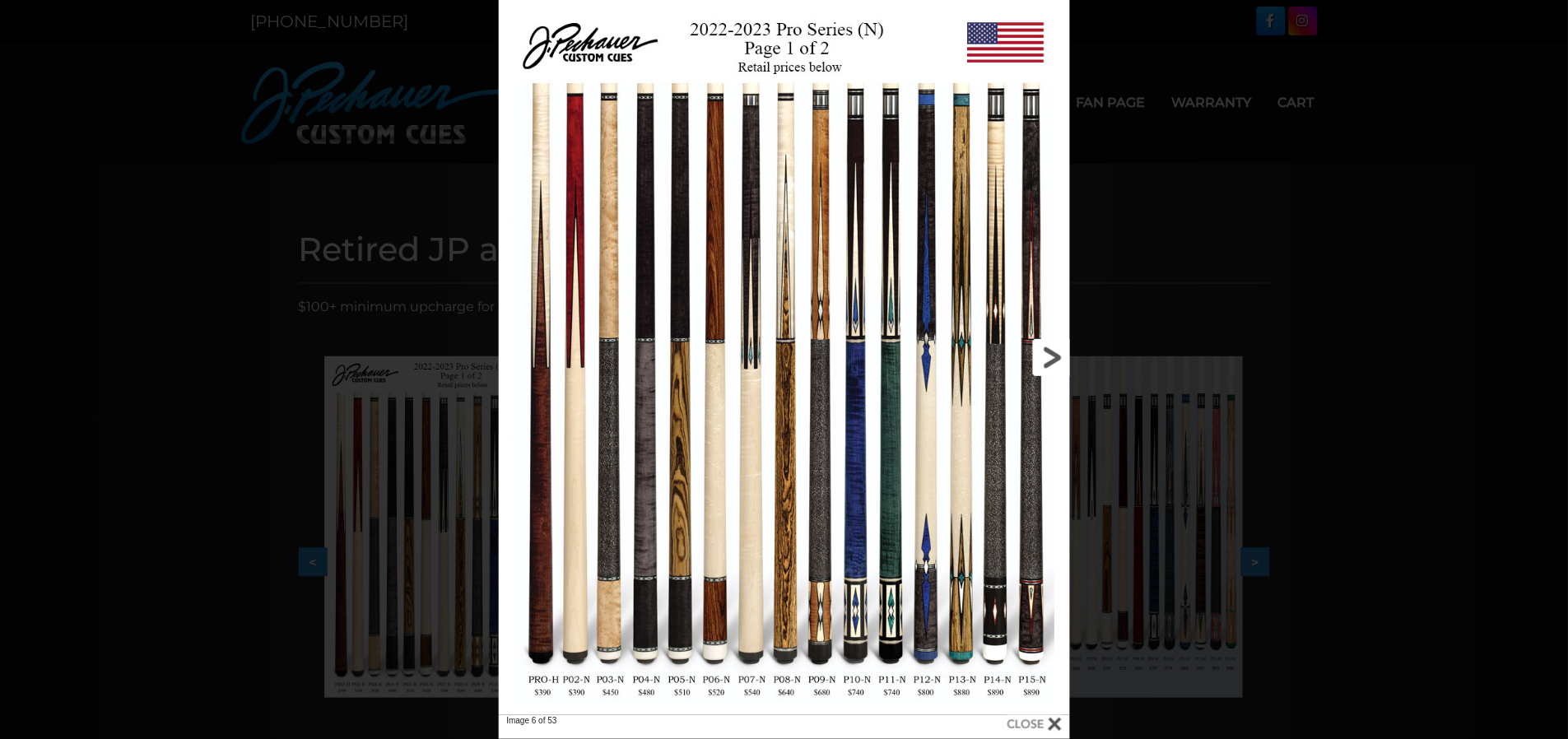
click at [1052, 354] on link at bounding box center [941, 357] width 257 height 716
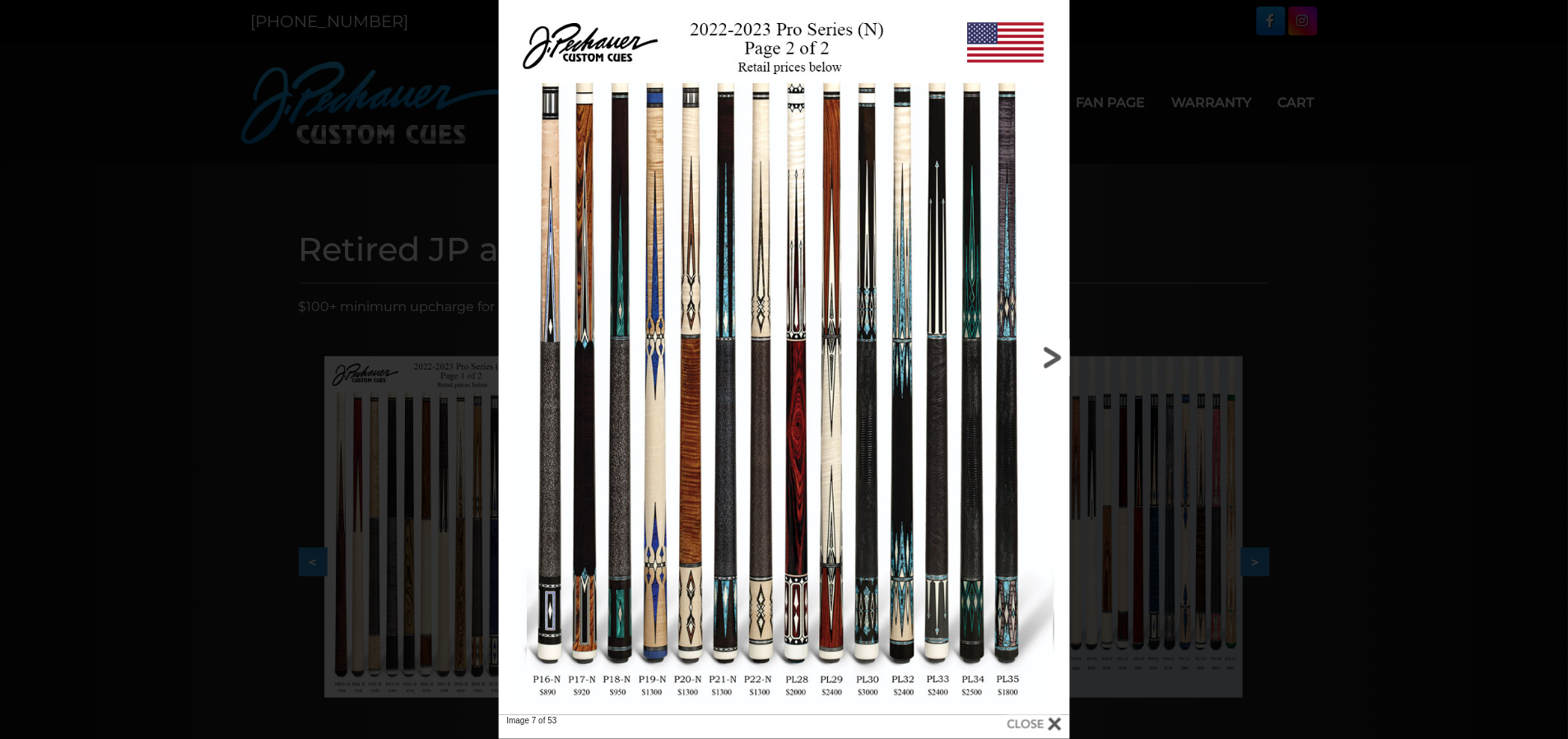
click at [1052, 354] on link at bounding box center [941, 357] width 257 height 716
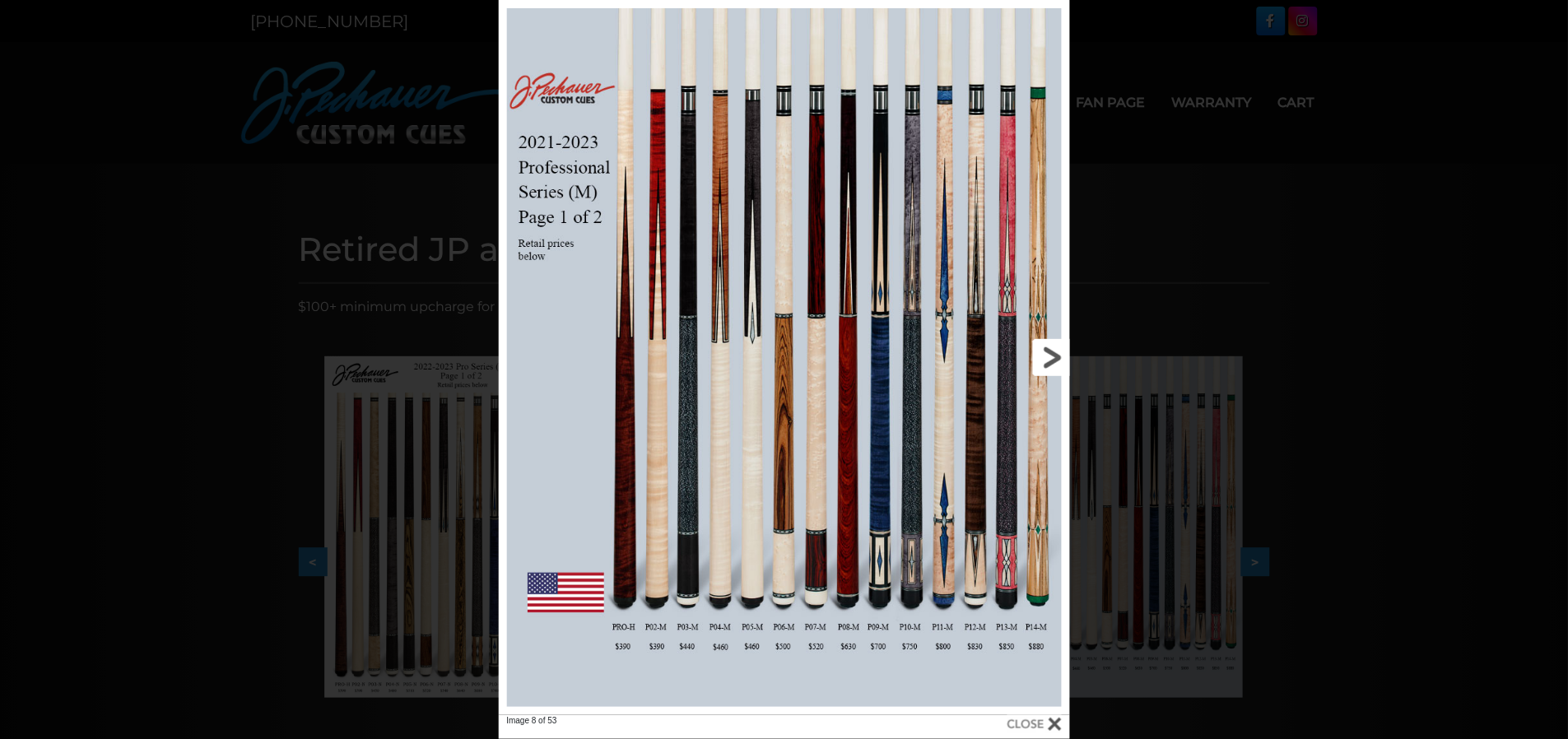
click at [1051, 360] on link at bounding box center [941, 357] width 257 height 716
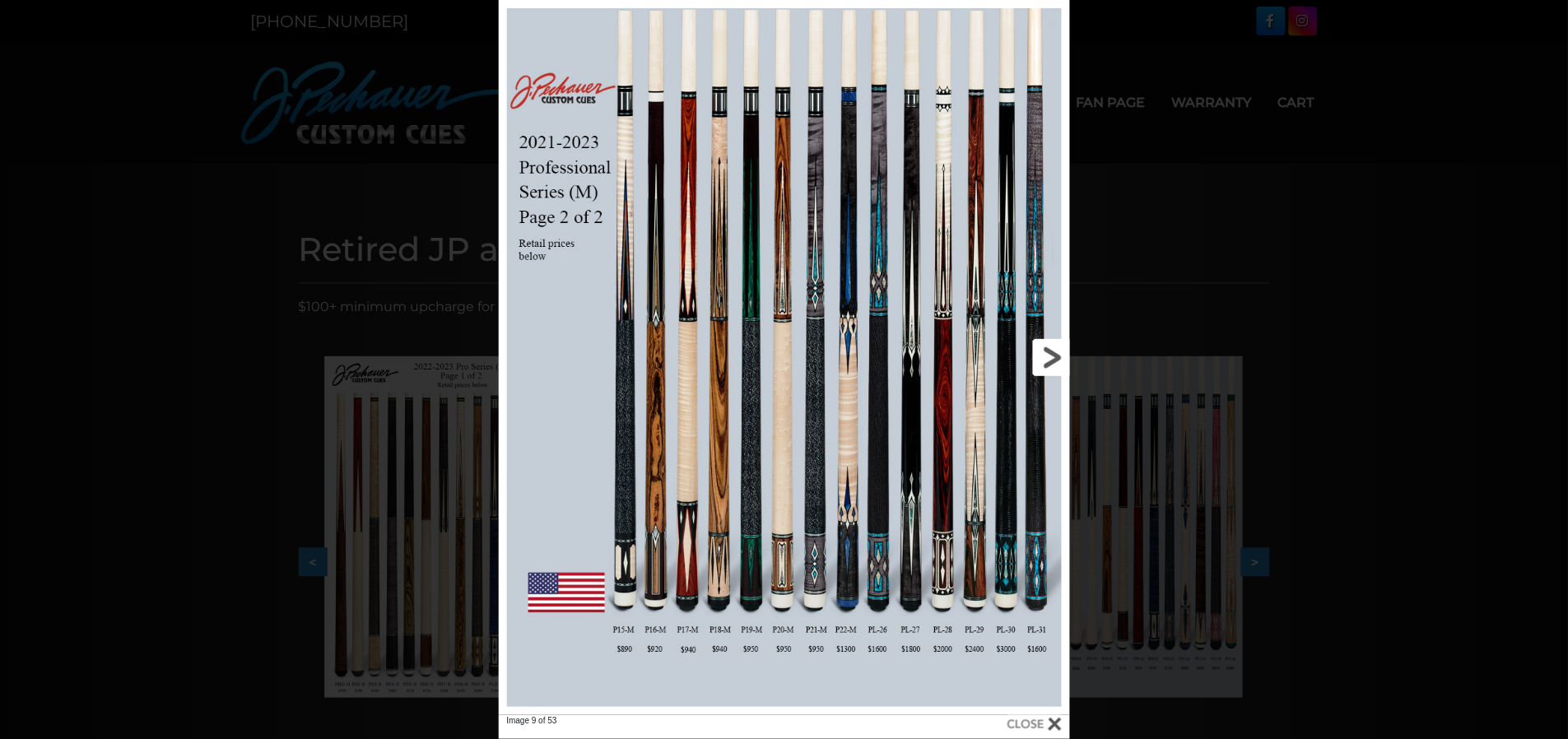
click at [1051, 360] on link at bounding box center [941, 357] width 257 height 716
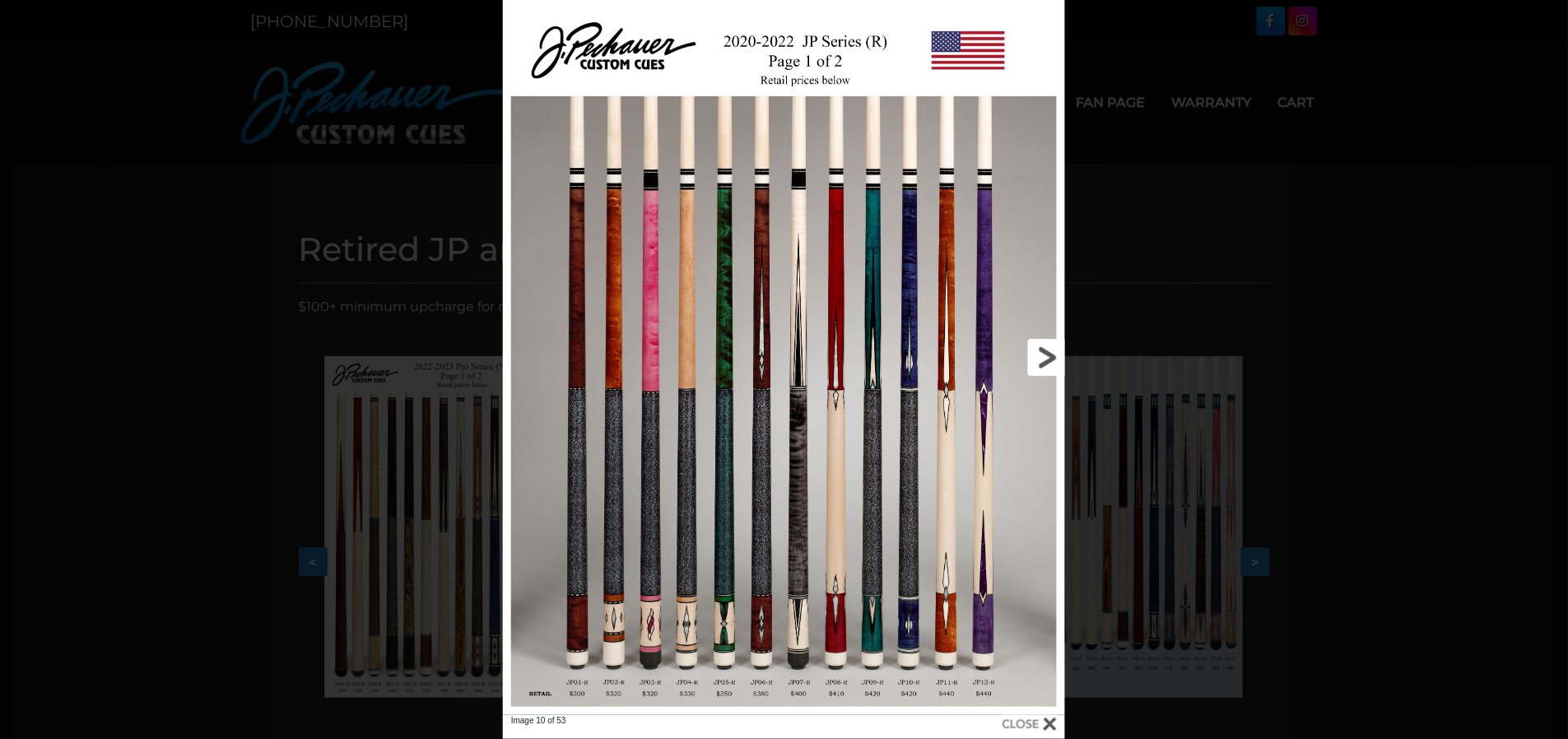
click at [1043, 349] on link at bounding box center [939, 357] width 253 height 716
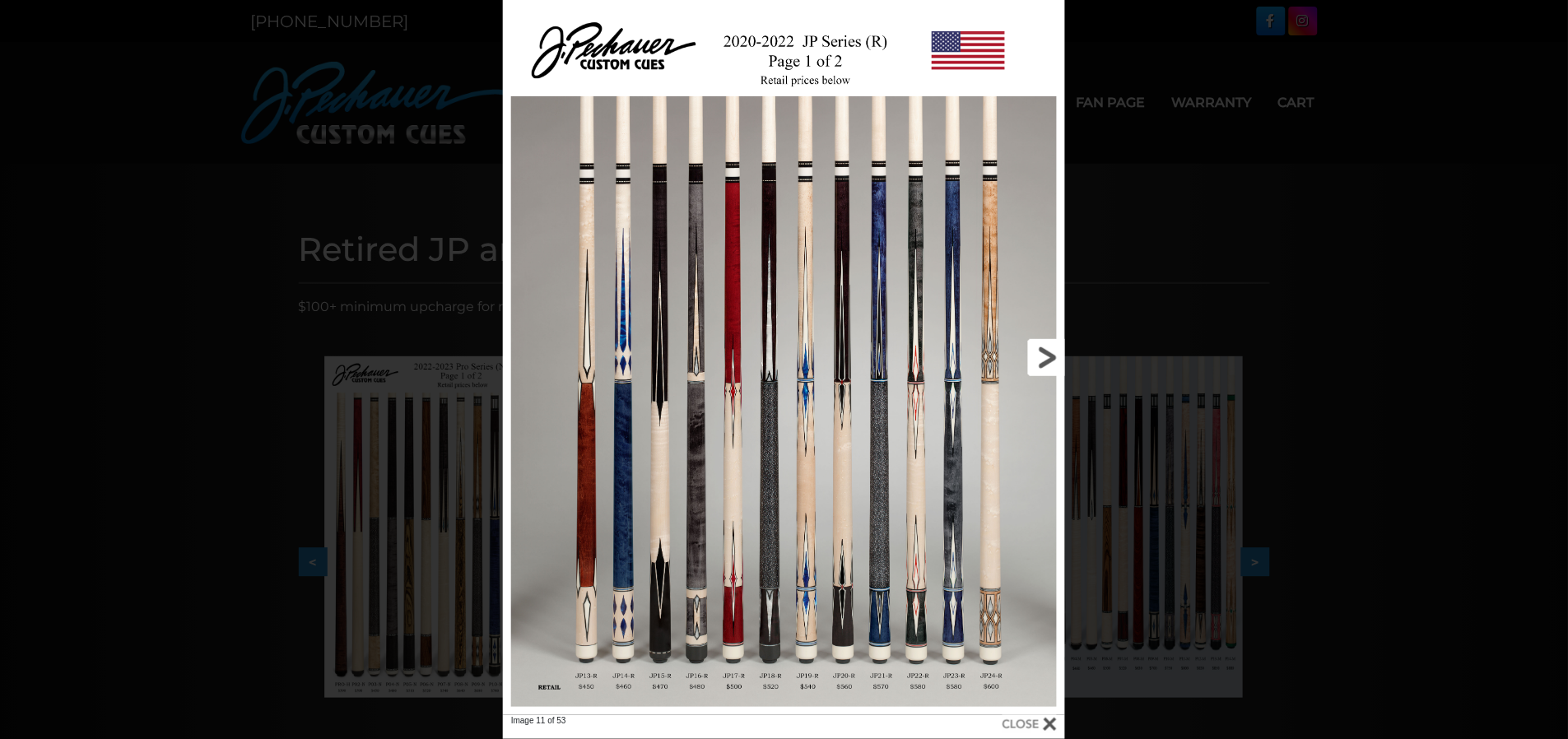
click at [1038, 348] on link at bounding box center [939, 357] width 253 height 716
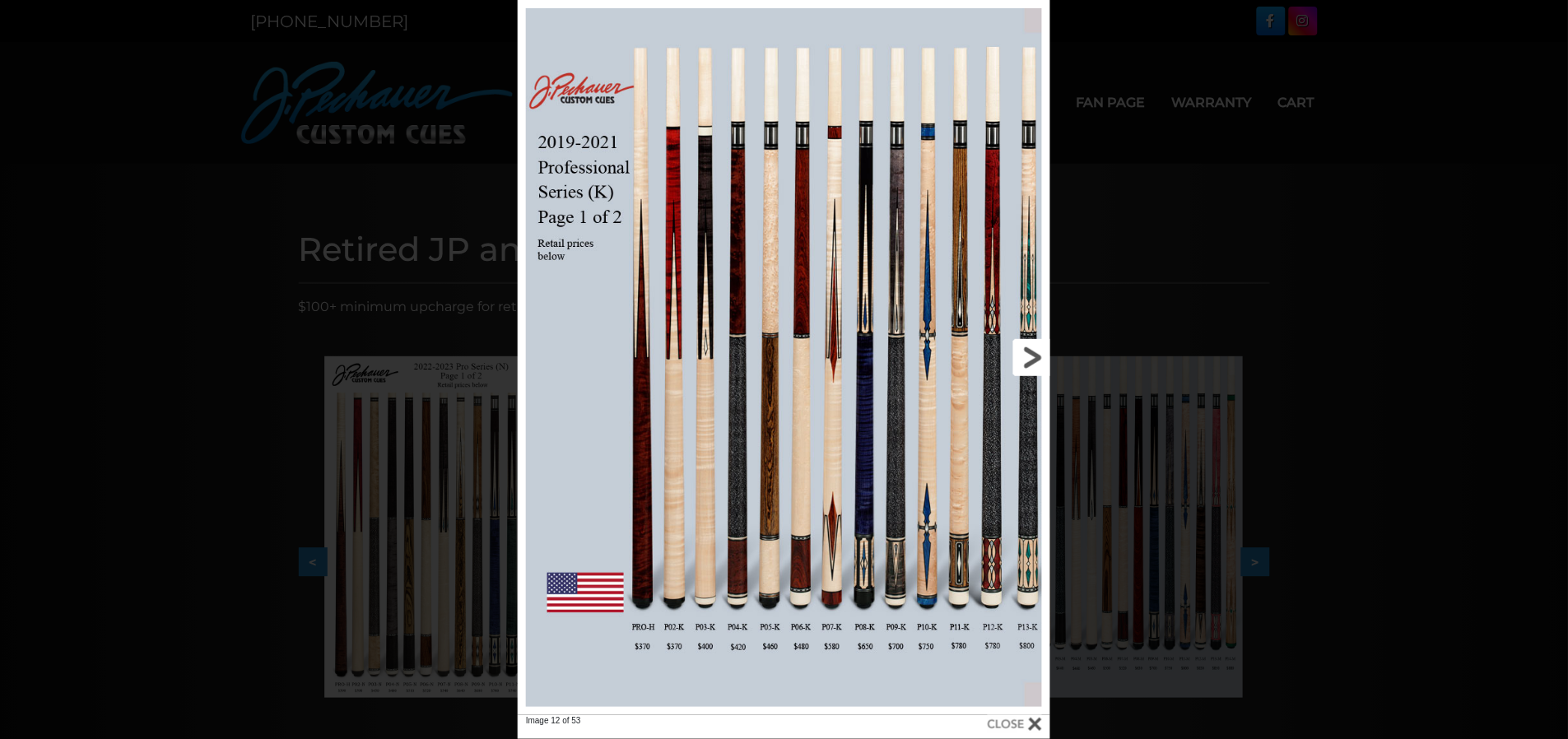
click at [1032, 355] on link at bounding box center [930, 357] width 240 height 716
